Goal: Information Seeking & Learning: Learn about a topic

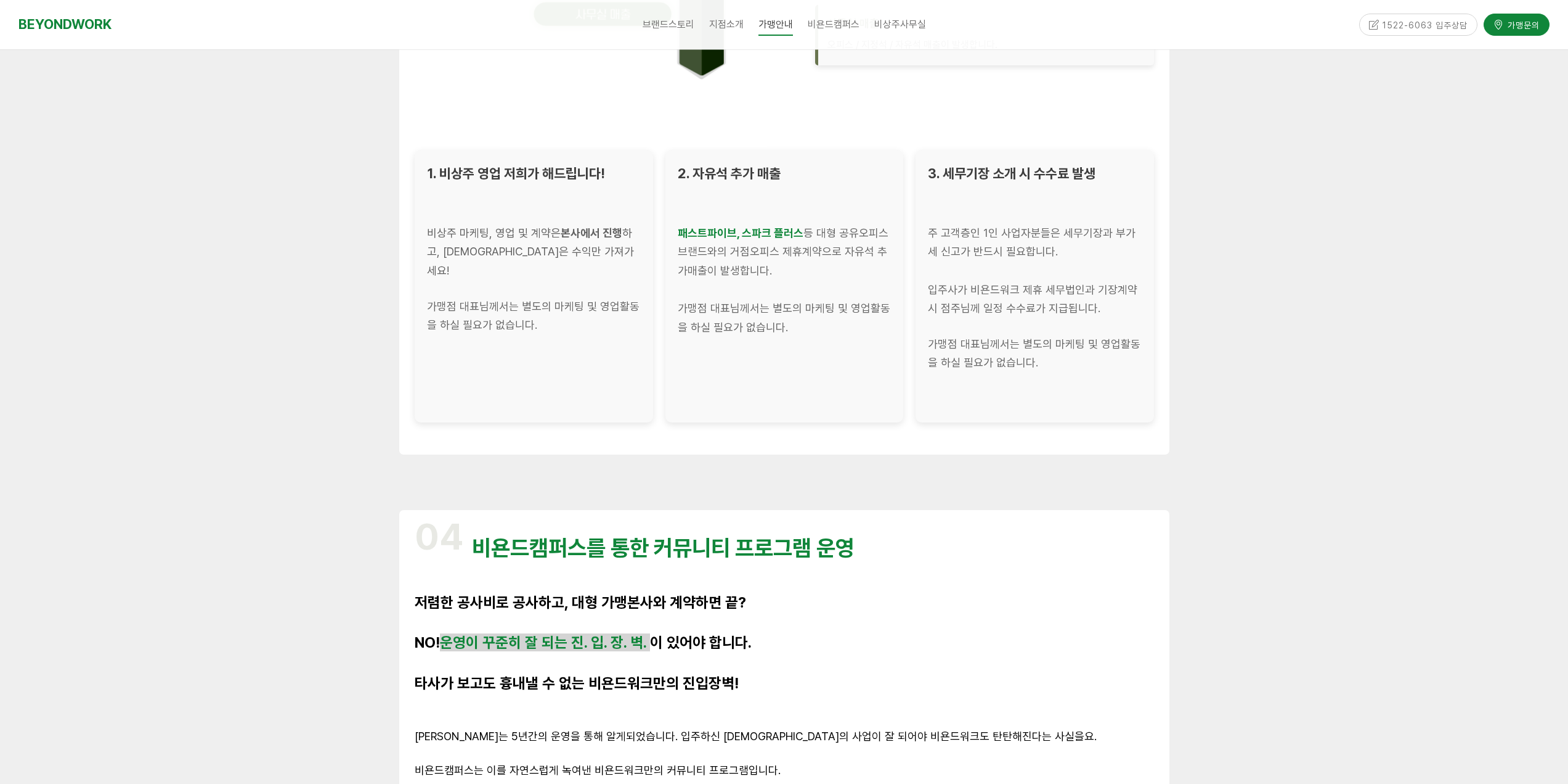
scroll to position [2096, 0]
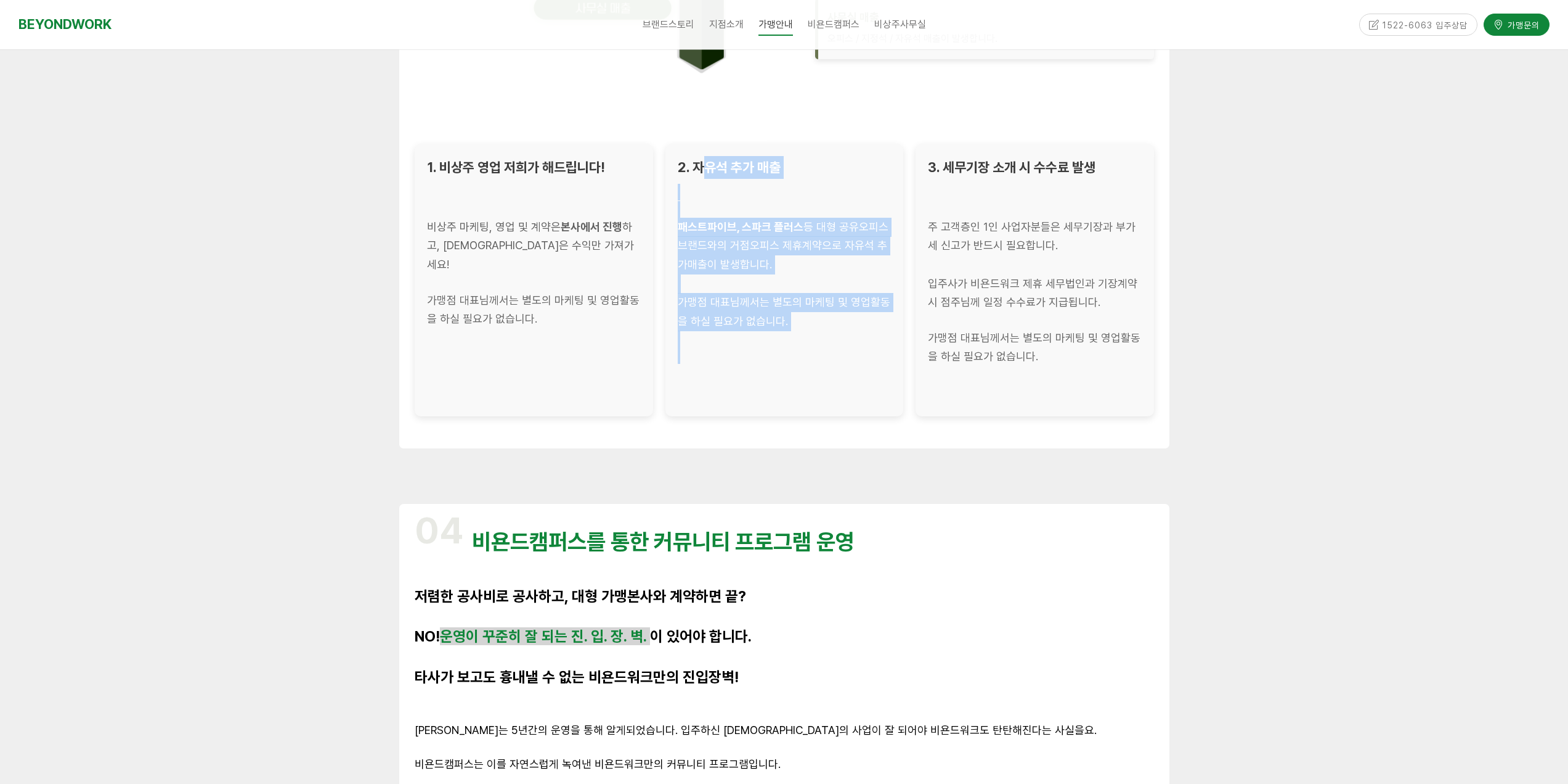
drag, startPoint x: 704, startPoint y: 167, endPoint x: 847, endPoint y: 356, distance: 237.0
click at [847, 356] on div "2. 자유석 추가 매출 패스트파이브, 스파크 플러스 등 대형 공유오피스 브랜드와의 거점오피스 제휴계약으로 자유석 추가매출이 발생합니다. 가맹점…" at bounding box center [784, 279] width 238 height 273
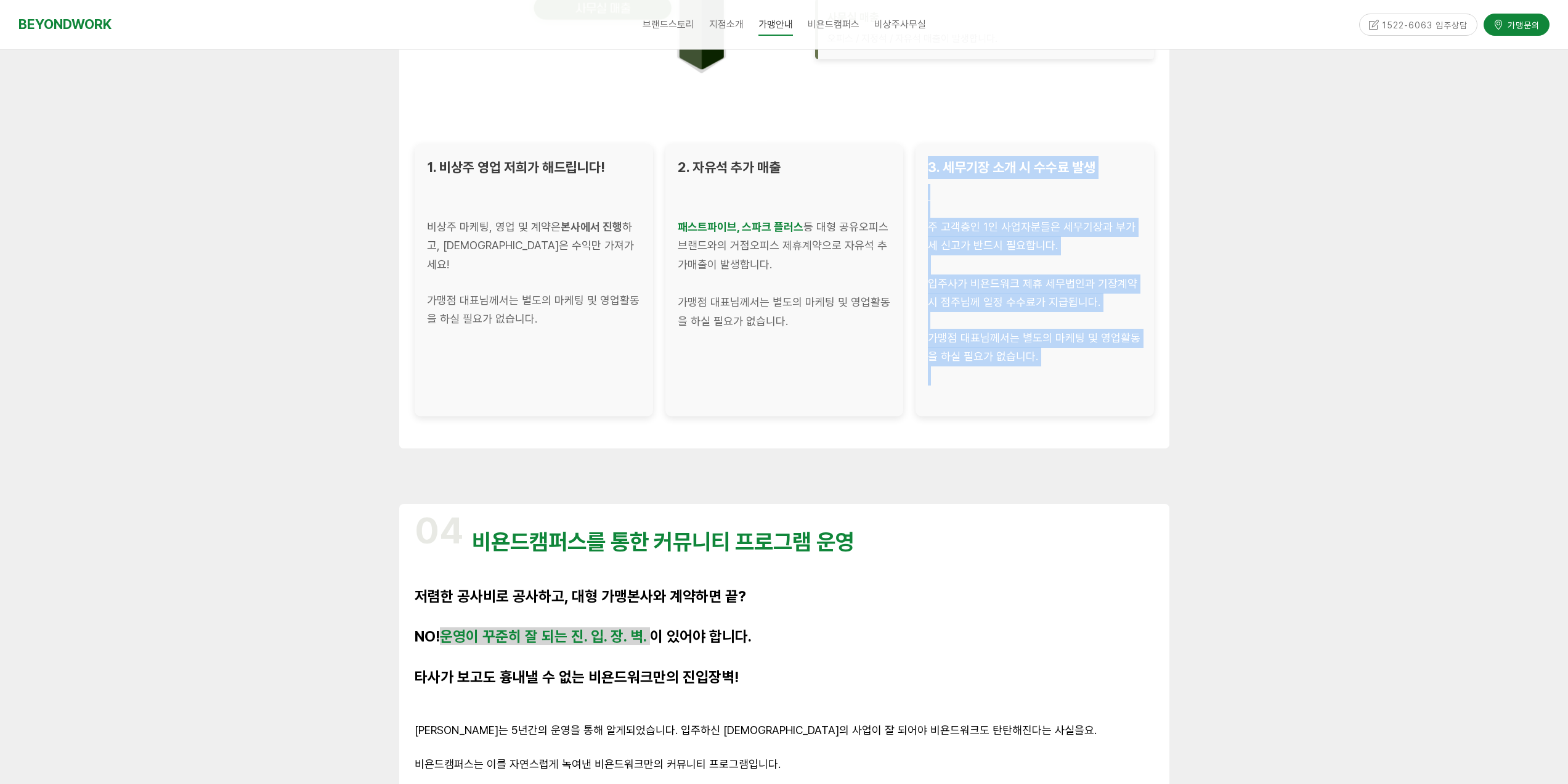
drag, startPoint x: 1013, startPoint y: 201, endPoint x: 1047, endPoint y: 401, distance: 202.9
click at [1055, 404] on div "3. 세무기장 소개 시 수수료 발생 주 고객층인 1인 사업자분들은 세무기장과 부가세 신고가 반드시 필요합니다. 입주사가 비욘드워크 제휴 세무법…" at bounding box center [1034, 279] width 238 height 273
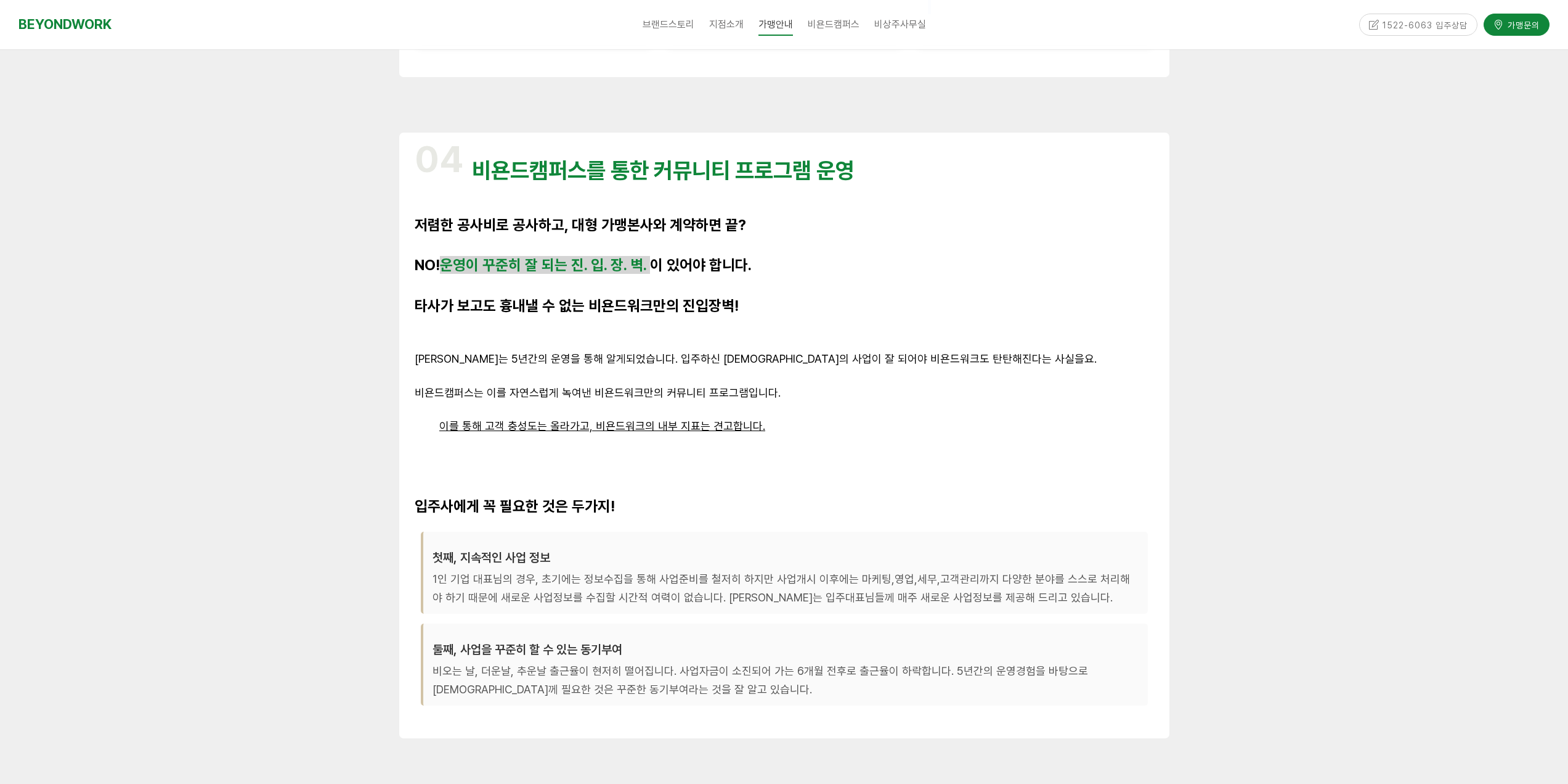
scroll to position [2589, 0]
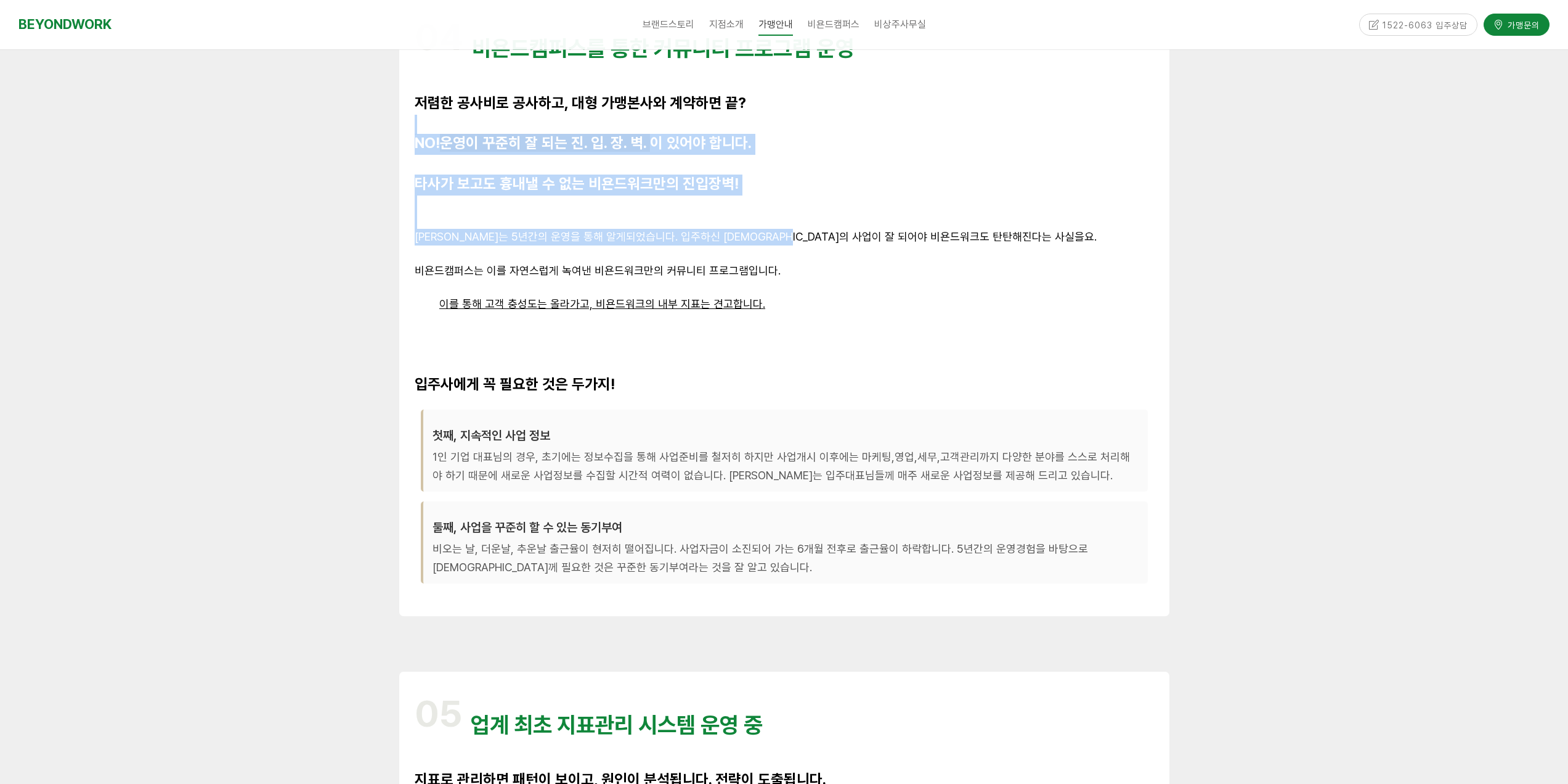
drag, startPoint x: 517, startPoint y: 121, endPoint x: 785, endPoint y: 237, distance: 292.0
click at [785, 237] on div "04 비욘드캠퍼스를 통한 커뮤니티 프로그램 운영 저렴한 공사비로 공사하고, 대형 가맹본사와 계약하면 끝? NO! 운영이 꾸준히 잘 되는 진. …" at bounding box center [784, 313] width 739 height 605
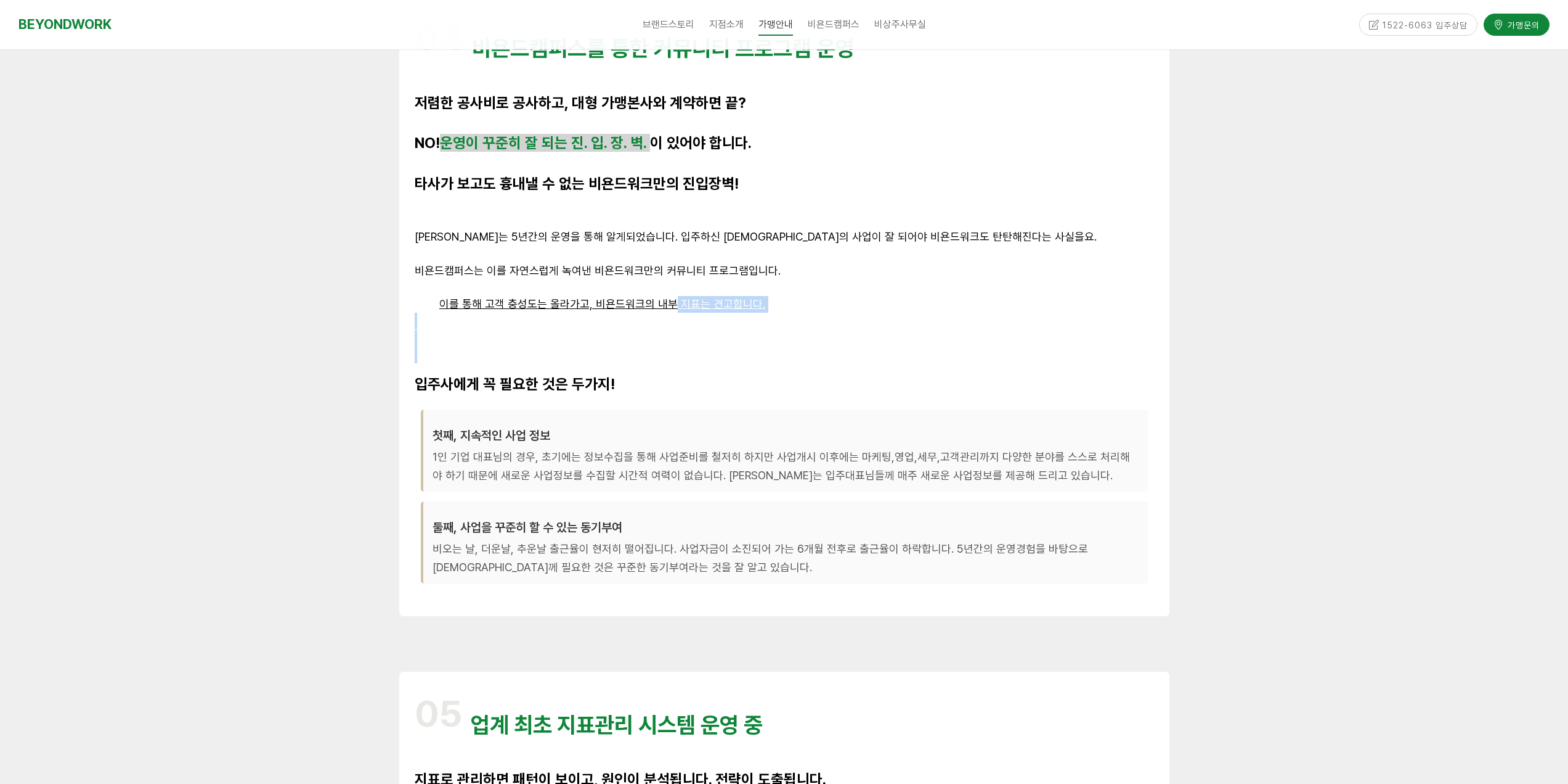
drag, startPoint x: 653, startPoint y: 322, endPoint x: 625, endPoint y: 368, distance: 53.9
click at [628, 360] on div "04 비욘드캠퍼스를 통한 커뮤니티 프로그램 운영 저렴한 공사비로 공사하고, 대형 가맹본사와 계약하면 끝? NO! 운영이 꾸준히 잘 되는 진. …" at bounding box center [784, 313] width 739 height 605
drag, startPoint x: 495, startPoint y: 438, endPoint x: 554, endPoint y: 452, distance: 60.6
click at [559, 448] on div "첫째, 지속적인 사업 정보 1인 기업 대표님의 경우, 초기에는 정보수집을 통해 사업준비를 철저히 하지만 사업개시 이후에는 마케팅,영업,세무,고…" at bounding box center [784, 450] width 727 height 82
drag, startPoint x: 575, startPoint y: 455, endPoint x: 585, endPoint y: 454, distance: 10.0
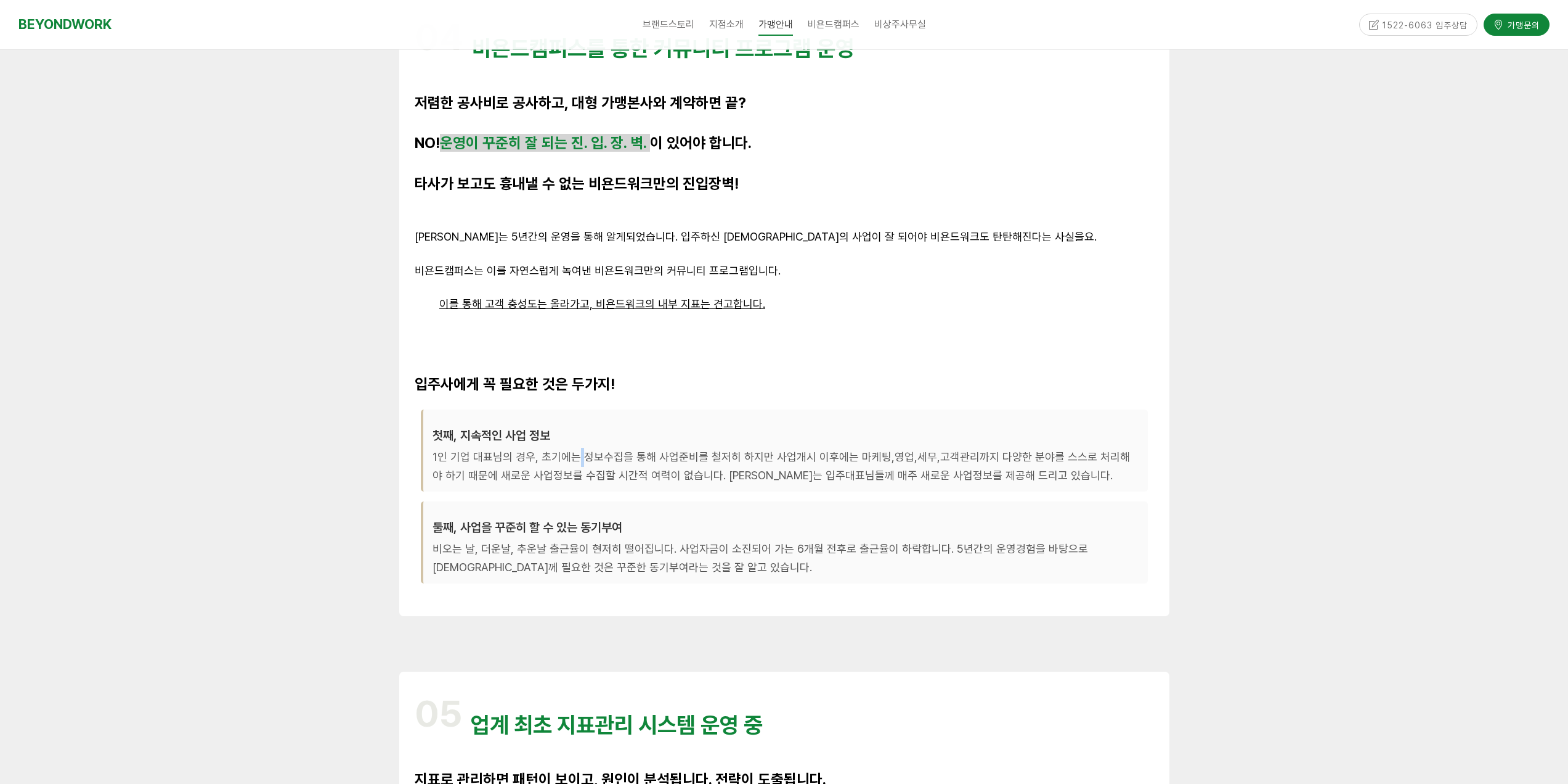
click at [583, 455] on p "1인 기업 대표님의 경우, 초기에는 정보수집을 통해 사업준비를 철저히 하지만 사업개시 이후에는 마케팅,영업,세무,고객관리까지 다양한 분야를 스…" at bounding box center [785, 467] width 706 height 38
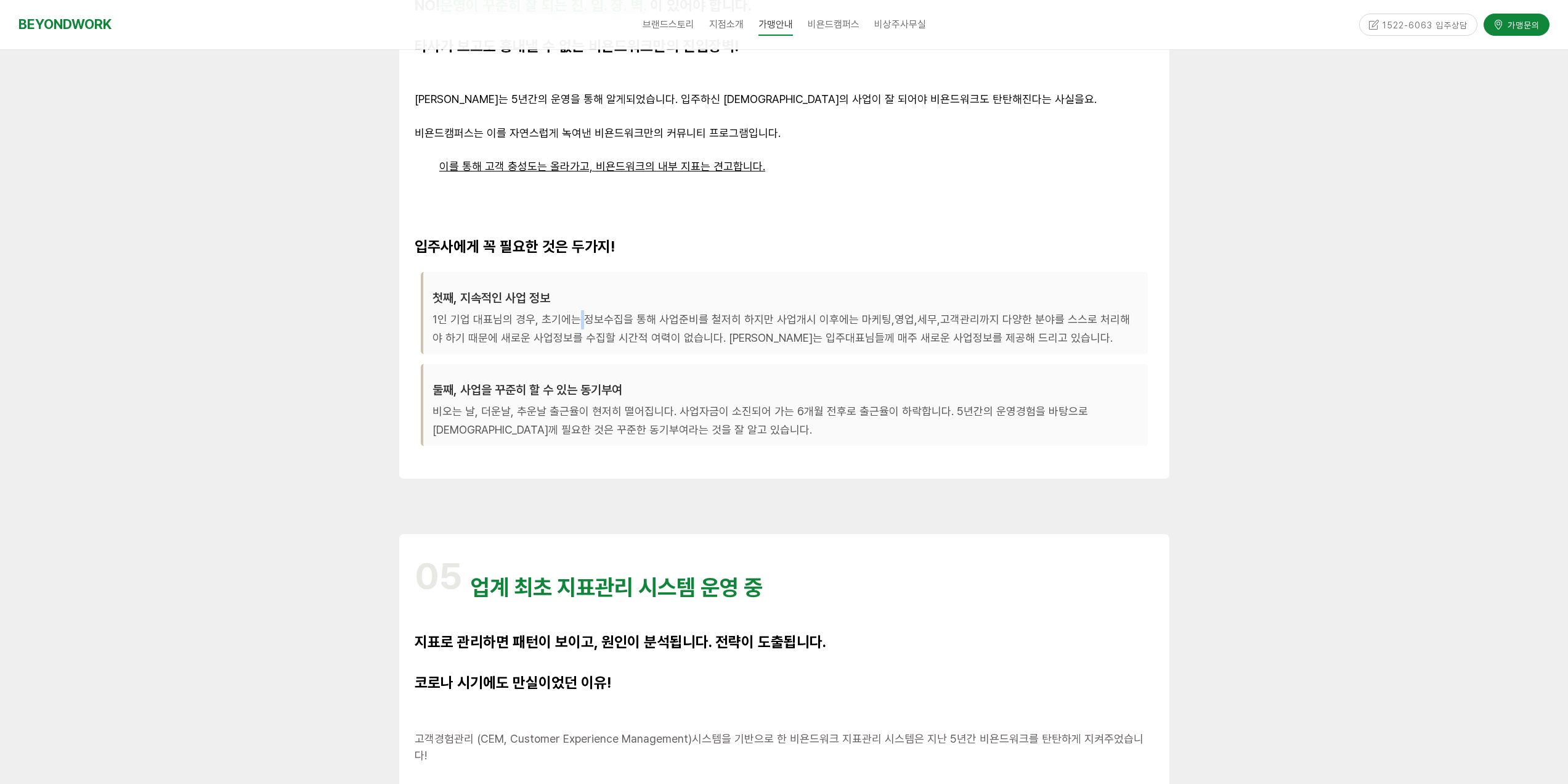
scroll to position [2960, 0]
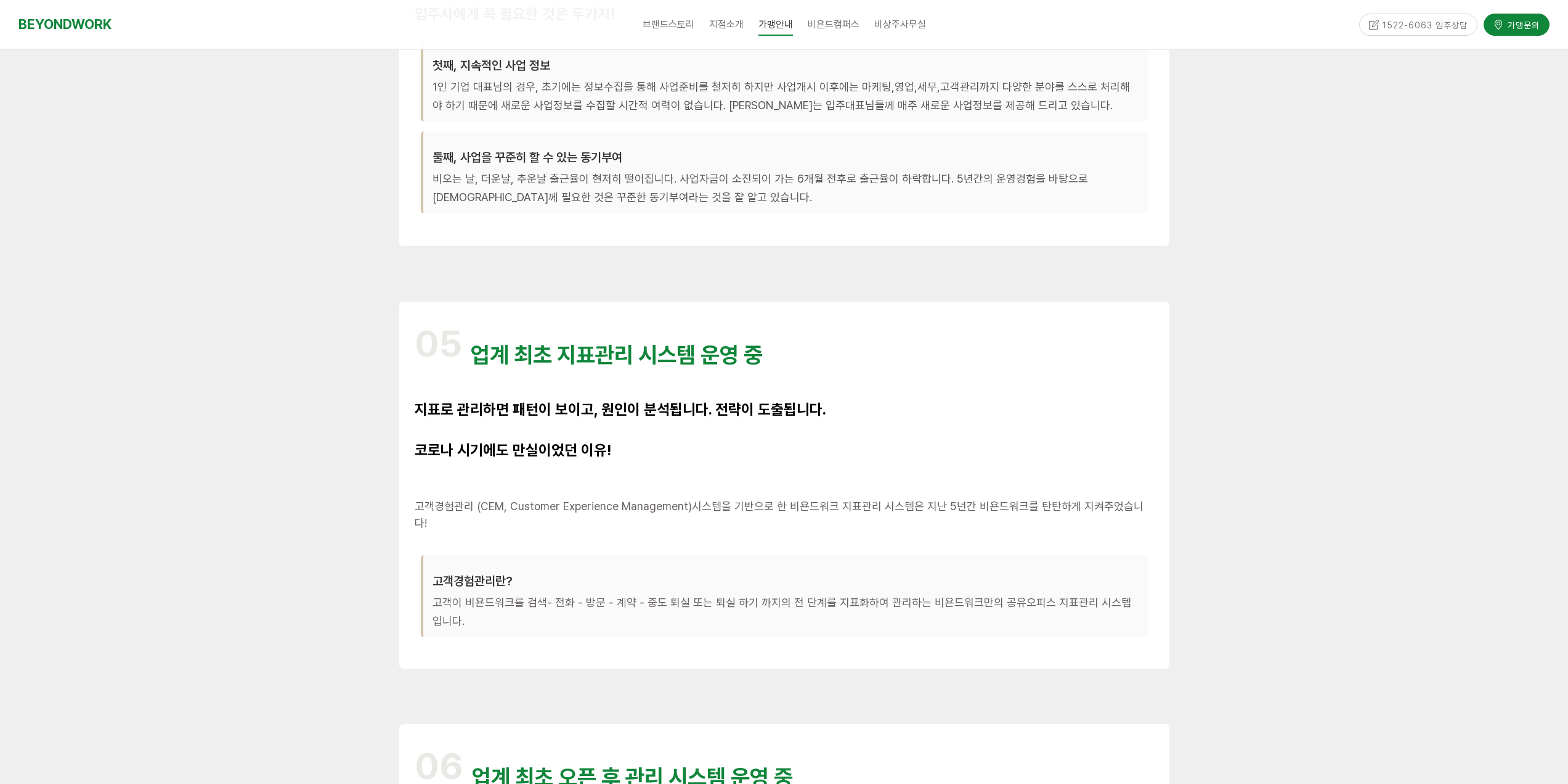
click at [641, 358] on span "업계 최초 지표관리 시스템 운영 중" at bounding box center [616, 354] width 292 height 26
click at [706, 369] on h1 "05 업계 최초 지표관리 시스템 운영 중" at bounding box center [784, 349] width 739 height 40
drag, startPoint x: 611, startPoint y: 401, endPoint x: 764, endPoint y: 422, distance: 154.4
click at [696, 412] on span "지표로 관리하면 패턴이 보이고, 원인이 분석됩니다. 전략이 도출됩니다." at bounding box center [620, 409] width 412 height 18
drag, startPoint x: 766, startPoint y: 423, endPoint x: 748, endPoint y: 430, distance: 19.3
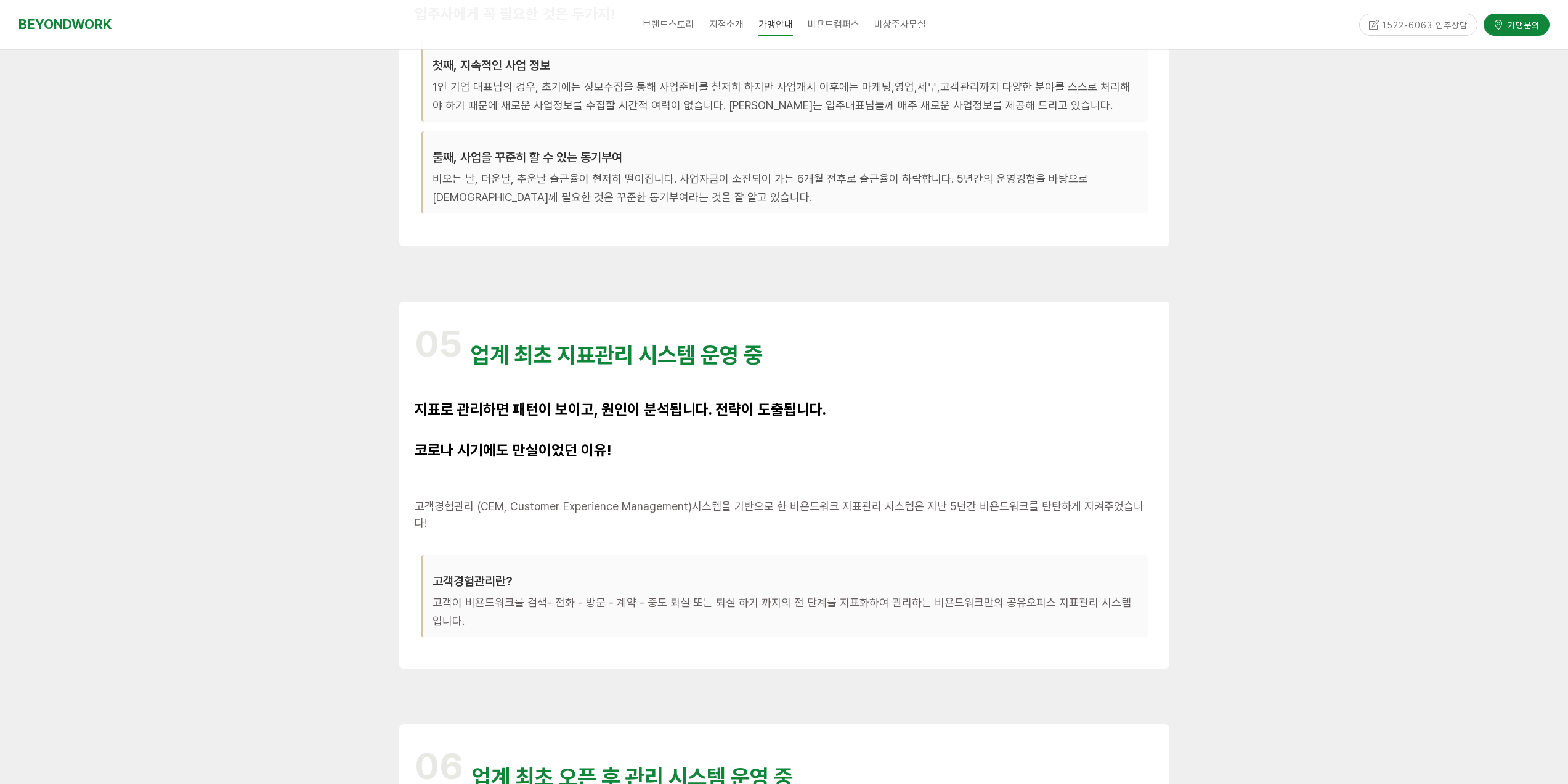
click at [766, 424] on p at bounding box center [784, 431] width 739 height 21
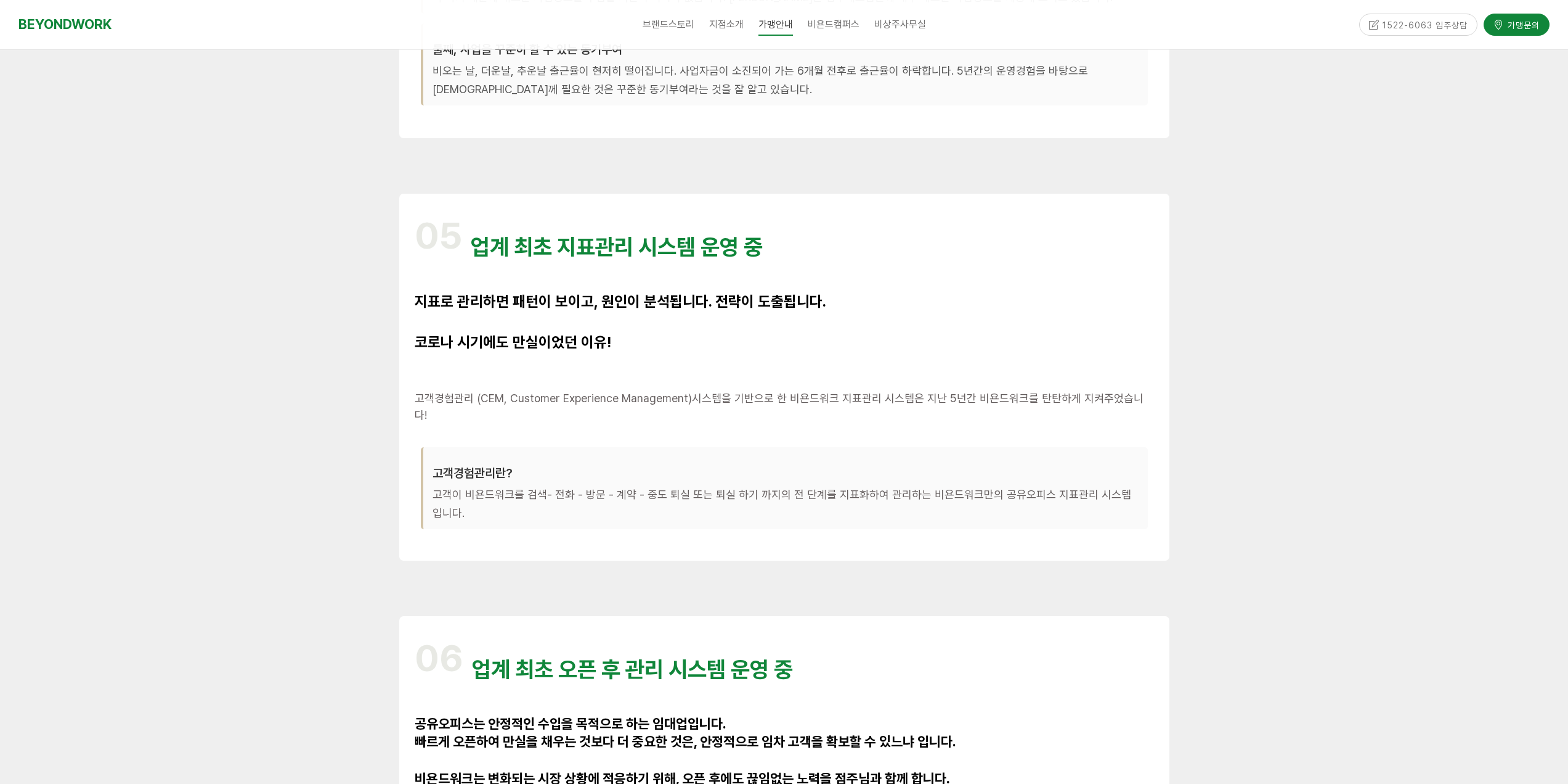
scroll to position [3268, 0]
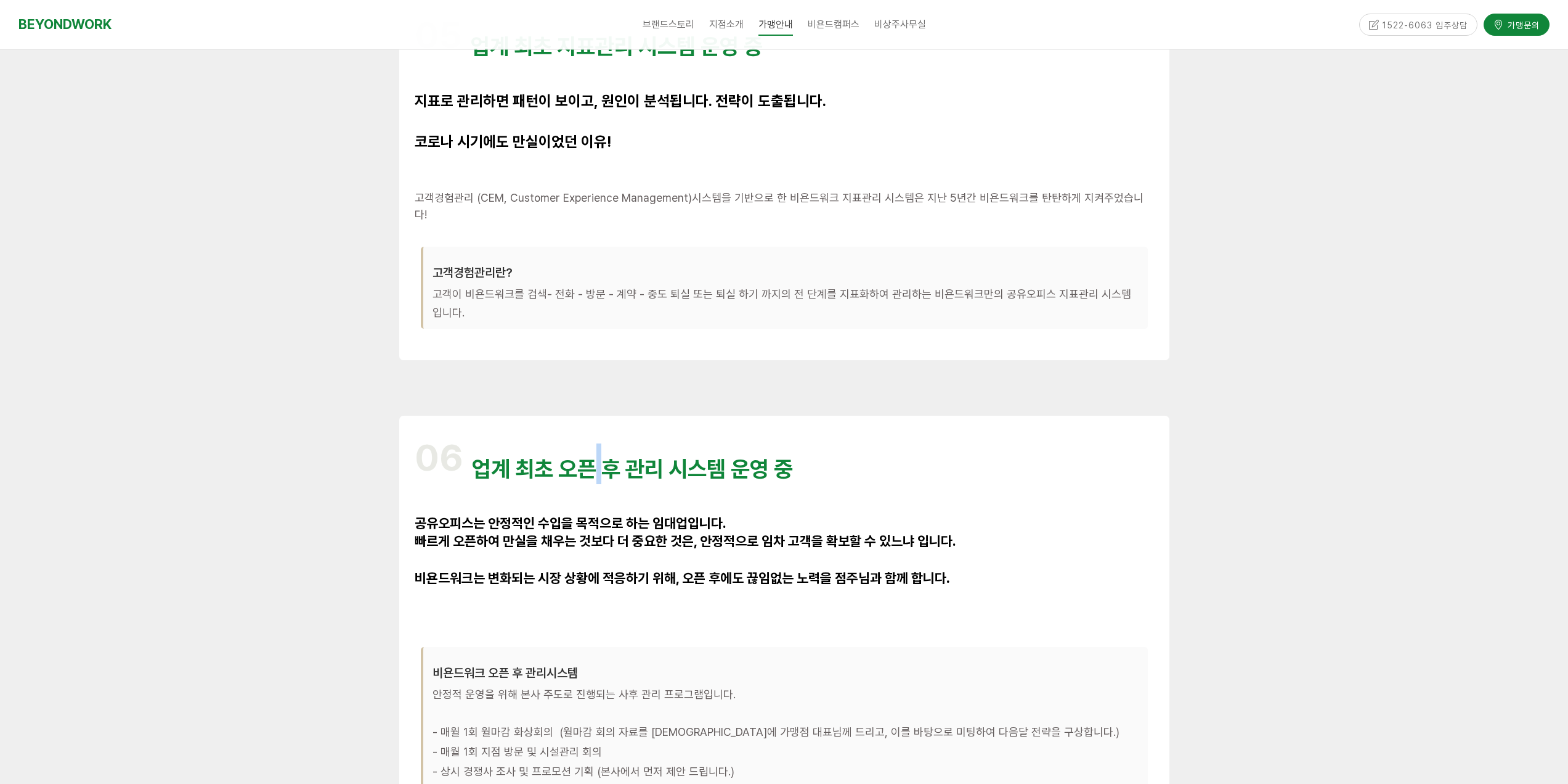
drag, startPoint x: 613, startPoint y: 453, endPoint x: 785, endPoint y: 469, distance: 172.7
click at [704, 458] on span "업계 최초 오픈 후 관리 시스템 운영 중" at bounding box center [633, 469] width 321 height 26
click at [785, 469] on div "06 업계 최초 오픈 후 관리 시스템 운영 중 공유오피스는 안정적인 수입을 목적으로 하는 임대업입니다. 빠르게 오픈하여 만실을 채우는 것보다 …" at bounding box center [784, 655] width 739 height 449
drag, startPoint x: 658, startPoint y: 472, endPoint x: 807, endPoint y: 491, distance: 150.2
click at [764, 485] on div "06 업계 최초 오픈 후 관리 시스템 운영 중 공유오피스는 안정적인 수입을 목적으로 하는 임대업입니다. 빠르게 오픈하여 만실을 채우는 것보다 …" at bounding box center [784, 655] width 739 height 449
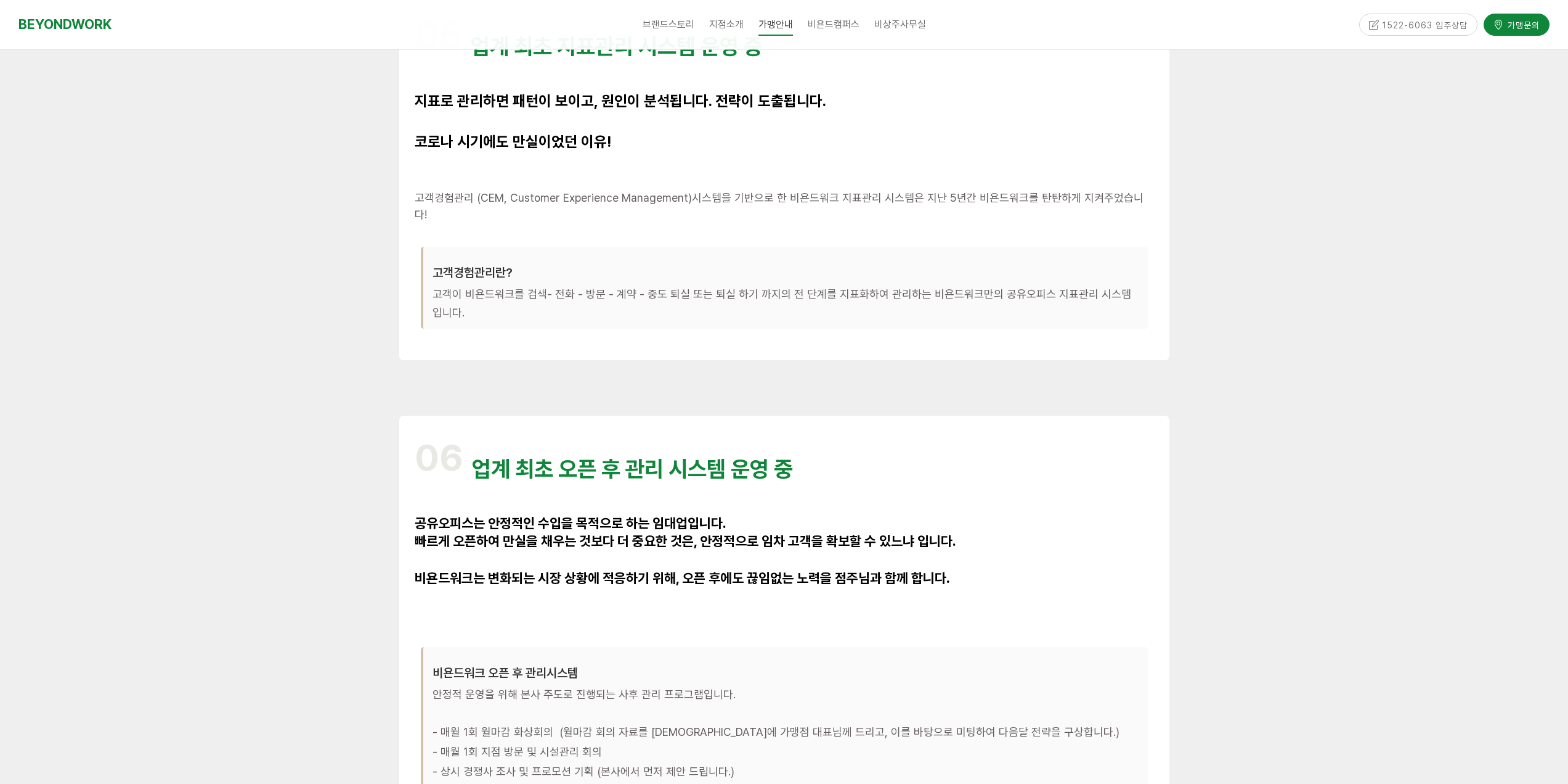
drag, startPoint x: 807, startPoint y: 491, endPoint x: 702, endPoint y: 502, distance: 105.6
click at [793, 494] on p at bounding box center [784, 504] width 739 height 21
drag, startPoint x: 684, startPoint y: 515, endPoint x: 744, endPoint y: 521, distance: 60.3
click at [740, 521] on div "06 업계 최초 오픈 후 관리 시스템 운영 중 공유오피스는 안정적인 수입을 목적으로 하는 임대업입니다. 빠르게 오픈하여 만실을 채우는 것보다 …" at bounding box center [784, 655] width 739 height 449
drag, startPoint x: 805, startPoint y: 524, endPoint x: 746, endPoint y: 517, distance: 59.4
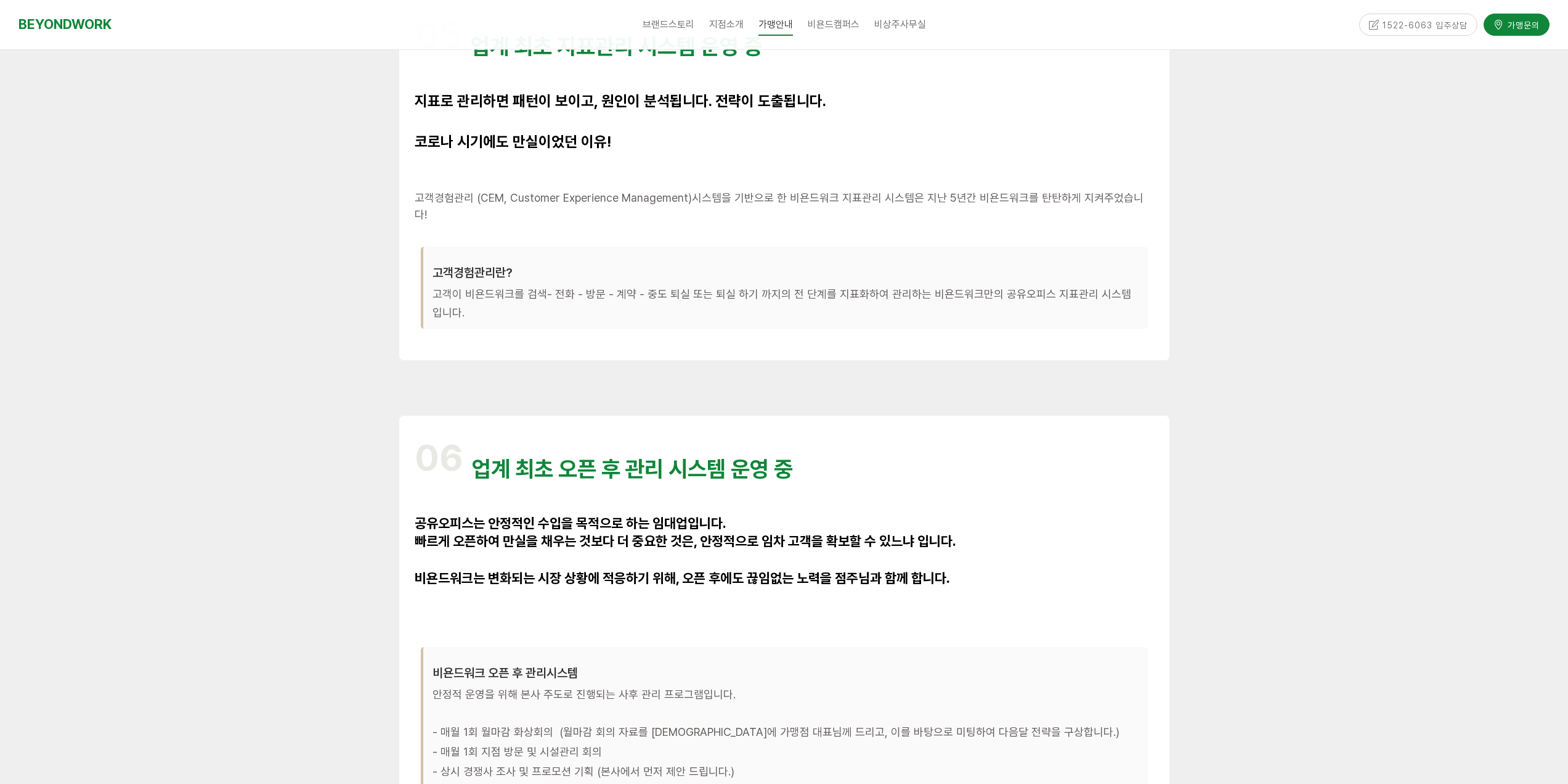
click at [804, 533] on span "빠르게 오픈하여 만실을 채우는 것보다 더 중요한 것은, 안정적으로 임차 고객을 확보할 수 있느냐 입니다." at bounding box center [685, 541] width 541 height 16
drag, startPoint x: 656, startPoint y: 511, endPoint x: 831, endPoint y: 523, distance: 175.4
click at [767, 521] on div "06 업계 최초 오픈 후 관리 시스템 운영 중 공유오피스는 안정적인 수입을 목적으로 하는 임대업입니다. 빠르게 오픈하여 만실을 채우는 것보다 …" at bounding box center [784, 655] width 739 height 449
drag, startPoint x: 831, startPoint y: 523, endPoint x: 656, endPoint y: 517, distance: 175.1
click at [826, 533] on span "빠르게 오픈하여 만실을 채우는 것보다 더 중요한 것은, 안정적으로 임차 고객을 확보할 수 있느냐 입니다." at bounding box center [685, 541] width 541 height 16
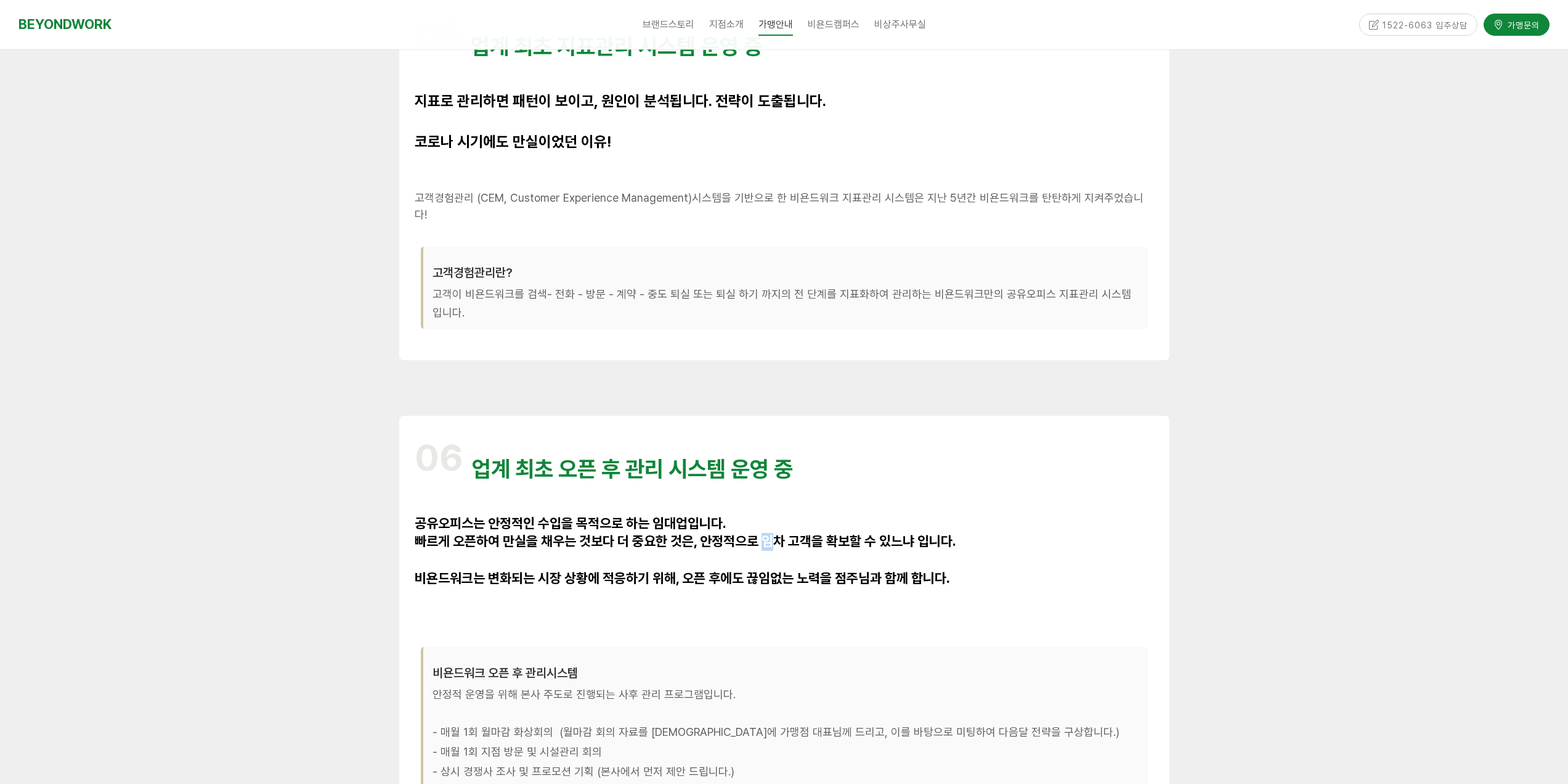
drag, startPoint x: 656, startPoint y: 517, endPoint x: 809, endPoint y: 526, distance: 153.3
click at [755, 533] on span "빠르게 오픈하여 만실을 채우는 것보다 더 중요한 것은, 안정적으로 임차 고객을 확보할 수 있느냐 입니다." at bounding box center [685, 541] width 541 height 16
drag, startPoint x: 809, startPoint y: 526, endPoint x: 793, endPoint y: 527, distance: 16.0
click at [804, 533] on span "빠르게 오픈하여 만실을 채우는 것보다 더 중요한 것은, 안정적으로 임차 고객을 확보할 수 있느냐 입니다." at bounding box center [685, 541] width 541 height 16
drag, startPoint x: 648, startPoint y: 504, endPoint x: 857, endPoint y: 517, distance: 209.4
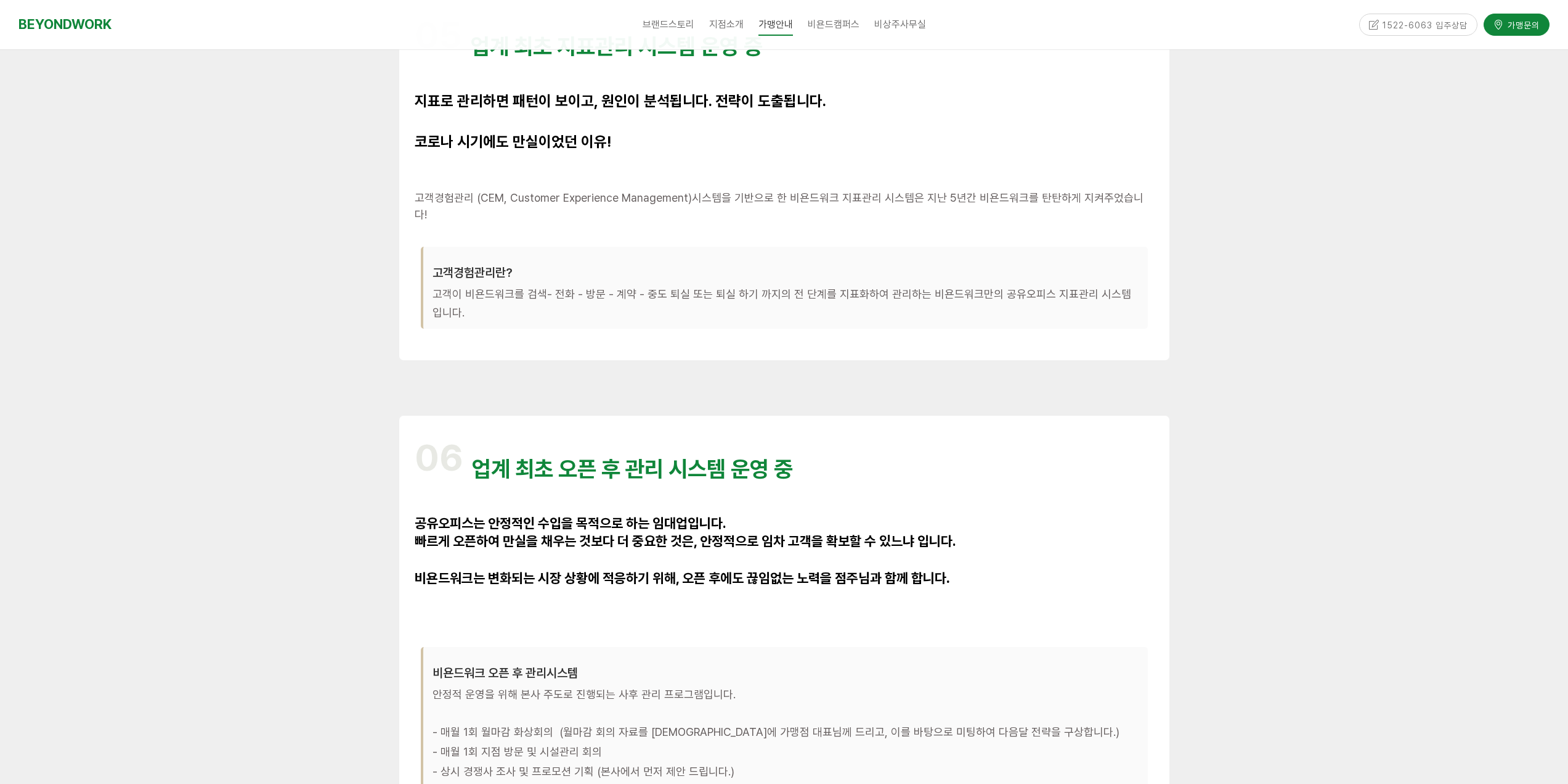
click at [727, 514] on span "공유오피스는 안정적인 수입을 목적으로 하는 임대업입니다." at bounding box center [570, 522] width 311 height 16
drag, startPoint x: 864, startPoint y: 517, endPoint x: 676, endPoint y: 500, distance: 188.8
click at [860, 533] on span "빠르게 오픈하여 만실을 채우는 것보다 더 중요한 것은, 안정적으로 임차 고객을 확보할 수 있느냐 입니다." at bounding box center [685, 541] width 541 height 16
drag, startPoint x: 676, startPoint y: 500, endPoint x: 861, endPoint y: 512, distance: 185.4
click at [796, 514] on p "공유오피스는 안정적인 수입을 목적으로 하는 임대업입니다." at bounding box center [784, 523] width 739 height 18
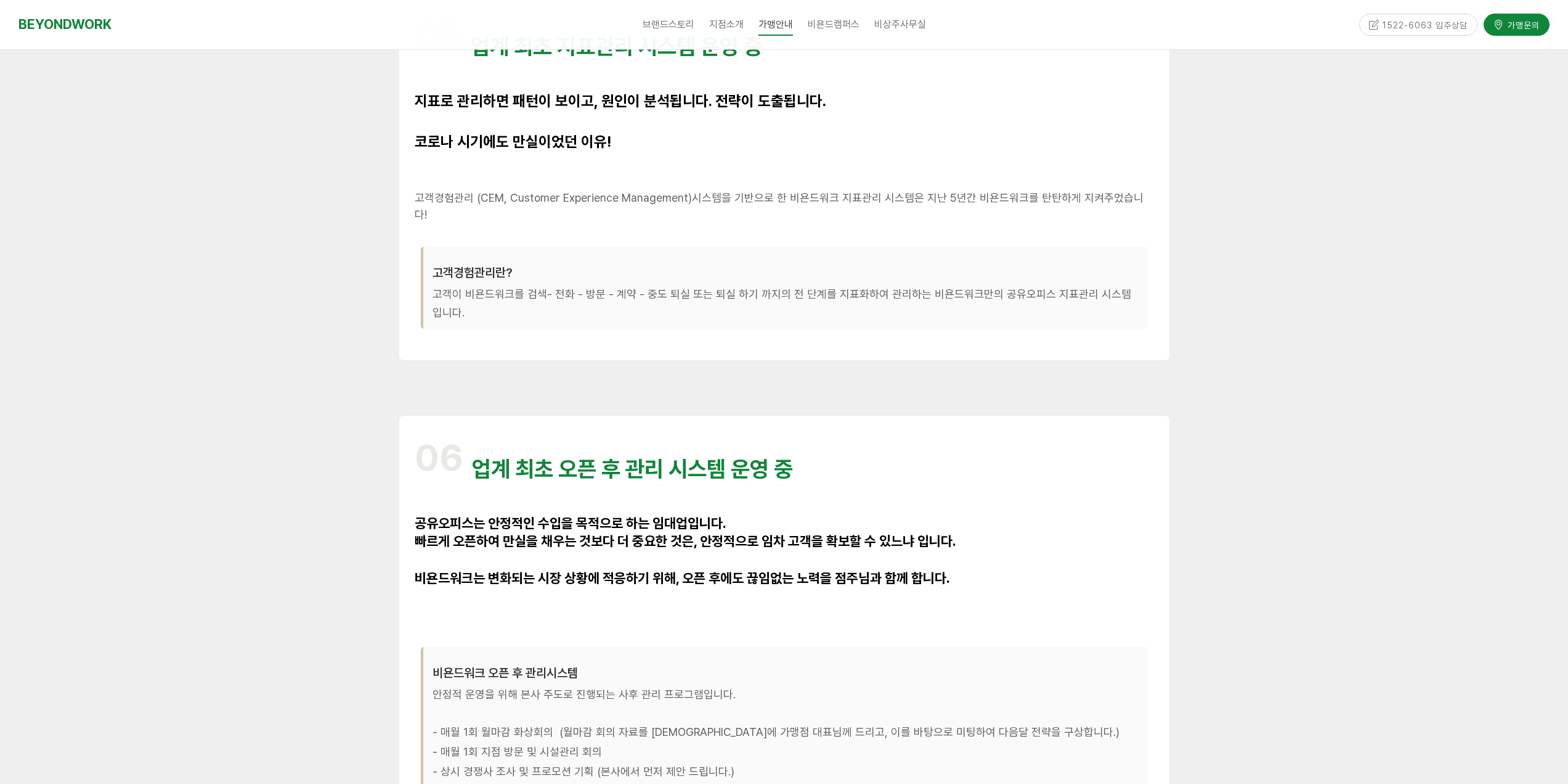
drag, startPoint x: 893, startPoint y: 523, endPoint x: 818, endPoint y: 526, distance: 75.1
click at [899, 533] on span "빠르게 오픈하여 만실을 채우는 것보다 더 중요한 것은, 안정적으로 임차 고객을 확보할 수 있느냐 입니다." at bounding box center [685, 541] width 541 height 16
click at [937, 533] on p "빠르게 오픈하여 만실을 채우는 것보다 더 중요한 것은, 안정적으로 임차 고객을 확보할 수 있느냐 입니다." at bounding box center [784, 542] width 739 height 18
drag, startPoint x: 1006, startPoint y: 540, endPoint x: 996, endPoint y: 541, distance: 10.0
click at [1000, 552] on p at bounding box center [784, 561] width 739 height 18
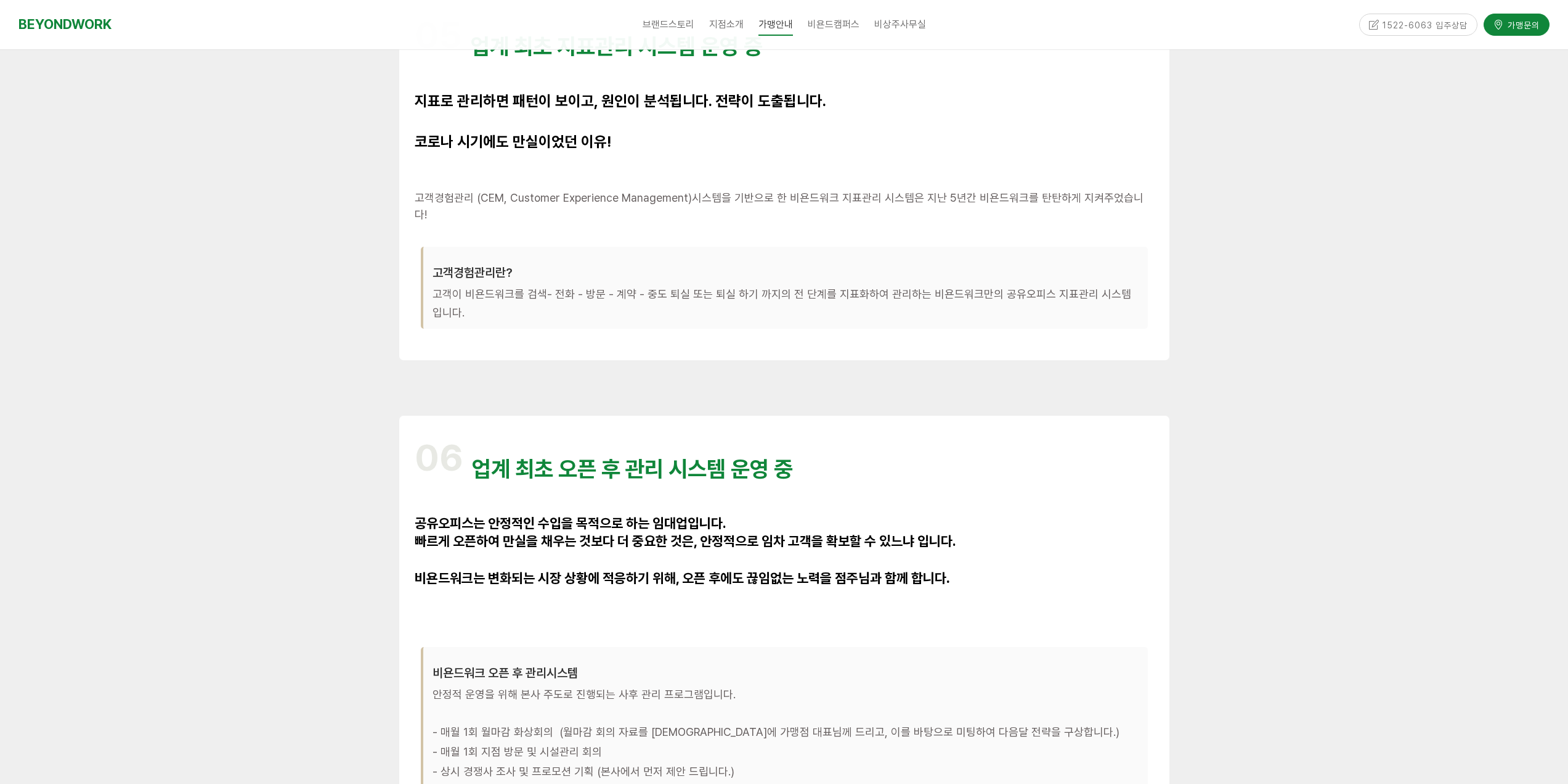
drag, startPoint x: 898, startPoint y: 523, endPoint x: 1021, endPoint y: 531, distance: 123.3
click at [1021, 533] on p "빠르게 오픈하여 만실을 채우는 것보다 더 중요한 것은, 안정적으로 임차 고객을 확보할 수 있느냐 입니다." at bounding box center [784, 542] width 739 height 18
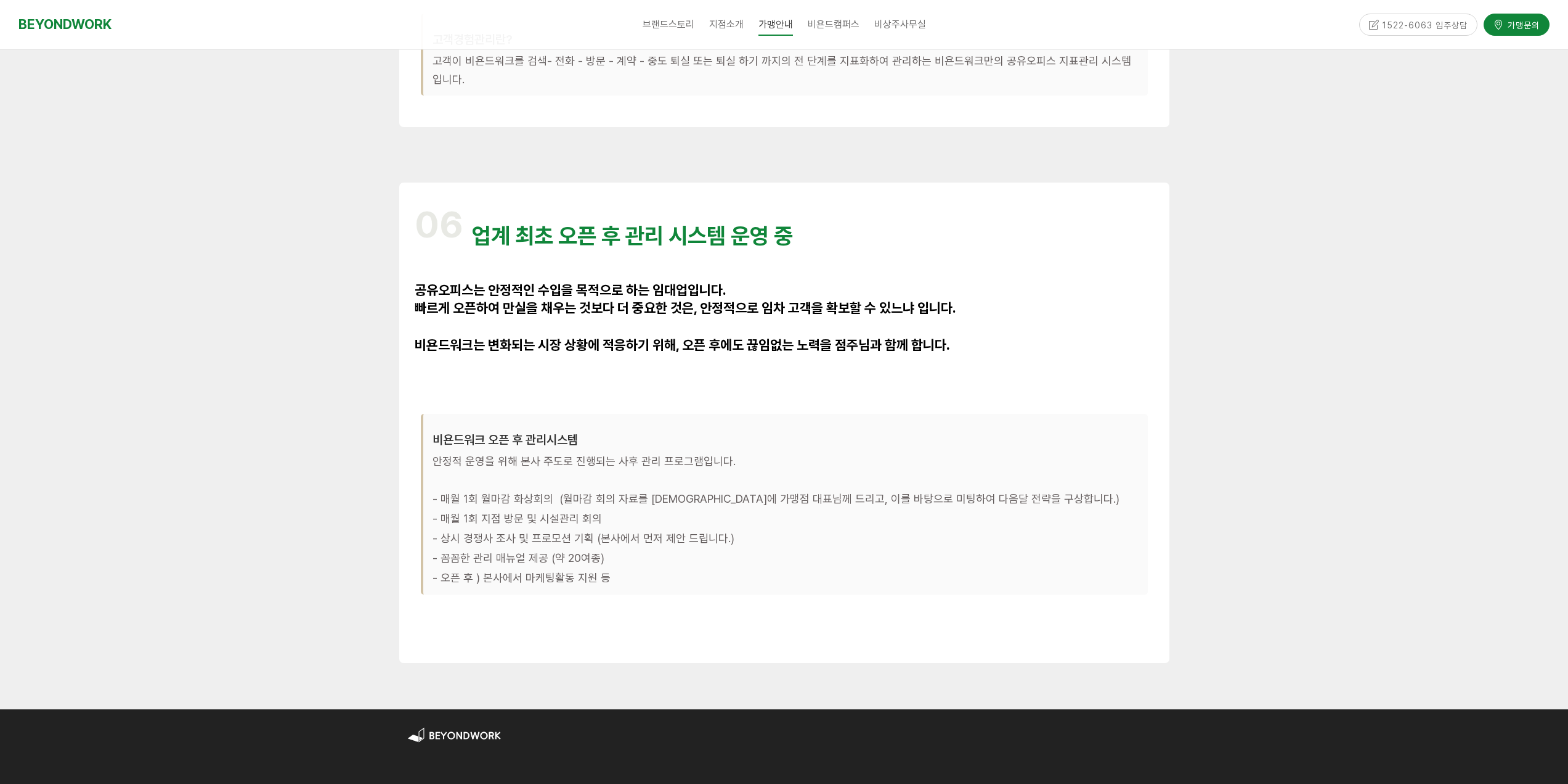
scroll to position [3514, 0]
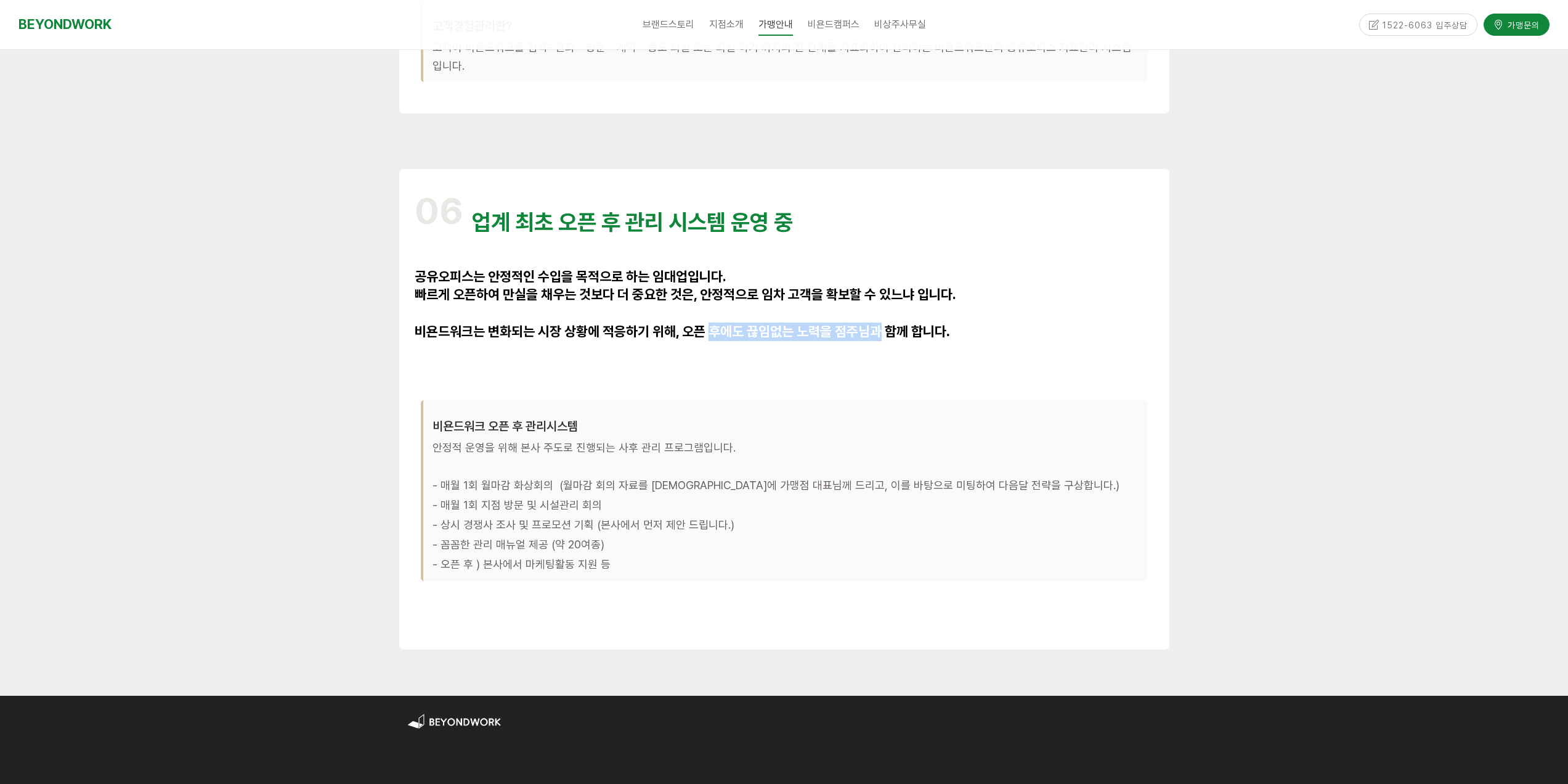
click at [771, 325] on div "06 업계 최초 오픈 후 관리 시스템 운영 중 공유오피스는 안정적인 수입을 목적으로 하는 임대업입니다. 빠르게 오픈하여 만실을 채우는 것보다 …" at bounding box center [784, 409] width 739 height 449
click at [947, 323] on span "비욘드워크는 변화되는 시장 상황에 적응하기 위해, 오픈 후에도 끊임없는 노력을 점주님과 함께 합니다" at bounding box center [680, 331] width 531 height 16
drag, startPoint x: 831, startPoint y: 323, endPoint x: 971, endPoint y: 326, distance: 140.0
click at [893, 326] on div "06 업계 최초 오픈 후 관리 시스템 운영 중 공유오피스는 안정적인 수입을 목적으로 하는 임대업입니다. 빠르게 오픈하여 만실을 채우는 것보다 …" at bounding box center [784, 409] width 739 height 449
click at [971, 341] on p at bounding box center [784, 351] width 739 height 20
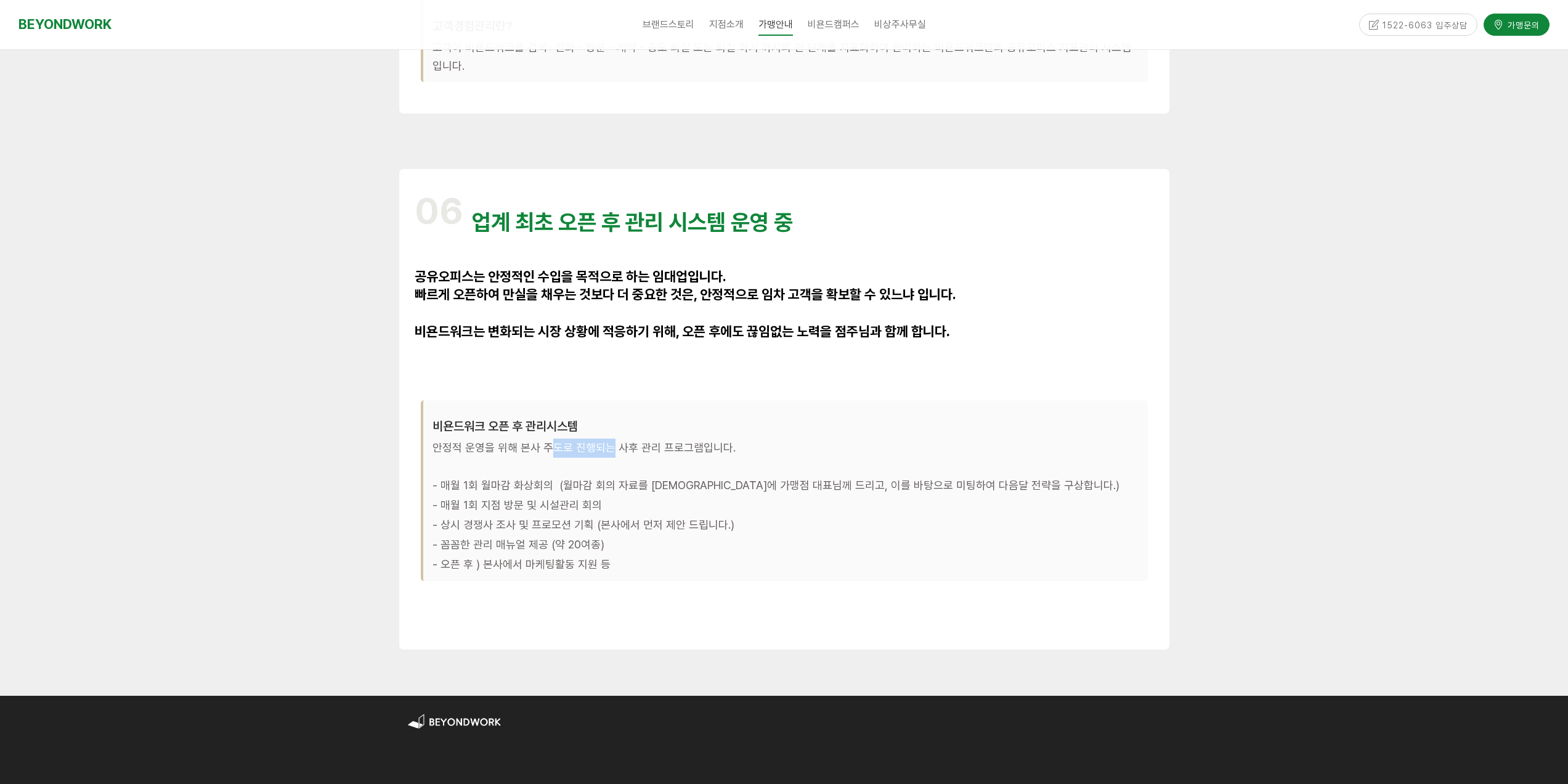
click at [645, 430] on div "비욘드워크 오픈 후 관리시스템 안정적 운영을 위해 본사 주도로 진행되는 사후 관리 프로그램입니다. - 매월 1회 월마감 화상회의 (월마감 회의…" at bounding box center [784, 491] width 727 height 181
drag, startPoint x: 684, startPoint y: 432, endPoint x: 607, endPoint y: 461, distance: 82.3
click at [683, 441] on span "안정적 운영을 위해 본사 주도로 진행되는 사후 관리 프로그램입니다." at bounding box center [584, 448] width 303 height 13
drag, startPoint x: 607, startPoint y: 461, endPoint x: 748, endPoint y: 491, distance: 144.2
click at [707, 481] on div "비욘드워크 오픈 후 관리시스템 안정적 운영을 위해 본사 주도로 진행되는 사후 관리 프로그램입니다. - 매월 1회 월마감 화상회의 (월마감 회의…" at bounding box center [784, 491] width 727 height 181
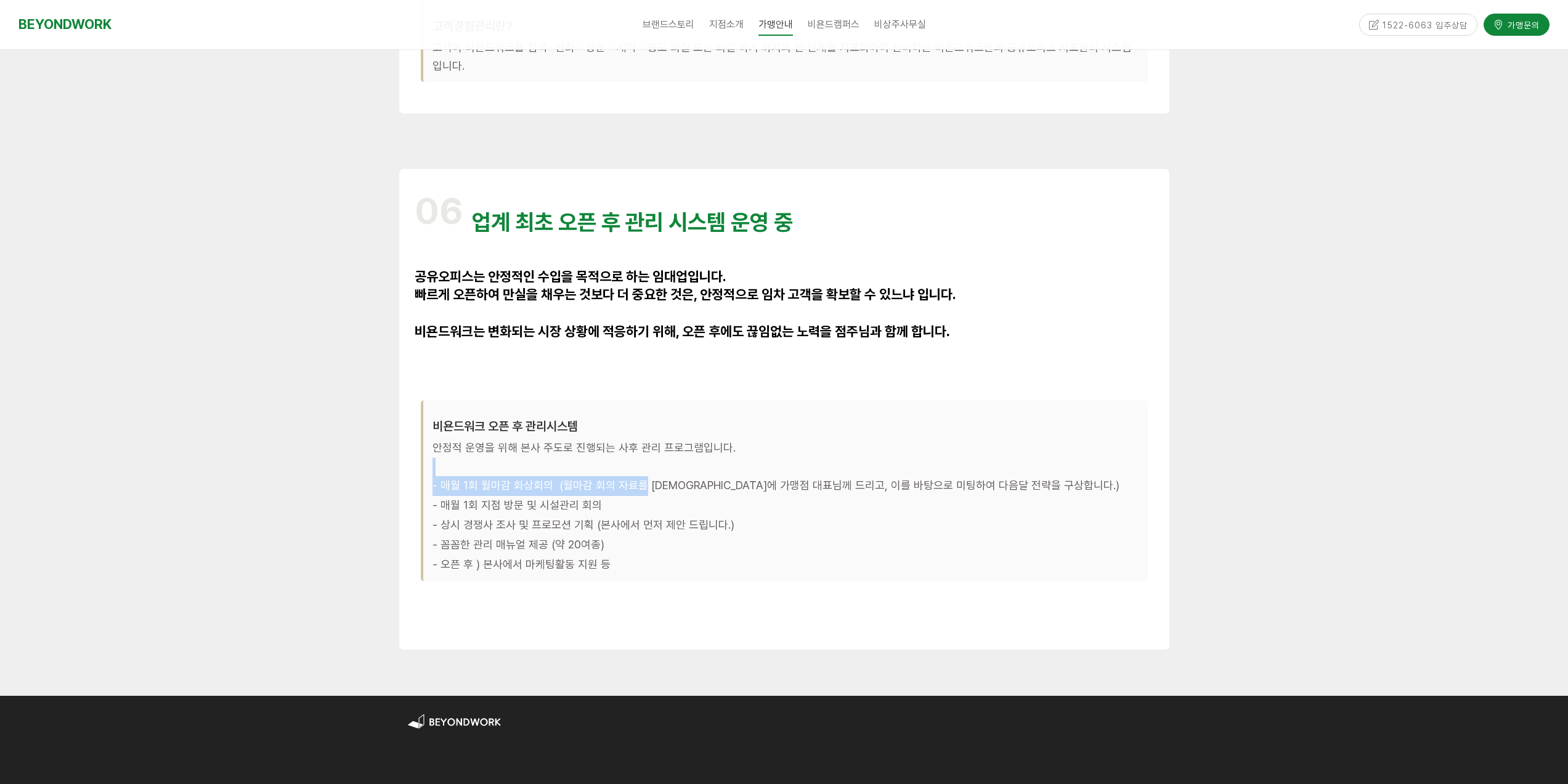
drag, startPoint x: 622, startPoint y: 536, endPoint x: 742, endPoint y: 552, distance: 121.1
click at [742, 552] on div "비욘드워크 오픈 후 관리시스템 안정적 운영을 위해 본사 주도로 진행되는 사후 관리 프로그램입니다. - 매월 1회 월마감 화상회의 (월마감 회의…" at bounding box center [784, 491] width 727 height 181
drag, startPoint x: 569, startPoint y: 509, endPoint x: 675, endPoint y: 517, distance: 106.3
click at [663, 517] on p "- 상시 경쟁사 조사 및 프로모션 기획 (본사에서 먼저 제안 드립니다.)" at bounding box center [785, 526] width 706 height 20
drag, startPoint x: 675, startPoint y: 517, endPoint x: 620, endPoint y: 497, distance: 58.5
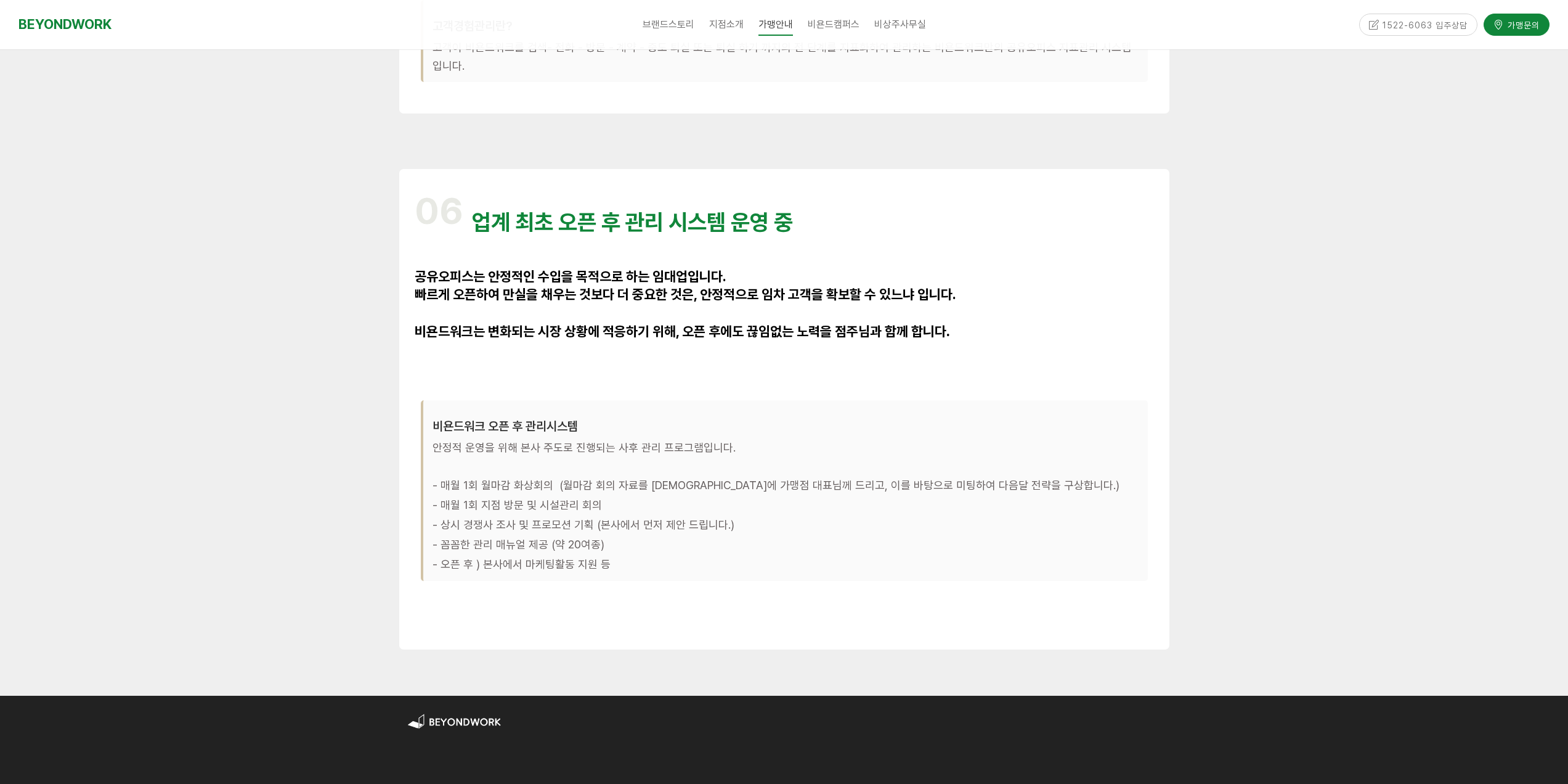
click at [673, 516] on p "- 상시 경쟁사 조사 및 프로모션 기획 (본사에서 먼저 제안 드립니다.)" at bounding box center [785, 526] width 706 height 20
drag, startPoint x: 566, startPoint y: 477, endPoint x: 681, endPoint y: 487, distance: 115.4
click at [651, 487] on div "비욘드워크 오픈 후 관리시스템 안정적 운영을 위해 본사 주도로 진행되는 사후 관리 프로그램입니다. - 매월 1회 월마감 화상회의 (월마감 회의…" at bounding box center [784, 491] width 727 height 181
drag
click at [681, 526] on div "비욘드워크 오픈 후 관리시스템 안정적 운영을 위해 본사 주도로 진행되는 사후 관리 프로그램입니다. - 매월 1회 월마감 화상회의 (월마감 회의…" at bounding box center [784, 491] width 727 height 181
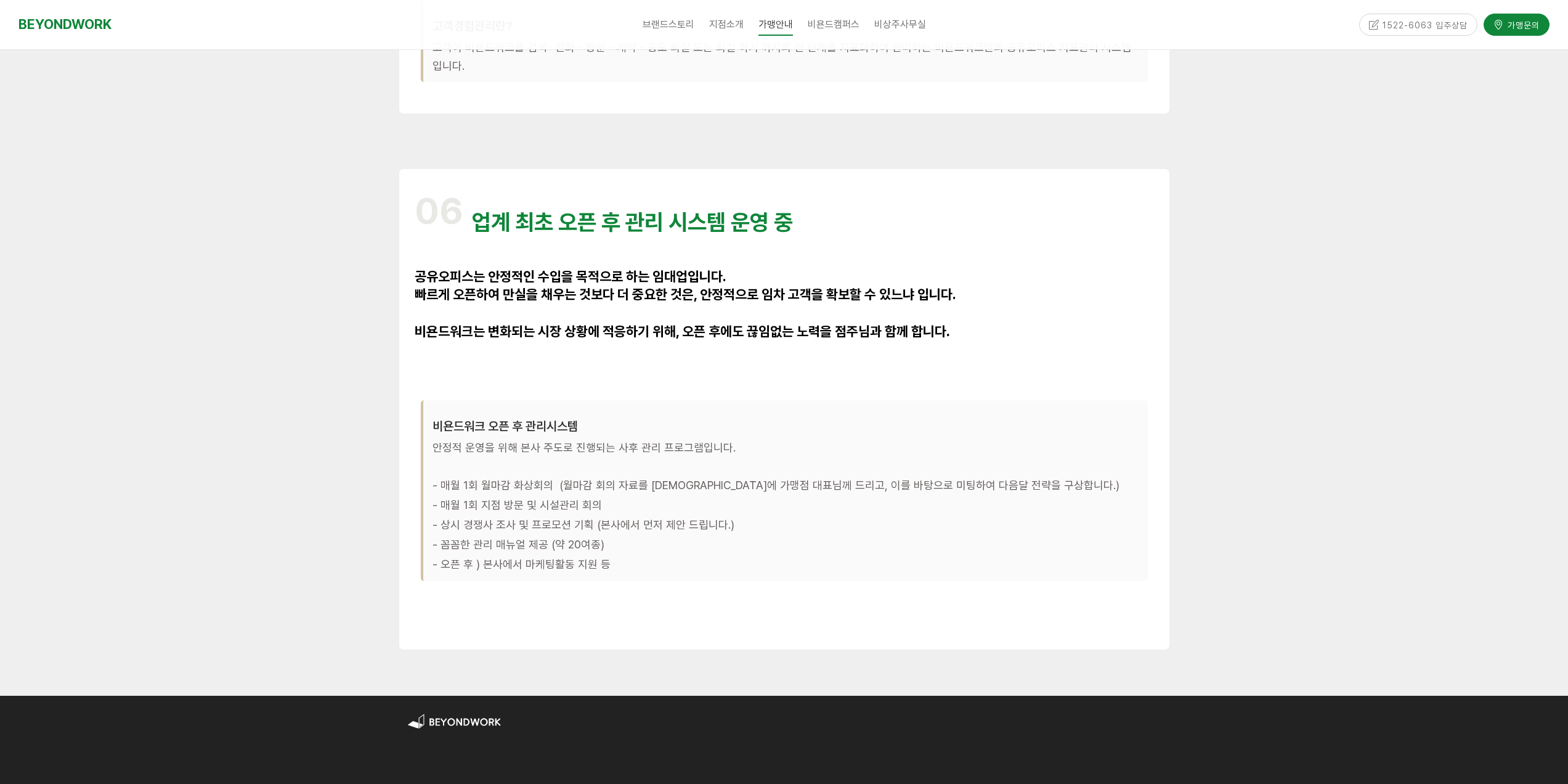
click at [665, 556] on p "- 오픈 후 ) 본사에서 마케팅활동 지원 등" at bounding box center [785, 566] width 706 height 20
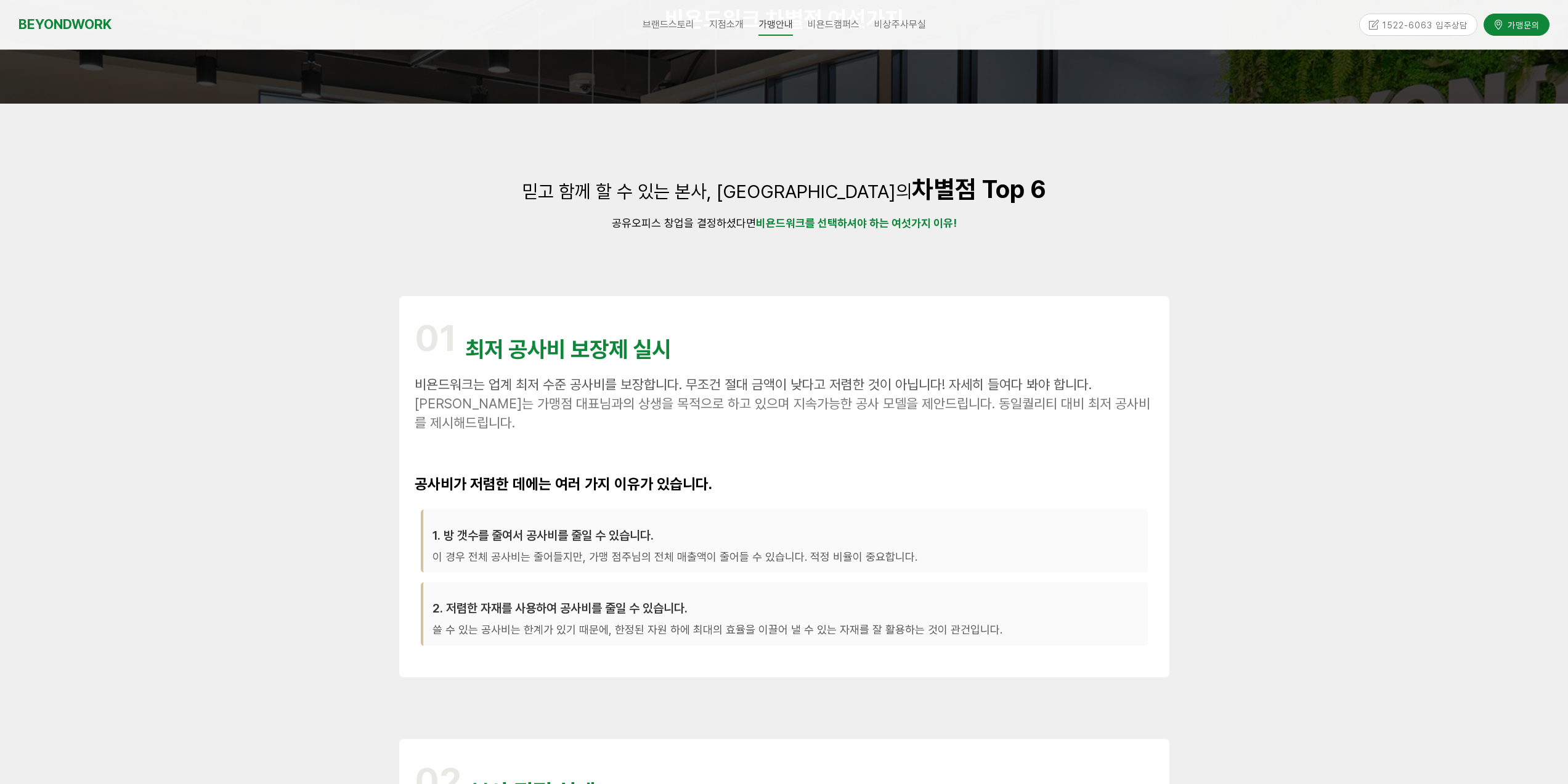
scroll to position [0, 0]
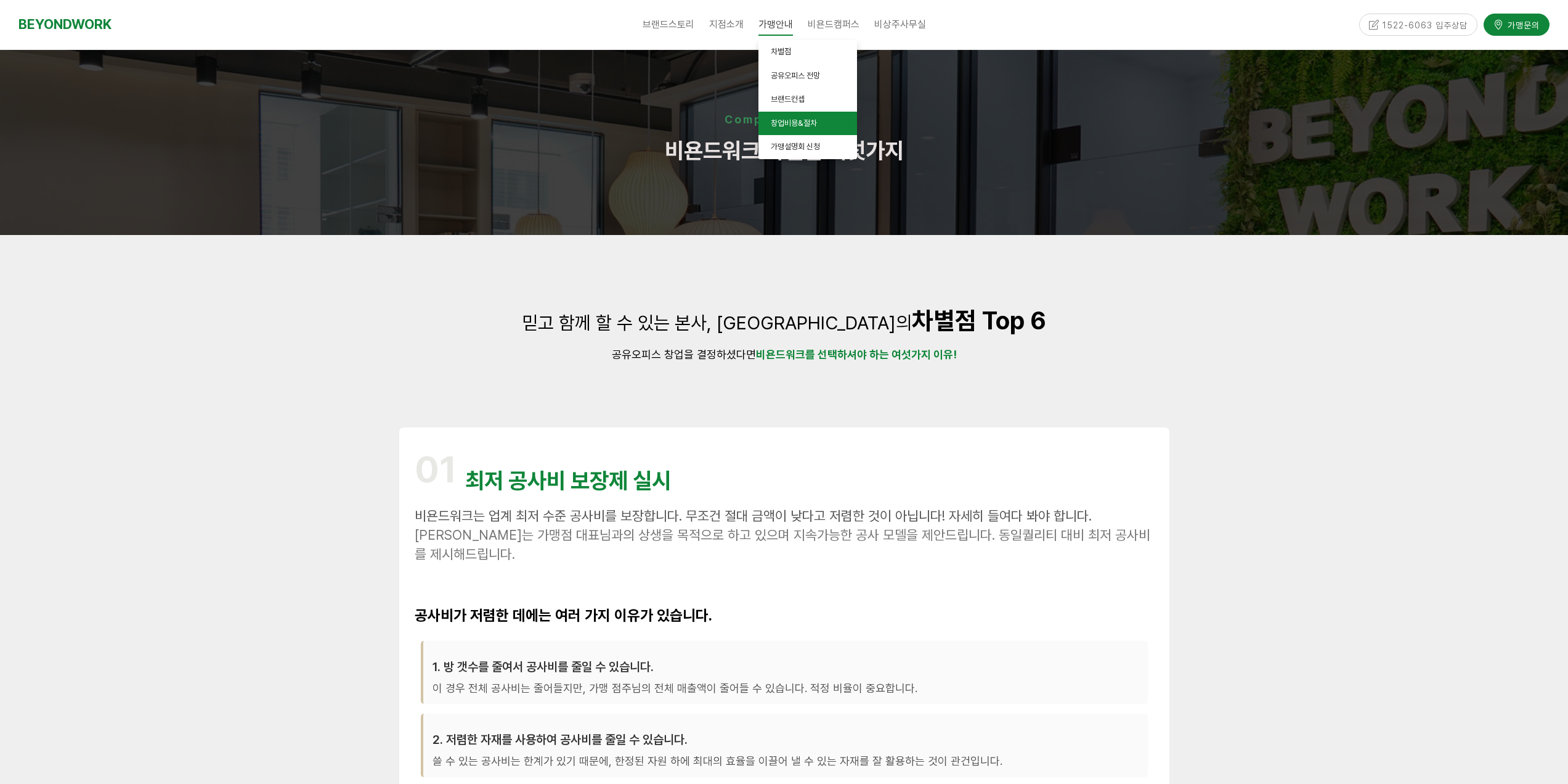
click at [786, 129] on link "창업비용&절차" at bounding box center [808, 123] width 99 height 24
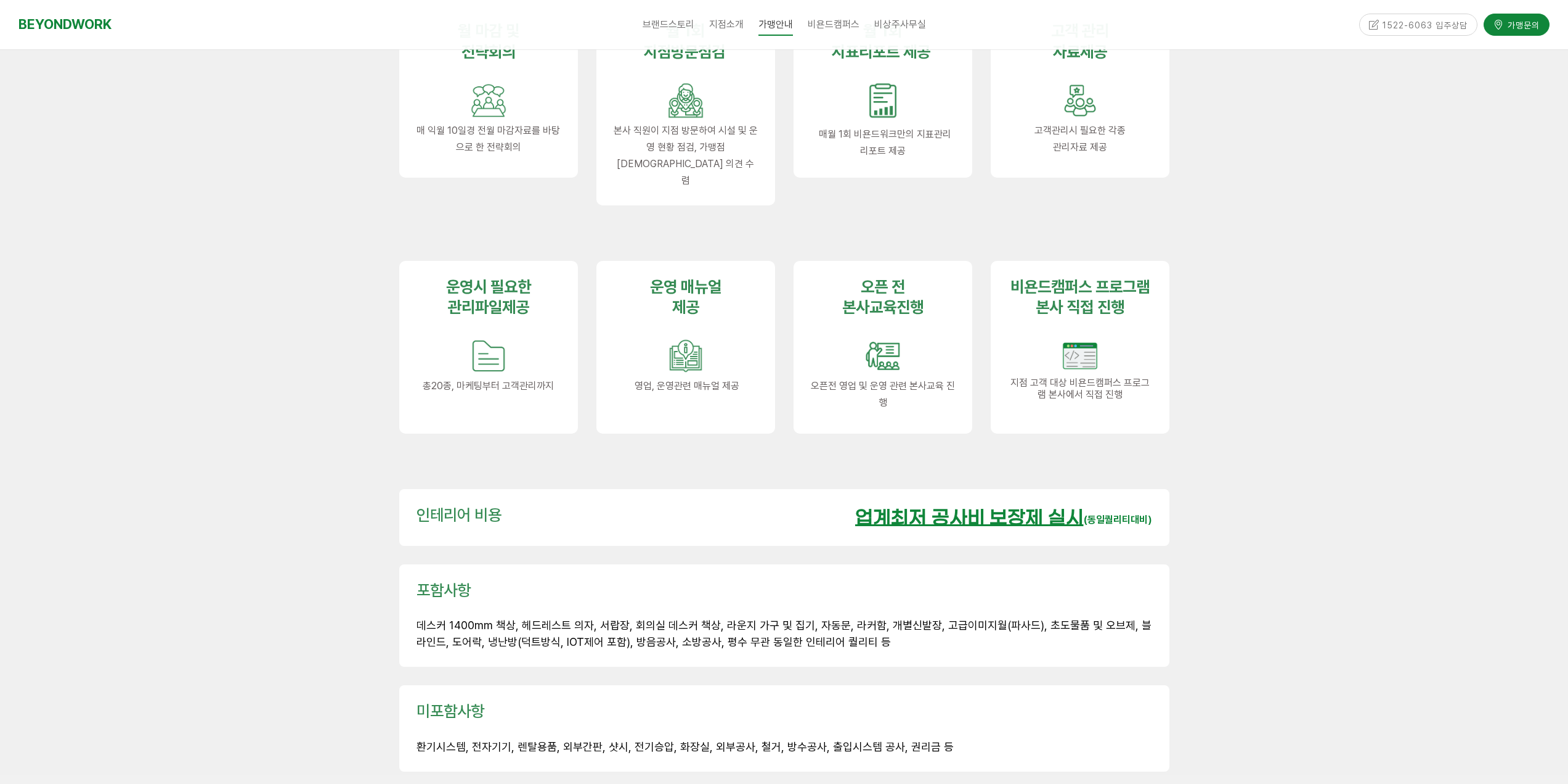
scroll to position [1603, 0]
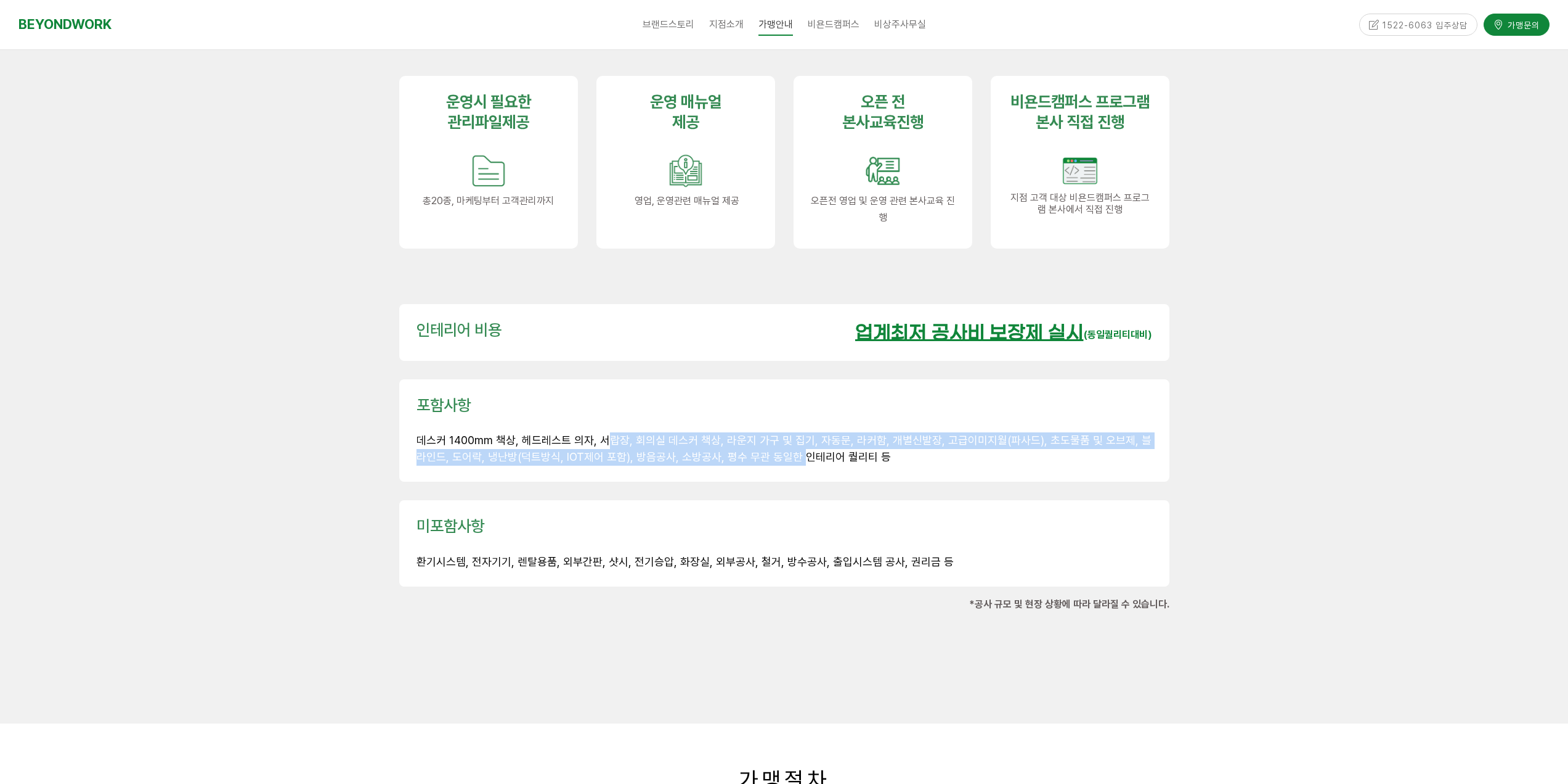
drag, startPoint x: 664, startPoint y: 420, endPoint x: 781, endPoint y: 437, distance: 118.2
click at [781, 437] on p "데스커 1400mm 책상, 헤드레스트 의자, 서랍장, 회의실 데스커 책상, 라운지 가구 및 집기, 자동문, 라커함, 개별신발장, 고급이미지월(…" at bounding box center [784, 448] width 736 height 33
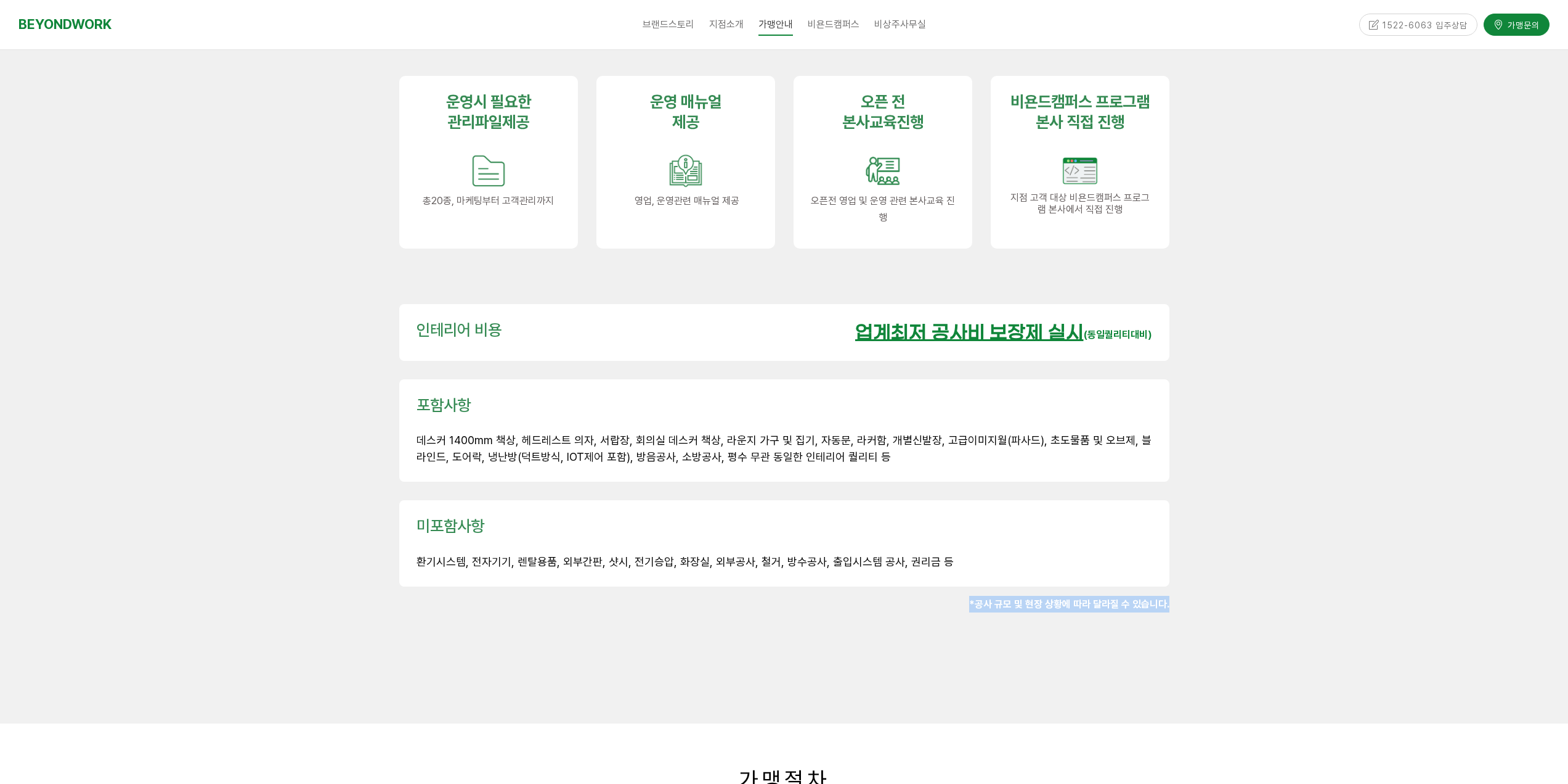
drag, startPoint x: 970, startPoint y: 553, endPoint x: 1168, endPoint y: 593, distance: 202.0
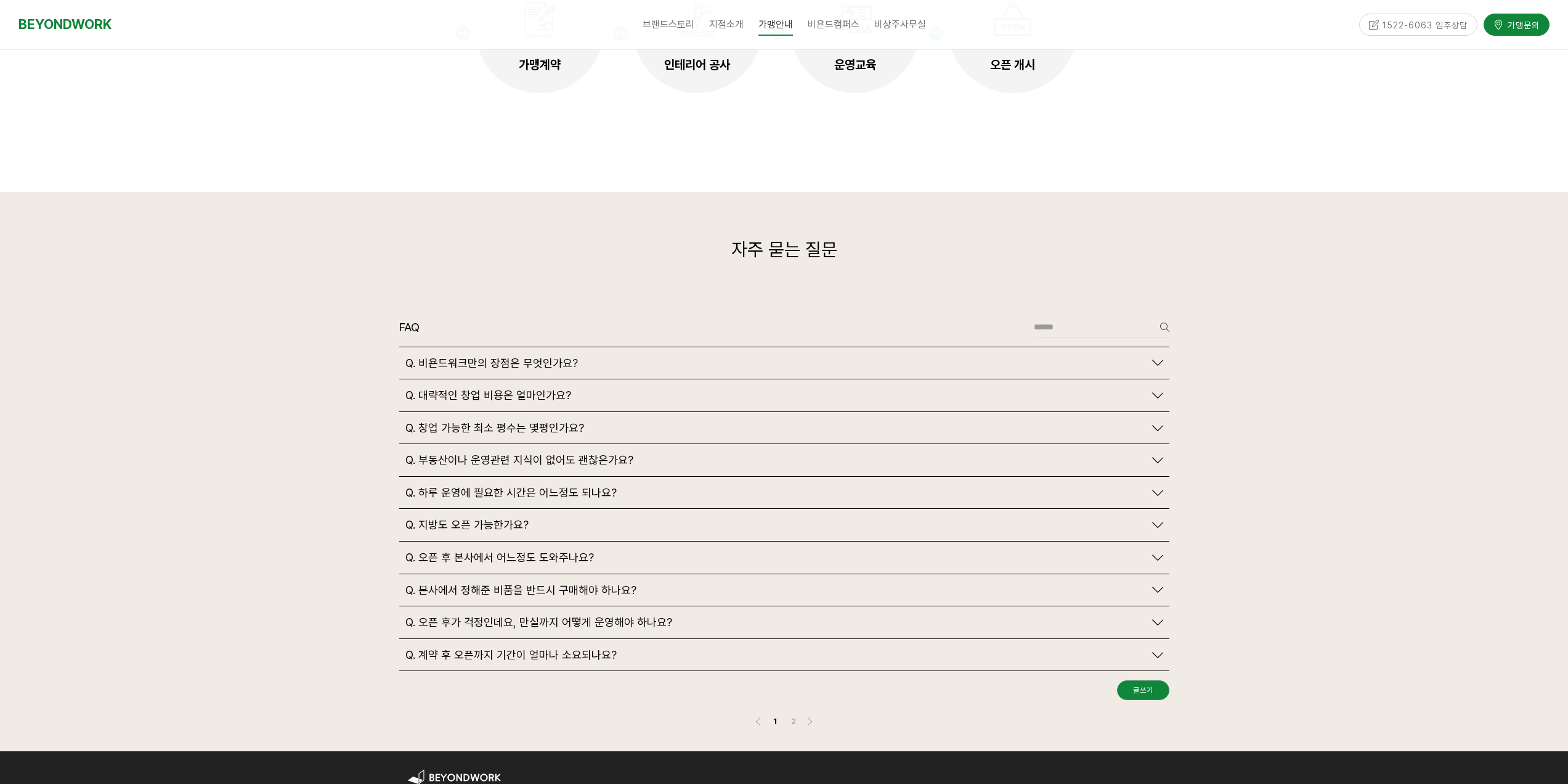
scroll to position [2774, 0]
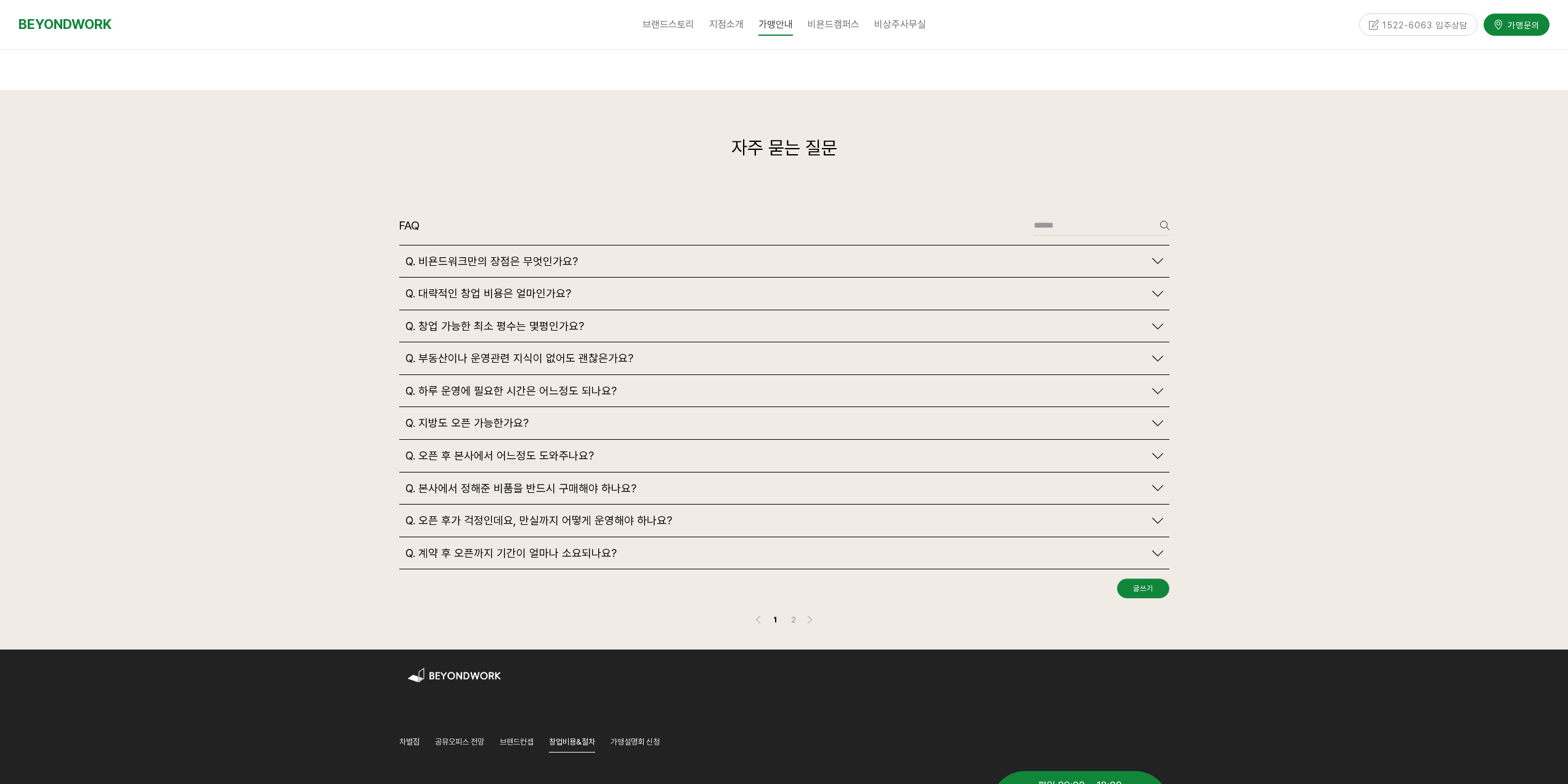
click at [517, 287] on span "Q. 대략적인 창업 비용은 얼마인가요?" at bounding box center [488, 293] width 166 height 13
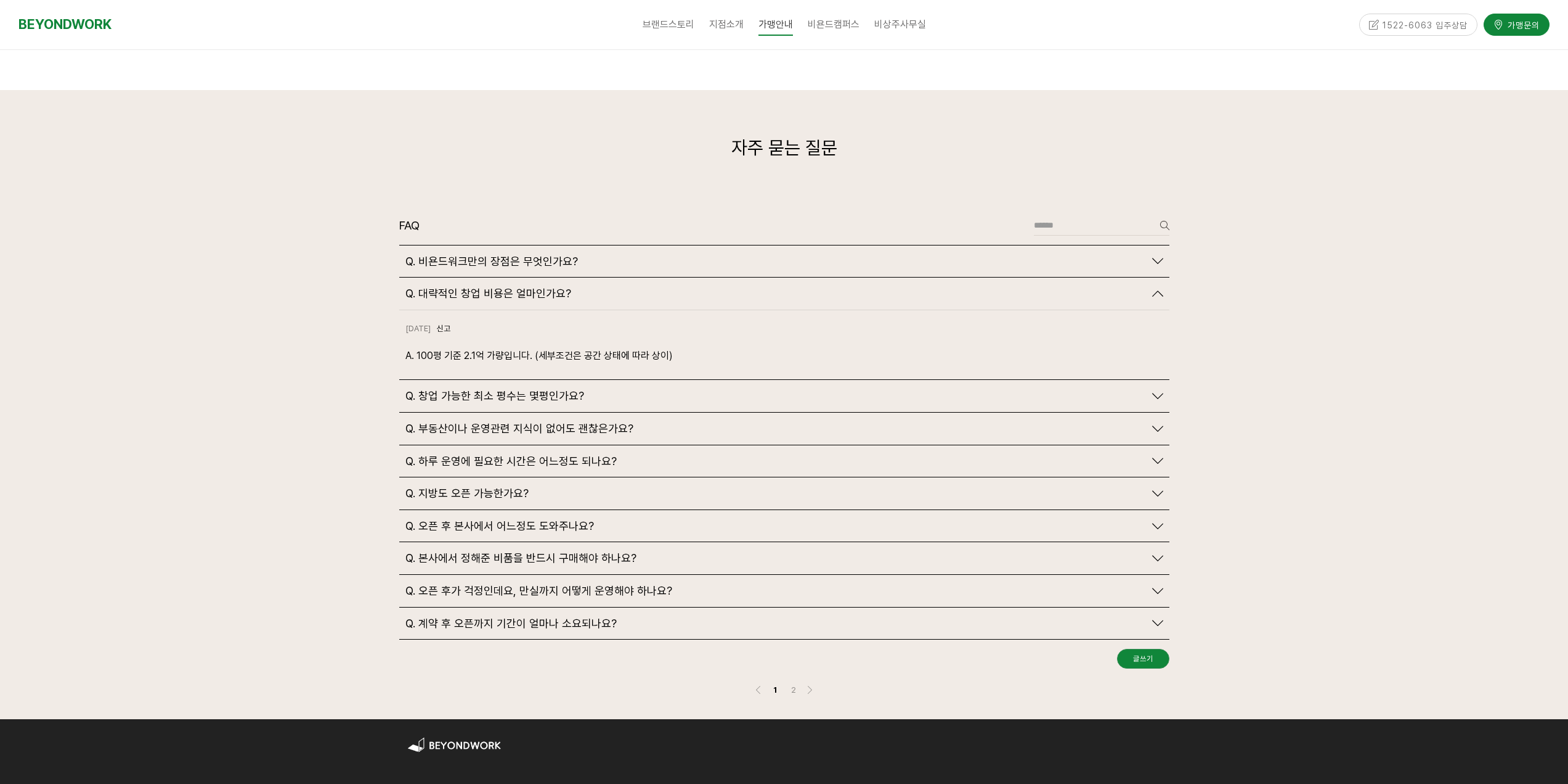
click at [554, 389] on span "Q. 창업 가능한 최소 평수는 몇평인가요?" at bounding box center [494, 396] width 179 height 13
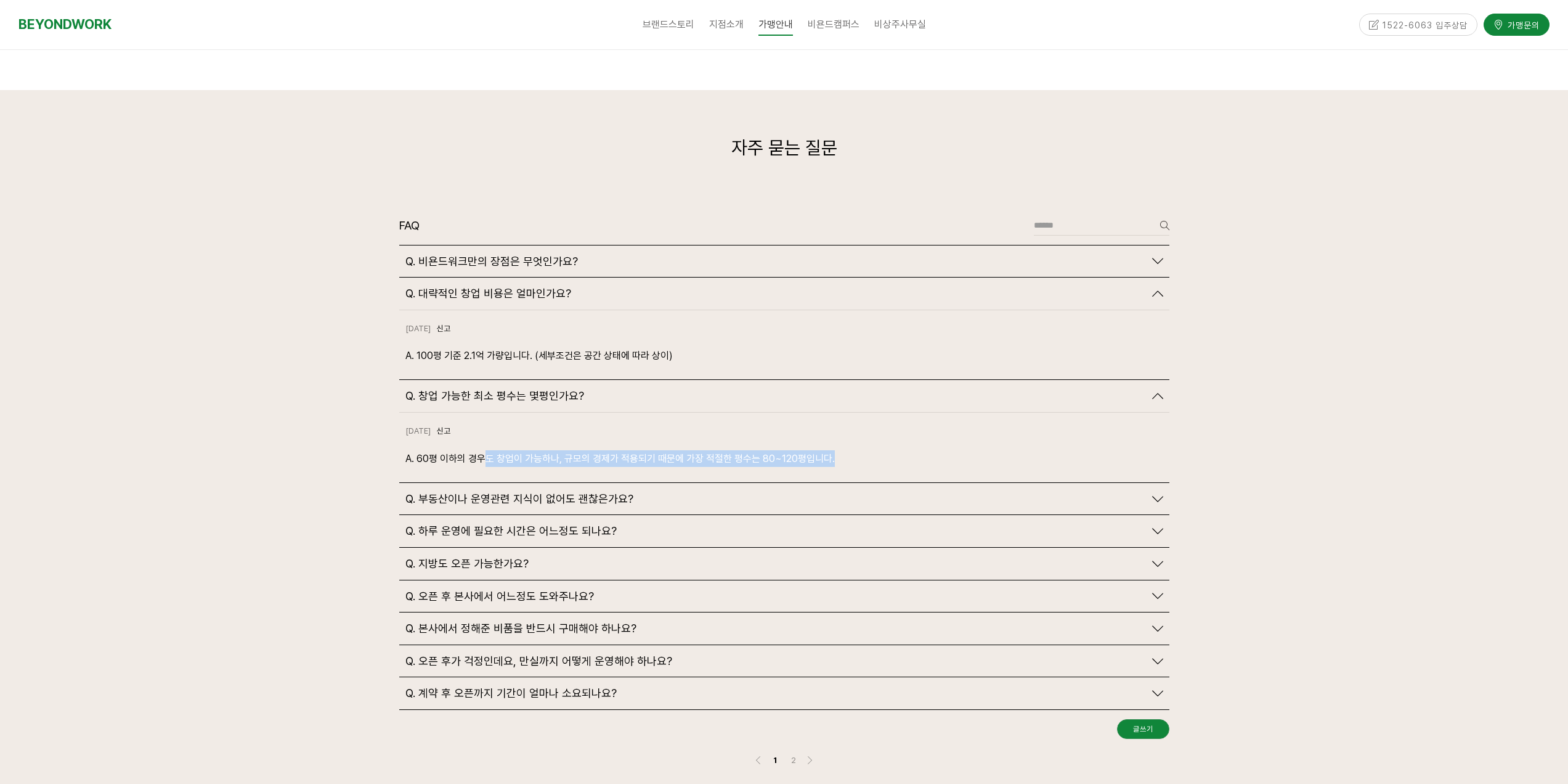
drag, startPoint x: 590, startPoint y: 438, endPoint x: 872, endPoint y: 439, distance: 282.0
click at [886, 442] on div "2024-10-18 신고 신고 A. 60평 이하의 경우도 창업이 가능하나, 규모의 경제가 적용되기 때문에 가장 적절한 평수는 80~120평입니…" at bounding box center [784, 447] width 770 height 70
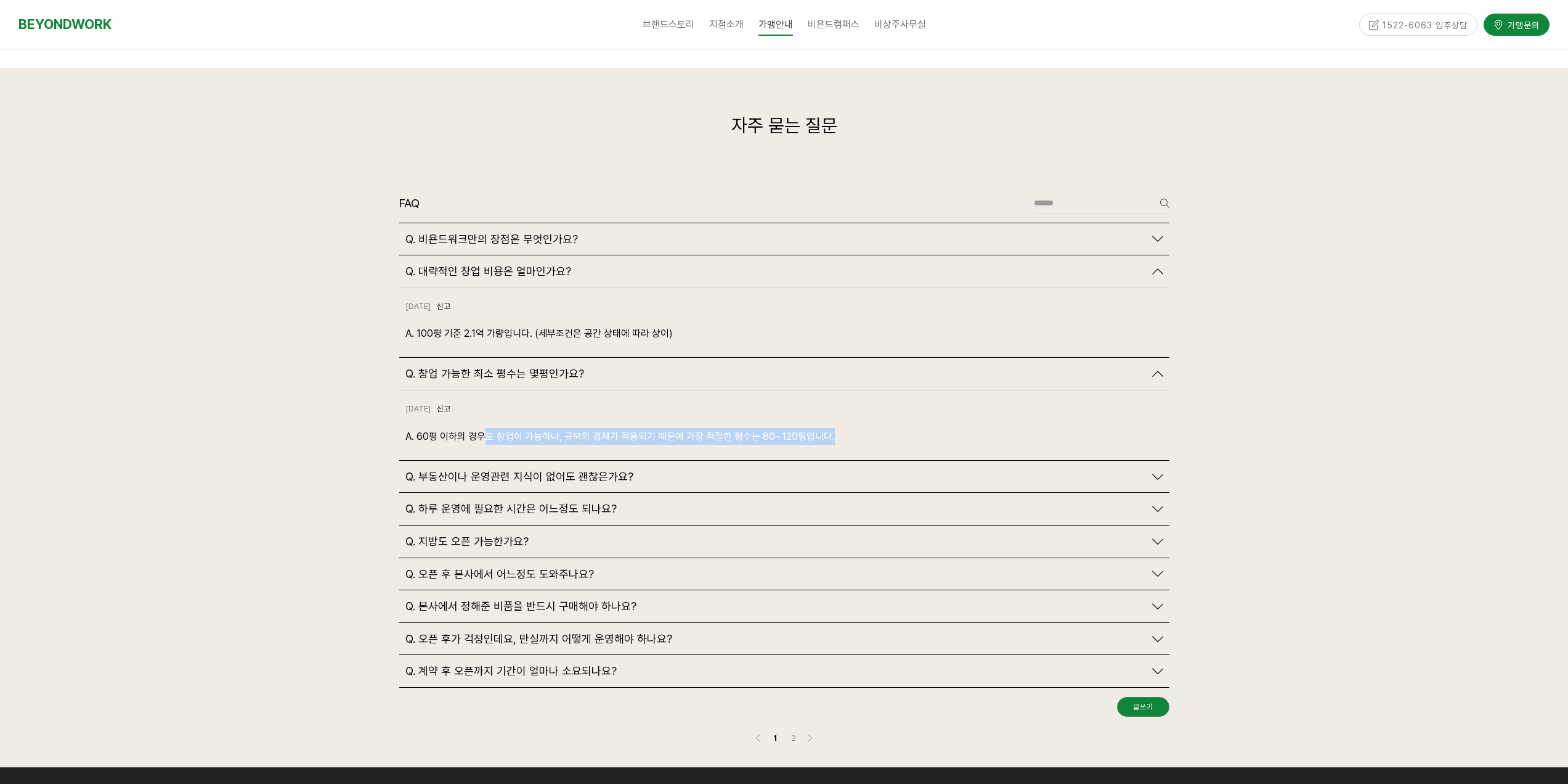
scroll to position [2836, 0]
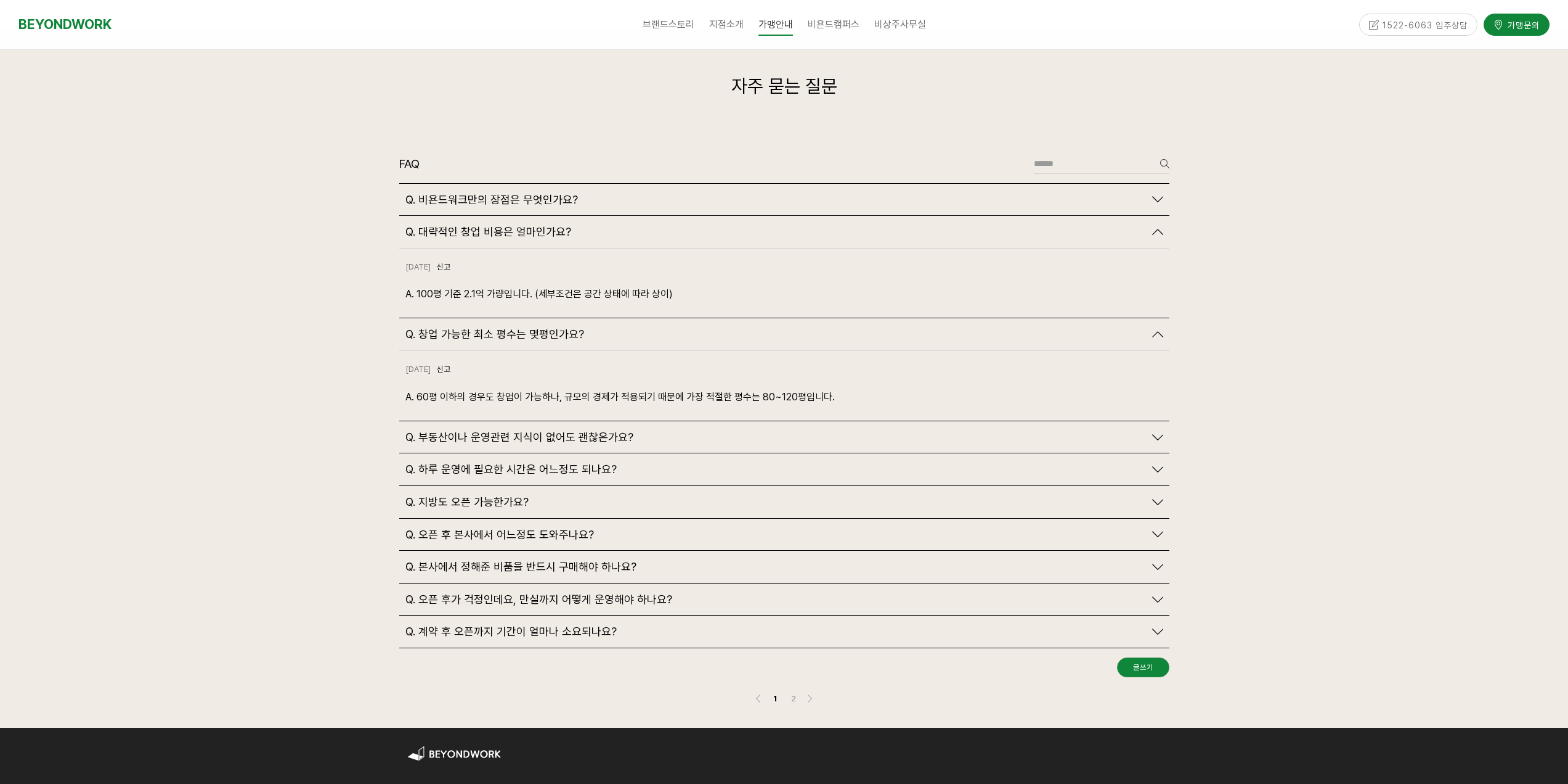
click at [515, 495] on span "Q. 지방도 오픈 가능한가요?" at bounding box center [467, 502] width 124 height 13
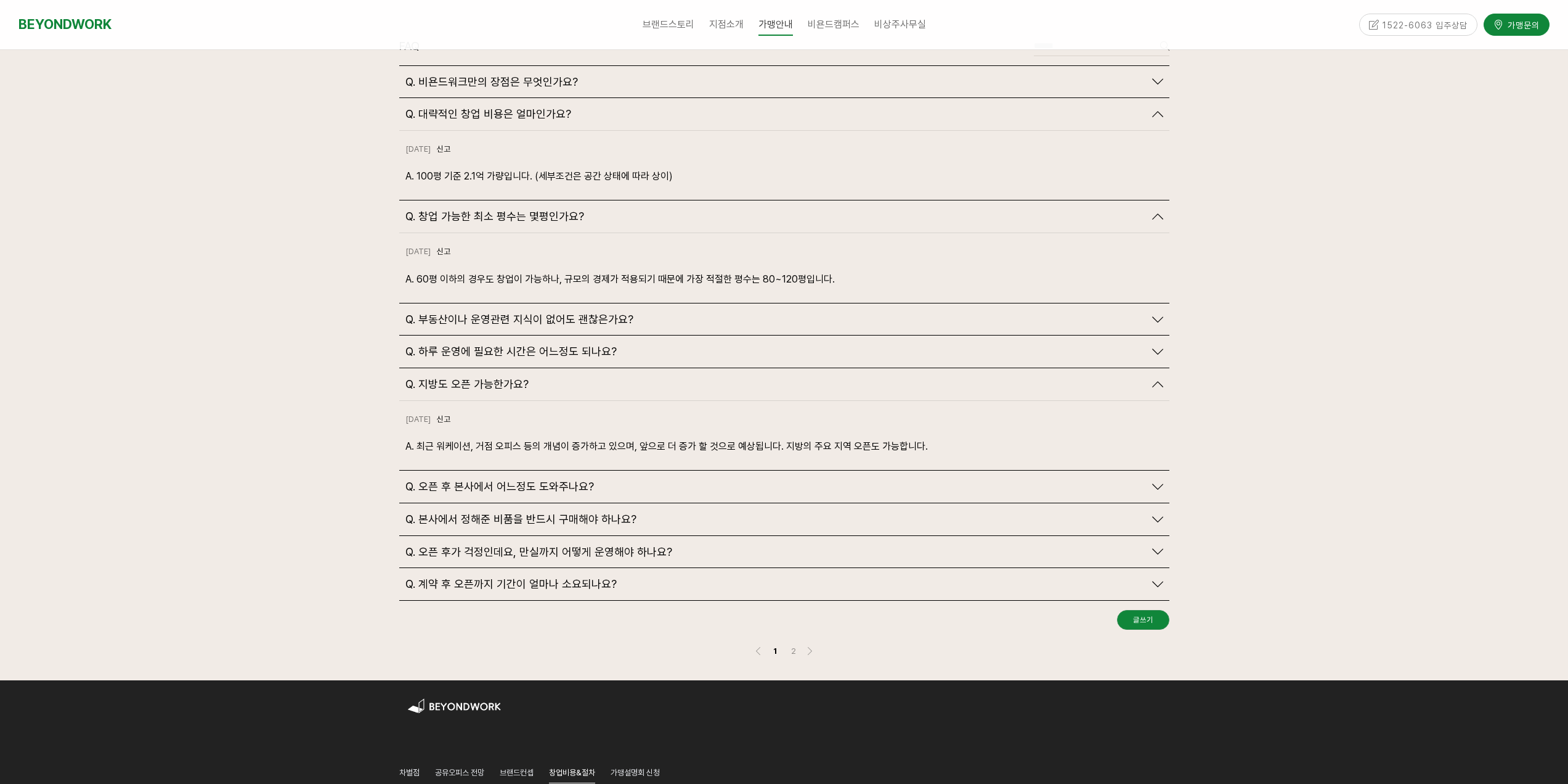
scroll to position [2960, 0]
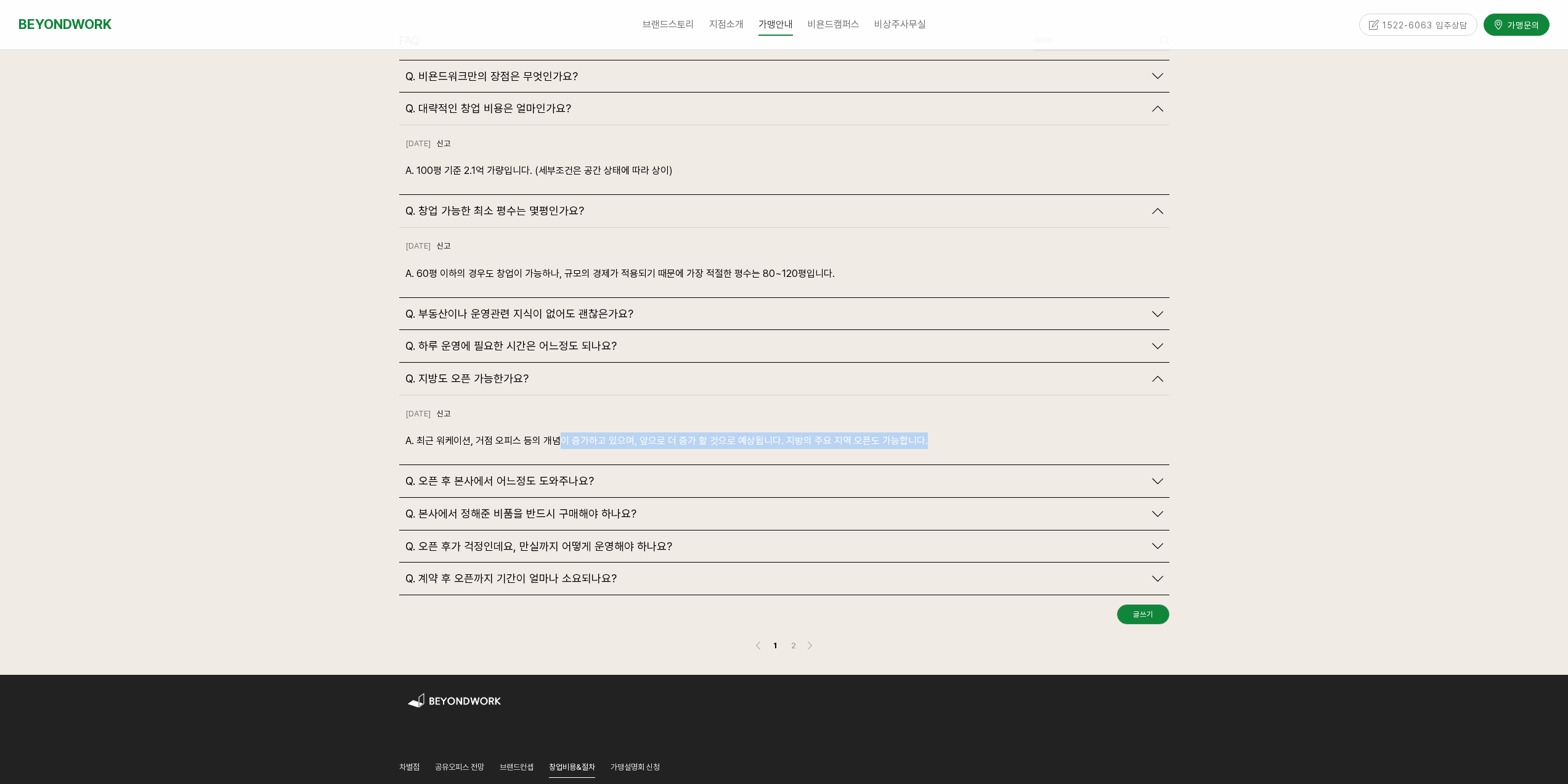
drag, startPoint x: 569, startPoint y: 413, endPoint x: 955, endPoint y: 425, distance: 386.2
click at [955, 425] on div "2024-10-18 신고 신고 A. 최근 워케이션, 거점 오피스 등의 개념이 증가하고 있으며, 앞으로 더 증가 할 것으로 예상됩니다. 지방의 …" at bounding box center [784, 430] width 770 height 70
click at [503, 474] on span "Q. 오픈 후 본사에서 어느정도 도와주나요?" at bounding box center [499, 481] width 189 height 13
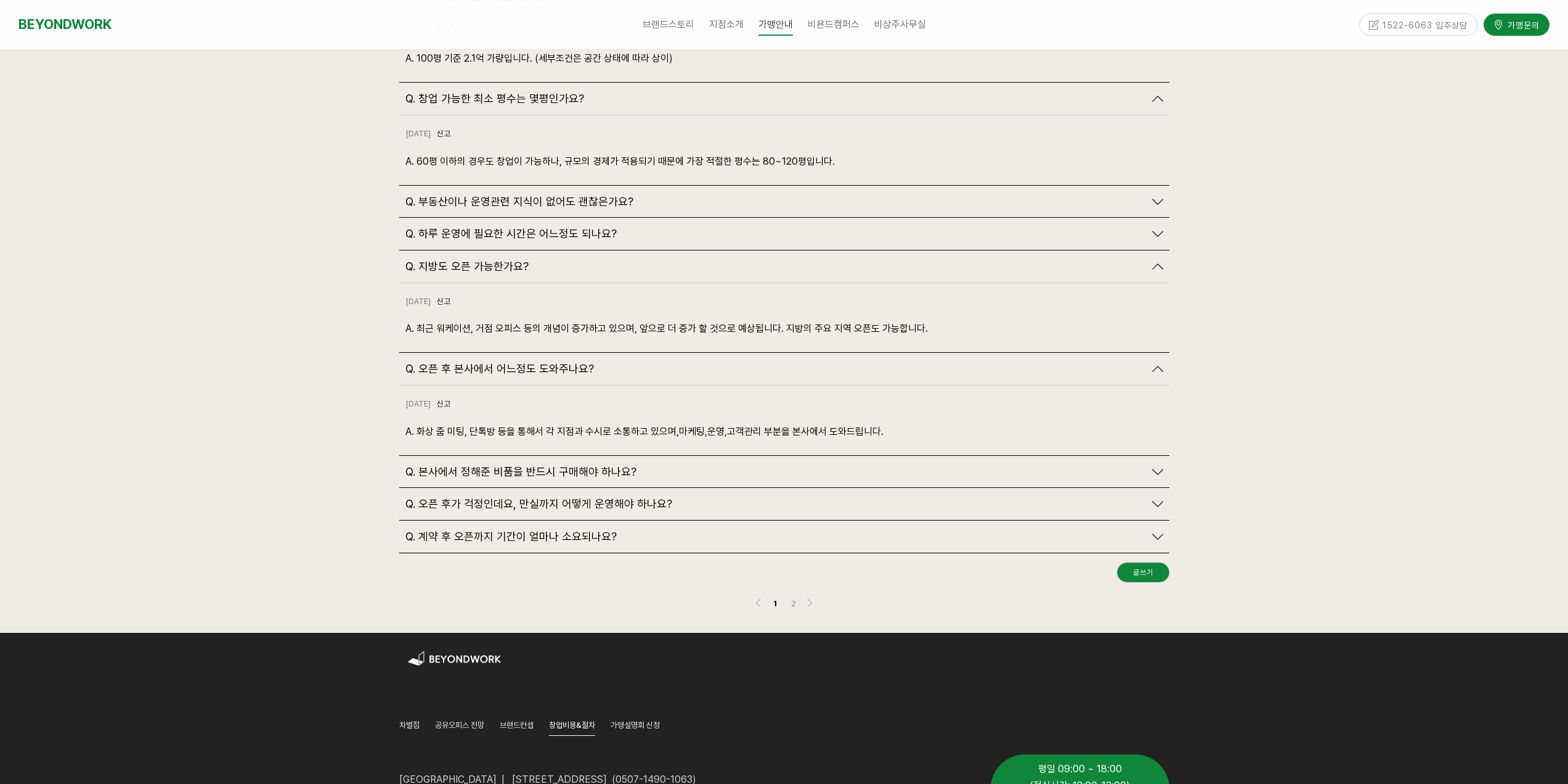
scroll to position [3082, 0]
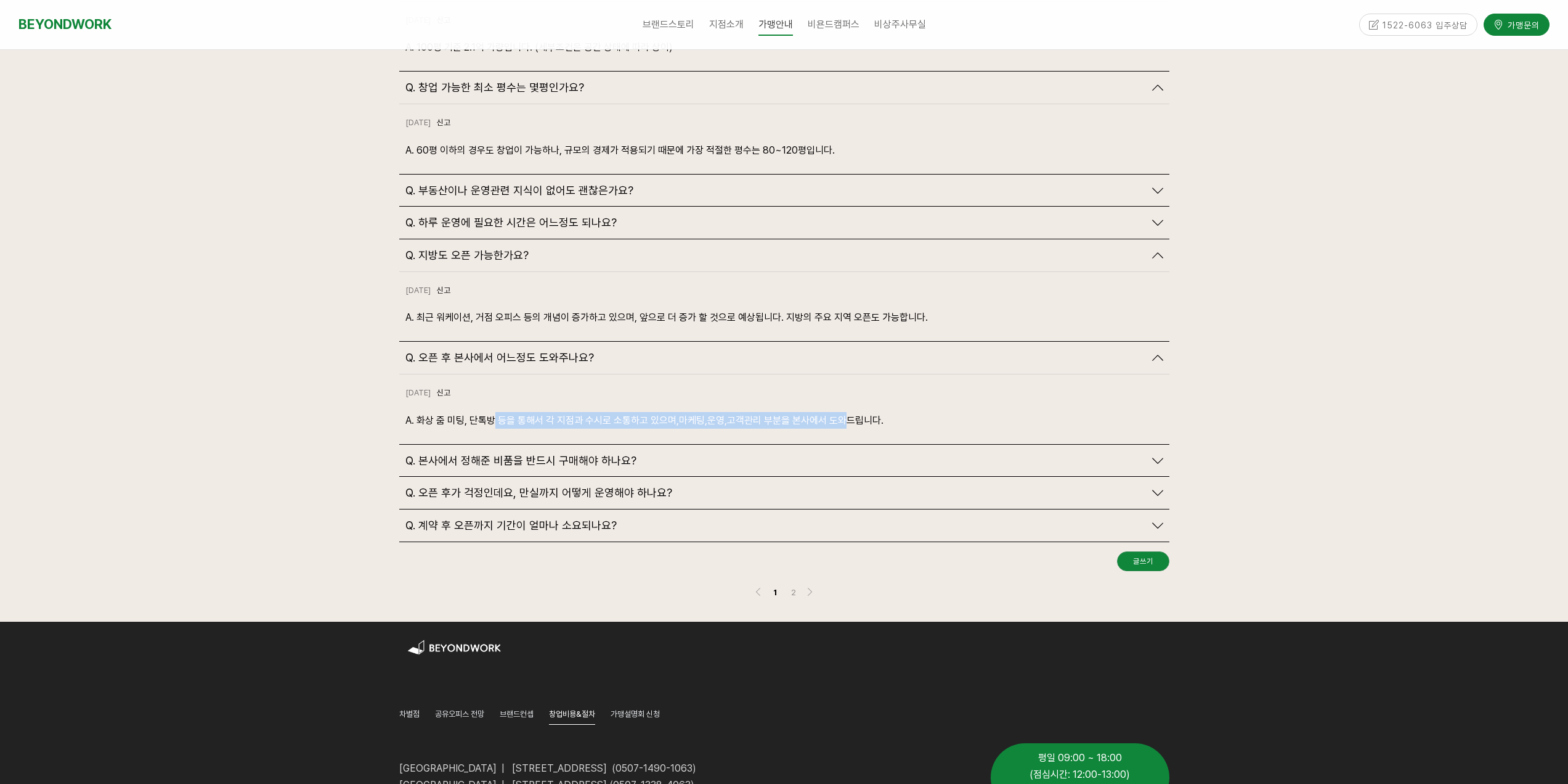
drag, startPoint x: 495, startPoint y: 397, endPoint x: 844, endPoint y: 407, distance: 349.1
click at [844, 407] on div "2024-10-18 신고 신고 A. 화상 줌 미팅, 단톡방 등을 통해서 각 지점과 수시로 소통하고 있으며,마케팅,운영,고객관리 부분을 본사에서…" at bounding box center [784, 409] width 770 height 70
click at [641, 486] on span "Q. 오픈 후가 걱정인데요, 만실까지 어떻게 운영해야 하나요?" at bounding box center [539, 492] width 267 height 13
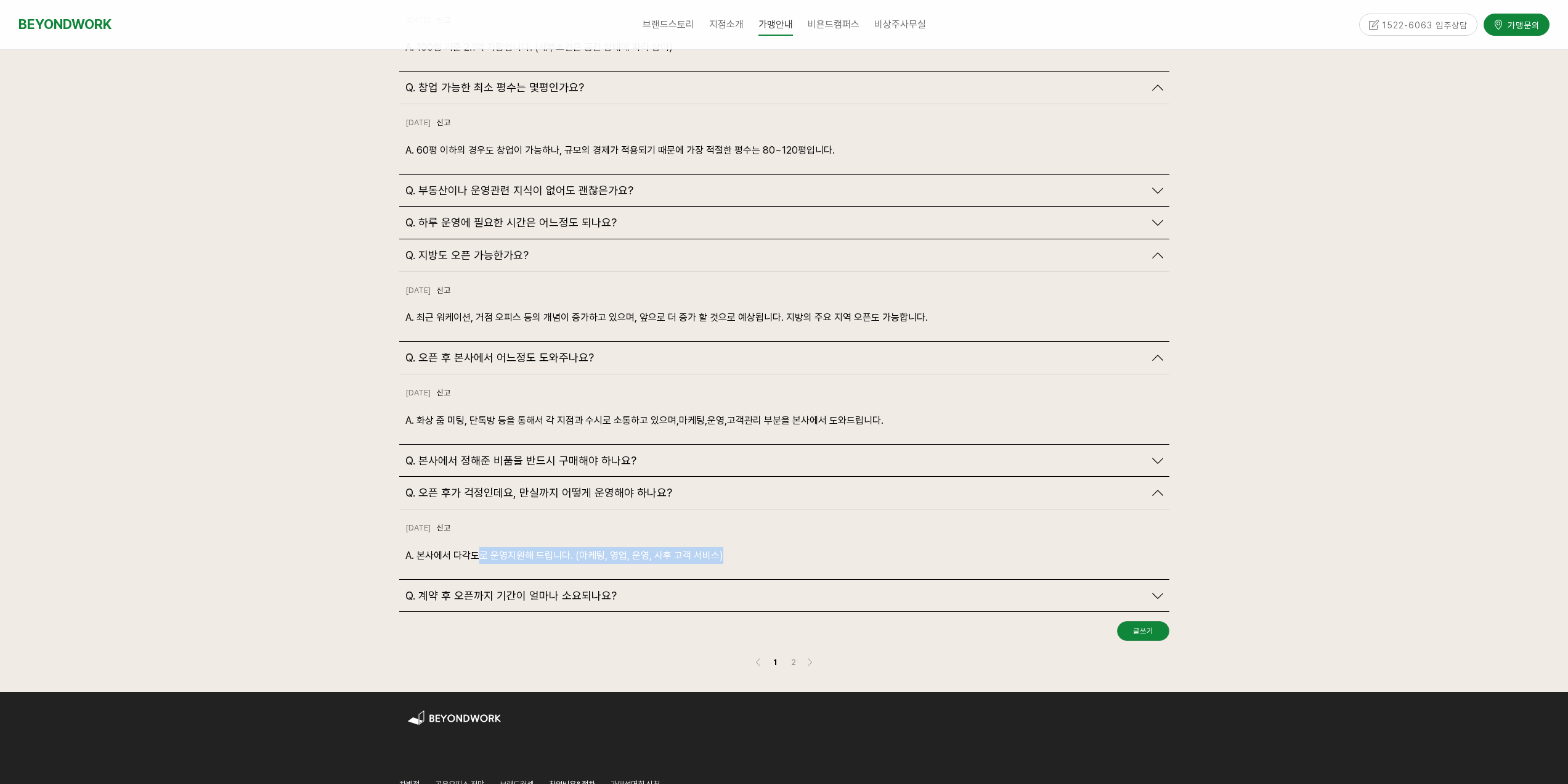
drag, startPoint x: 569, startPoint y: 530, endPoint x: 724, endPoint y: 541, distance: 155.4
click at [724, 541] on div "2024-10-18 신고 신고 A. 본사에서 다각도로 운영지원해 드립니다. (마케팅, 영업, 운영, 사후 고객 서비스)" at bounding box center [784, 544] width 770 height 70
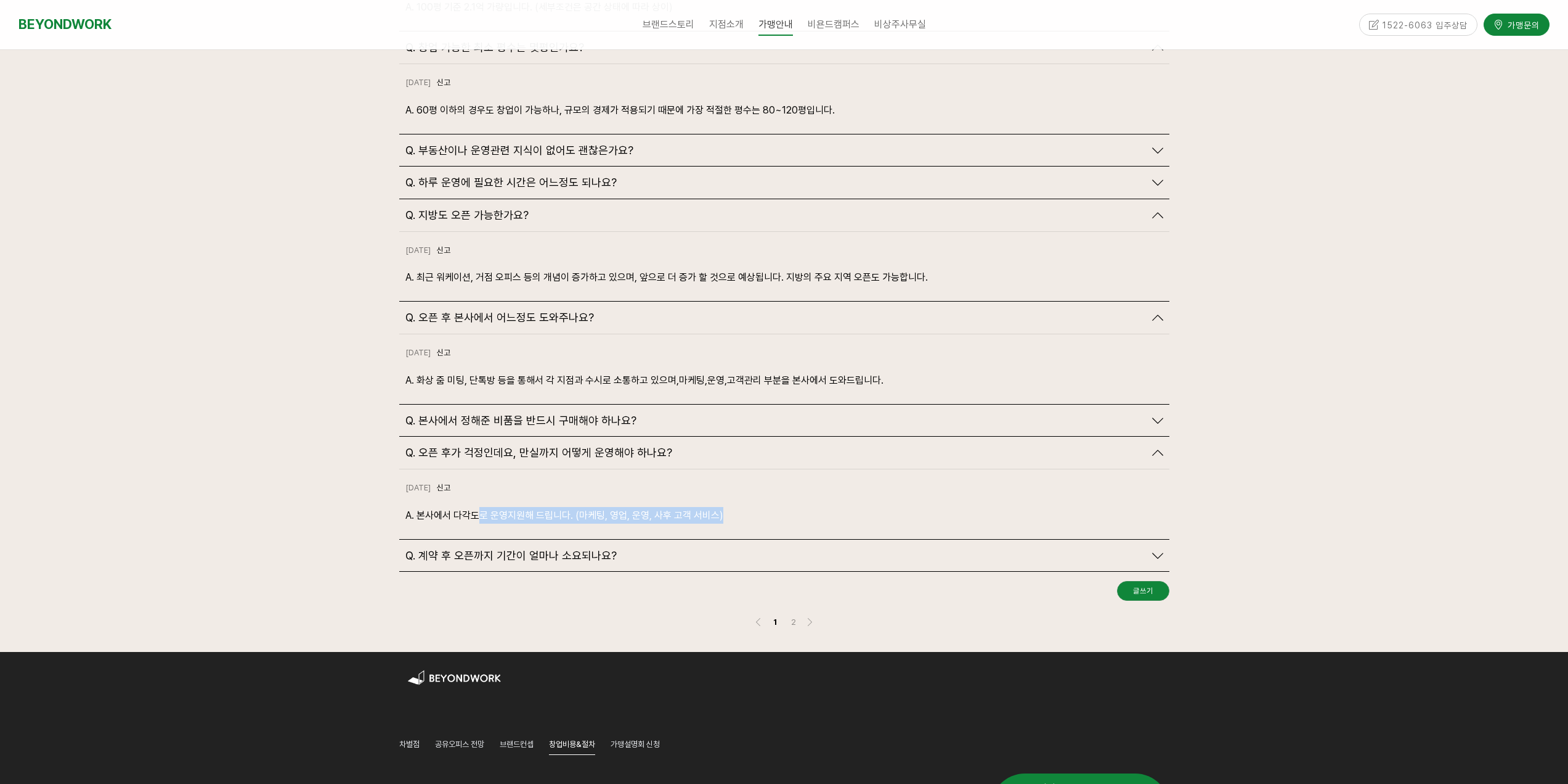
scroll to position [3144, 0]
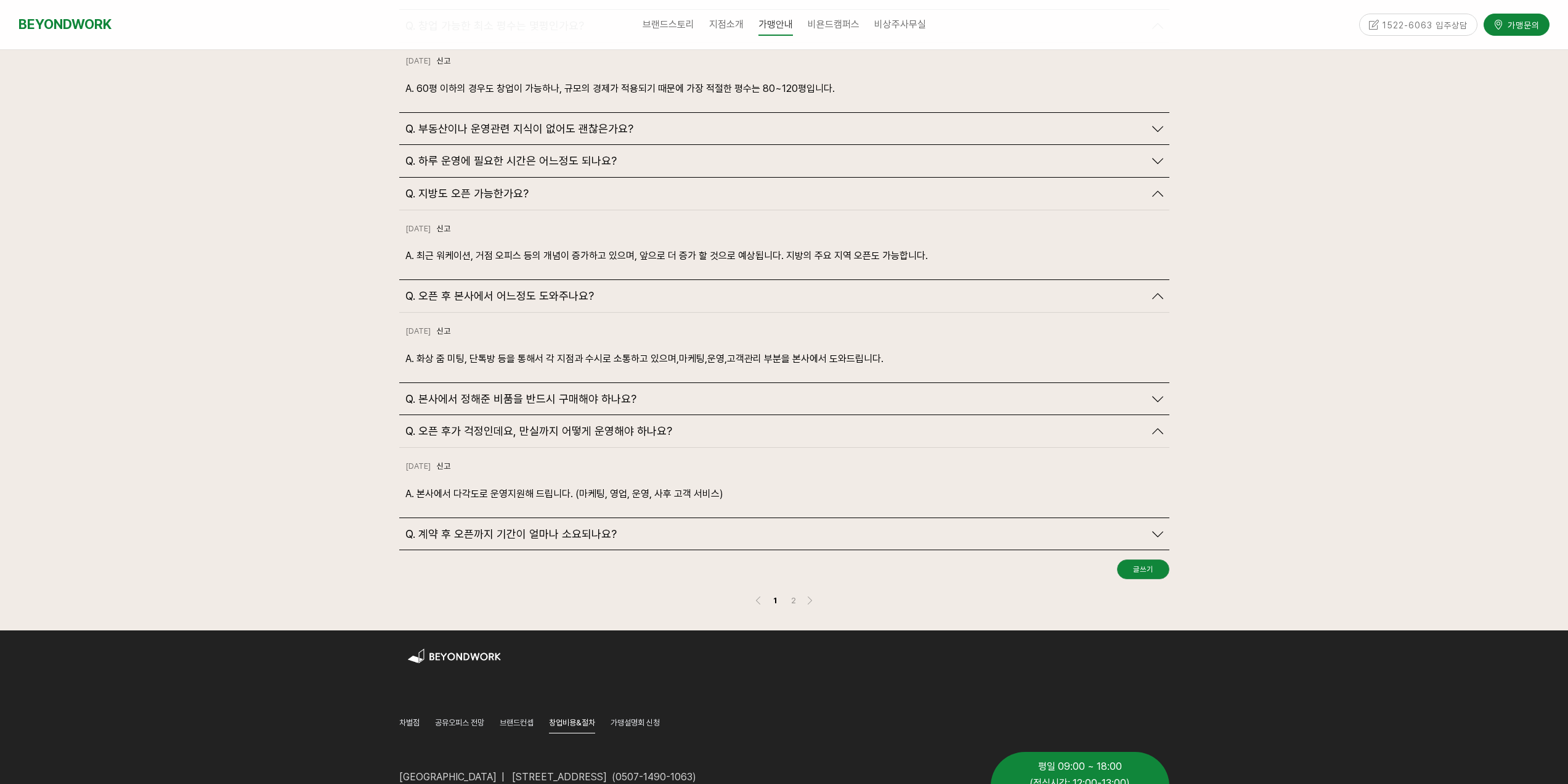
click at [592, 527] on span "Q. 계약 후 오픈까지 기간이 얼마나 소요되나요?" at bounding box center [511, 533] width 212 height 13
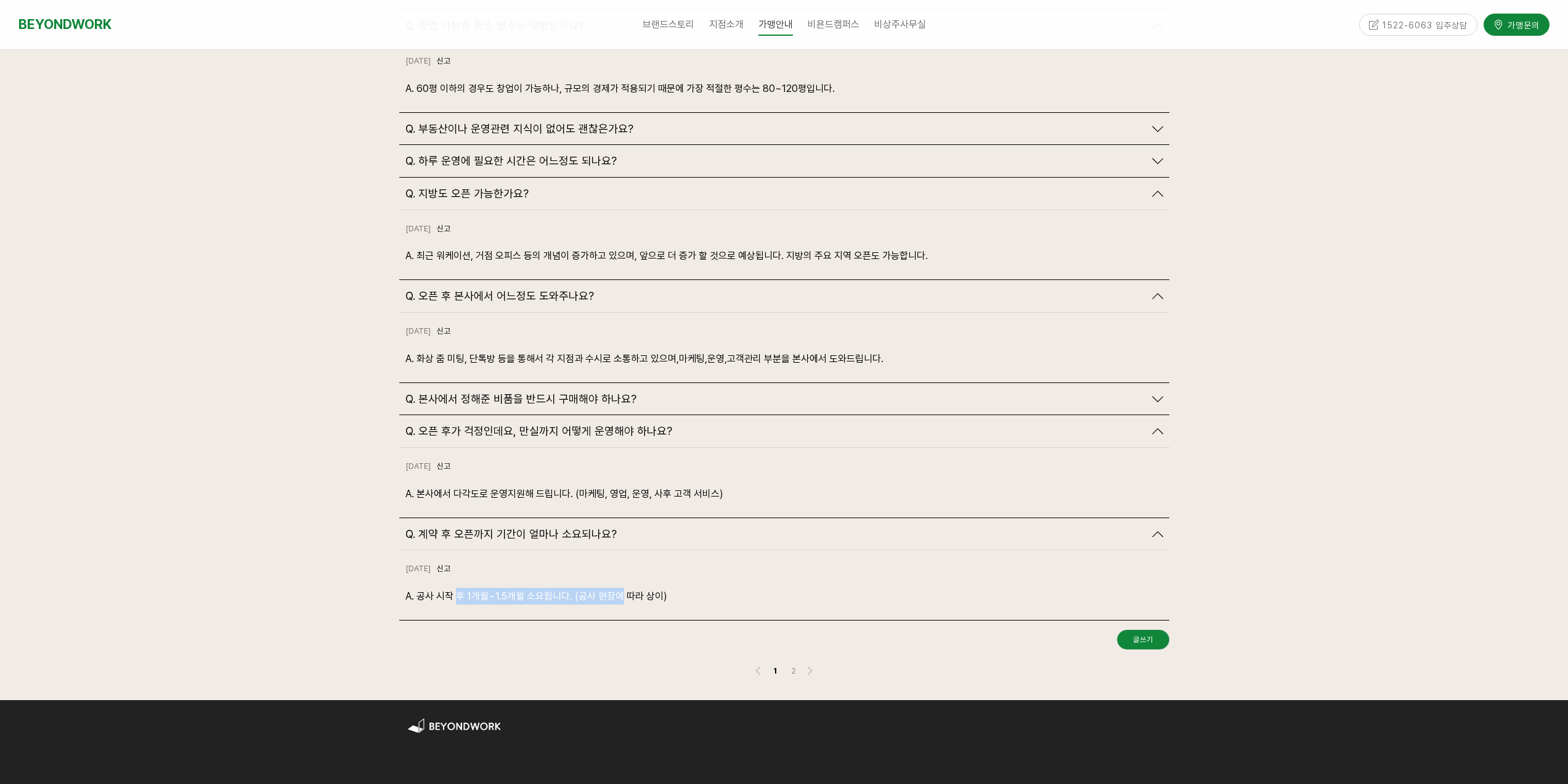
drag, startPoint x: 460, startPoint y: 566, endPoint x: 619, endPoint y: 576, distance: 159.3
click at [619, 588] on p "A. 공사 시작 후 1개월~1.5개월 소요됩니다. (공사 현장에 따라 상이)" at bounding box center [784, 596] width 758 height 16
click at [799, 663] on link "2" at bounding box center [793, 670] width 15 height 15
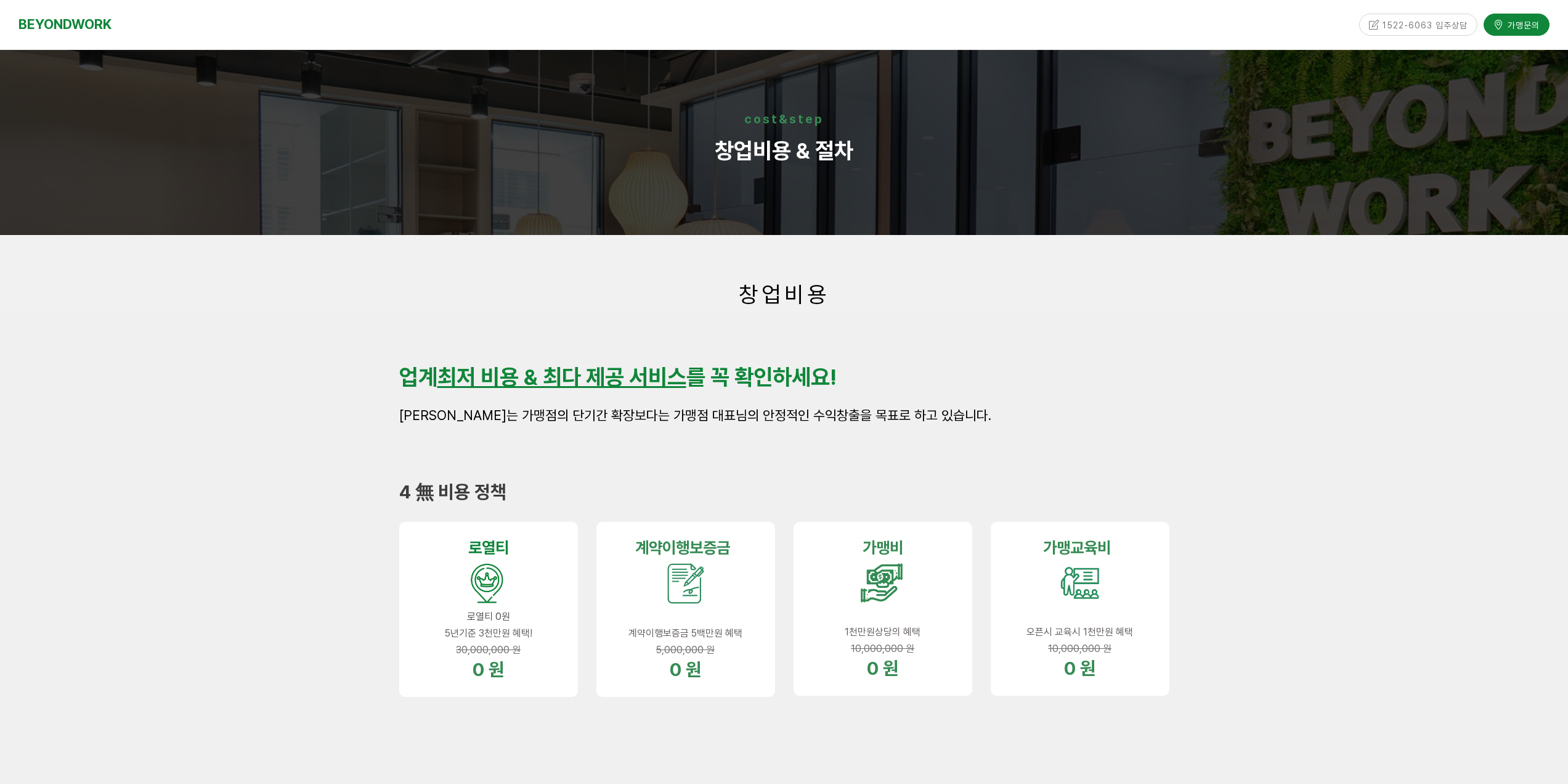
scroll to position [2752, 0]
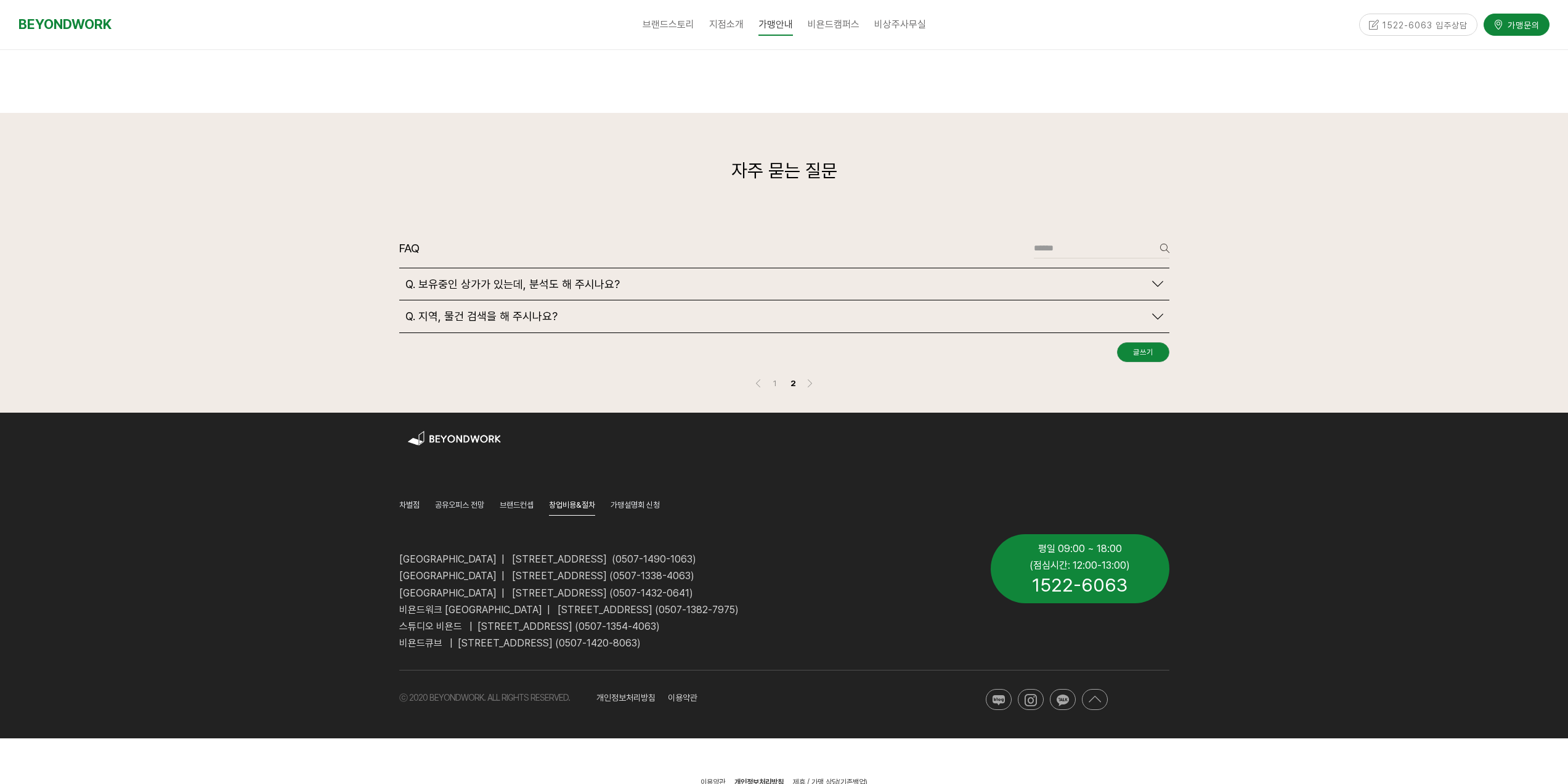
click at [527, 278] on span "Q. 보유중인 상가가 있는데, 분석도 해 주시나요?" at bounding box center [513, 284] width 214 height 13
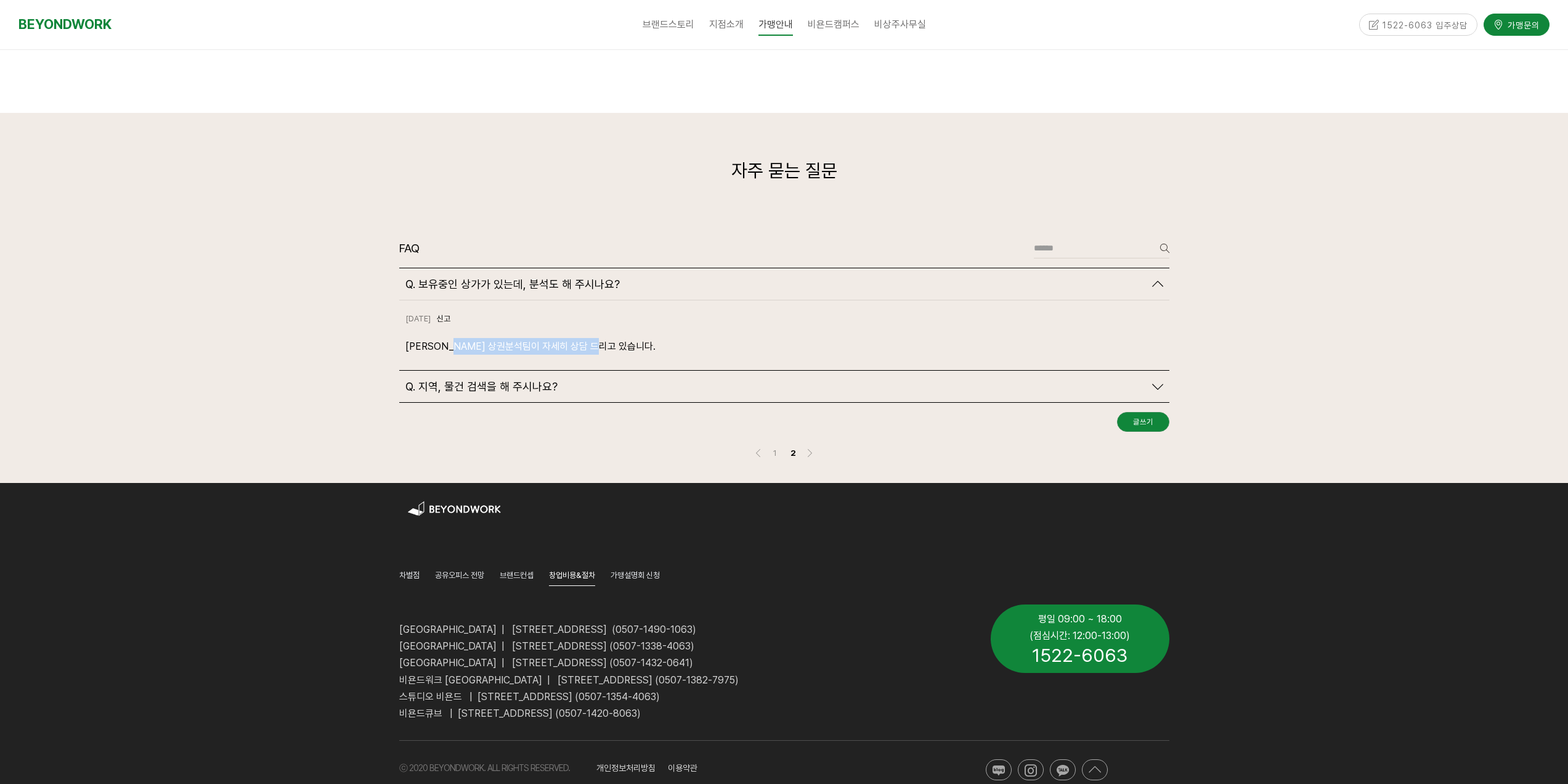
drag, startPoint x: 453, startPoint y: 314, endPoint x: 620, endPoint y: 330, distance: 167.8
click at [620, 330] on div "2024-10-18 신고 신고 A. 저희 상권분석팀이 자세히 상담 드리고 있습니다." at bounding box center [784, 335] width 770 height 70
click at [620, 331] on div "2024-10-18 신고 신고 A. 저희 상권분석팀이 자세히 상담 드리고 있습니다." at bounding box center [784, 335] width 770 height 70
drag, startPoint x: 545, startPoint y: 320, endPoint x: 623, endPoint y: 331, distance: 78.8
click at [620, 330] on div "2024-10-18 신고 신고 A. 저희 상권분석팀이 자세히 상담 드리고 있습니다." at bounding box center [784, 335] width 770 height 70
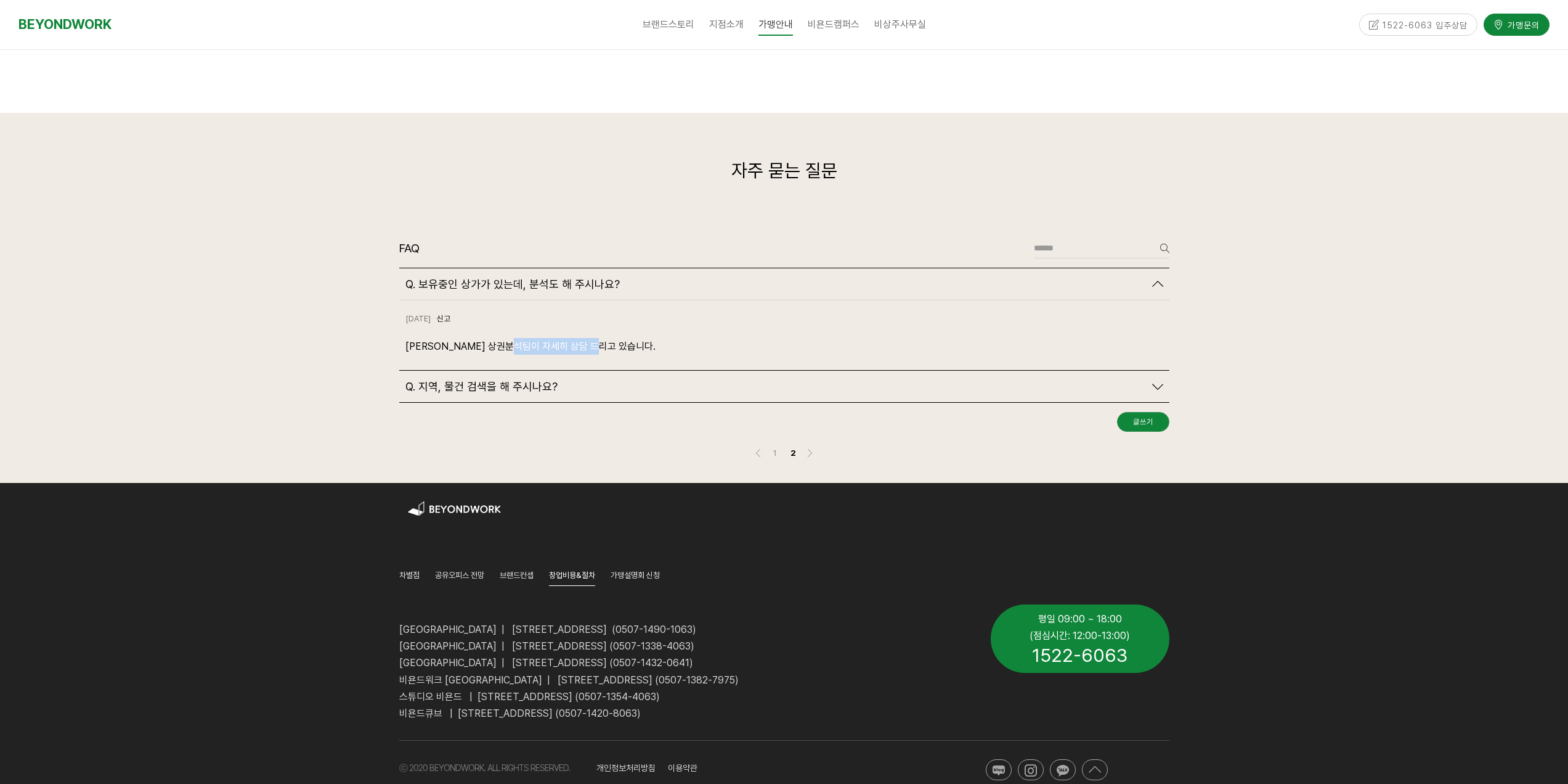
click at [623, 331] on div "2024-10-18 신고 신고 A. 저희 상권분석팀이 자세히 상담 드리고 있습니다." at bounding box center [784, 335] width 770 height 70
drag, startPoint x: 544, startPoint y: 317, endPoint x: 600, endPoint y: 322, distance: 56.2
click at [592, 338] on p "A. 저희 상권분석팀이 자세히 상담 드리고 있습니다." at bounding box center [784, 346] width 758 height 16
drag, startPoint x: 612, startPoint y: 323, endPoint x: 602, endPoint y: 334, distance: 14.9
click at [613, 338] on p "A. 저희 상권분석팀이 자세히 상담 드리고 있습니다." at bounding box center [784, 346] width 758 height 16
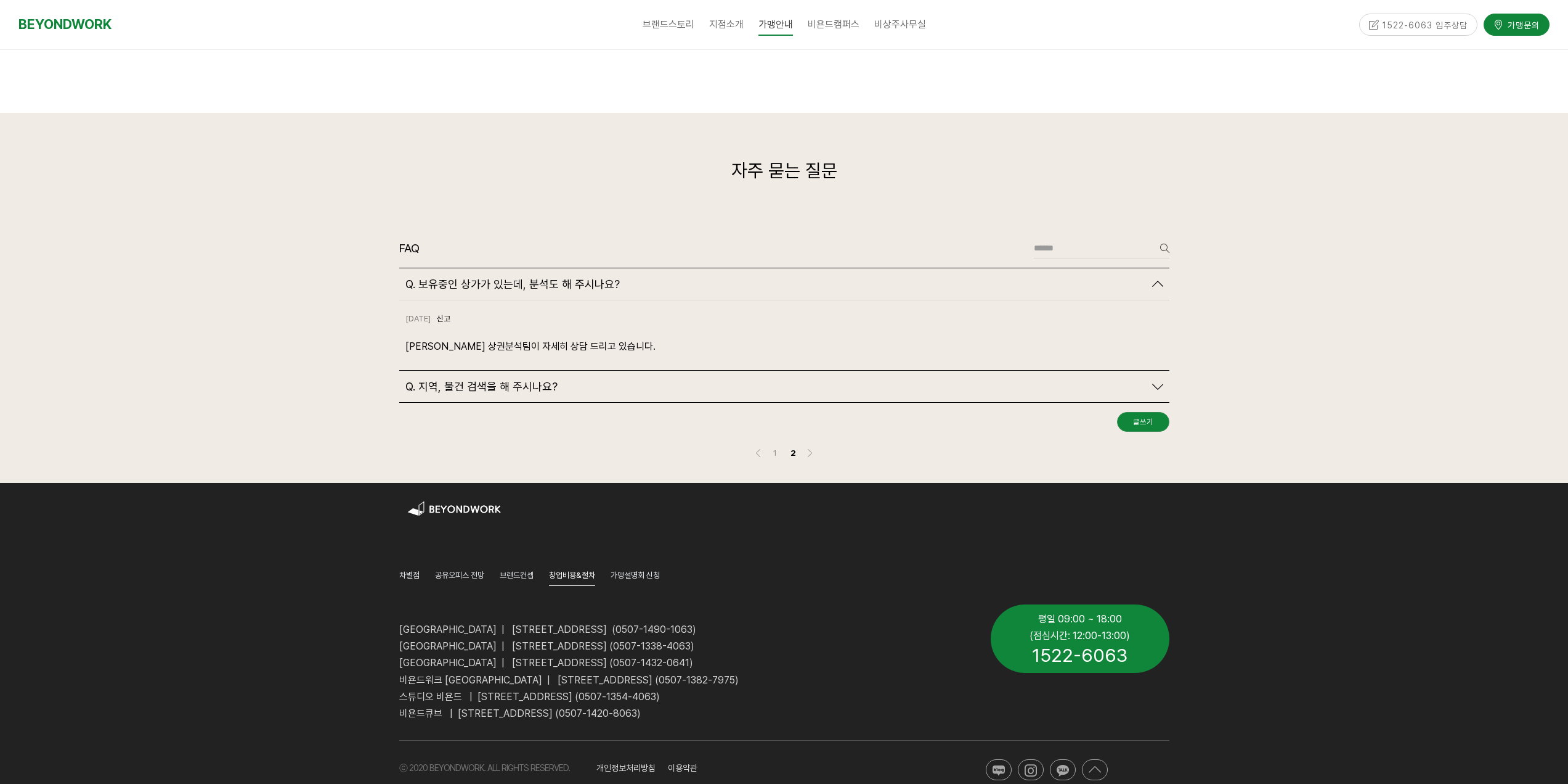
click at [519, 380] on span "Q. 지역, 물건 검색을 해 주시나요?" at bounding box center [481, 387] width 152 height 13
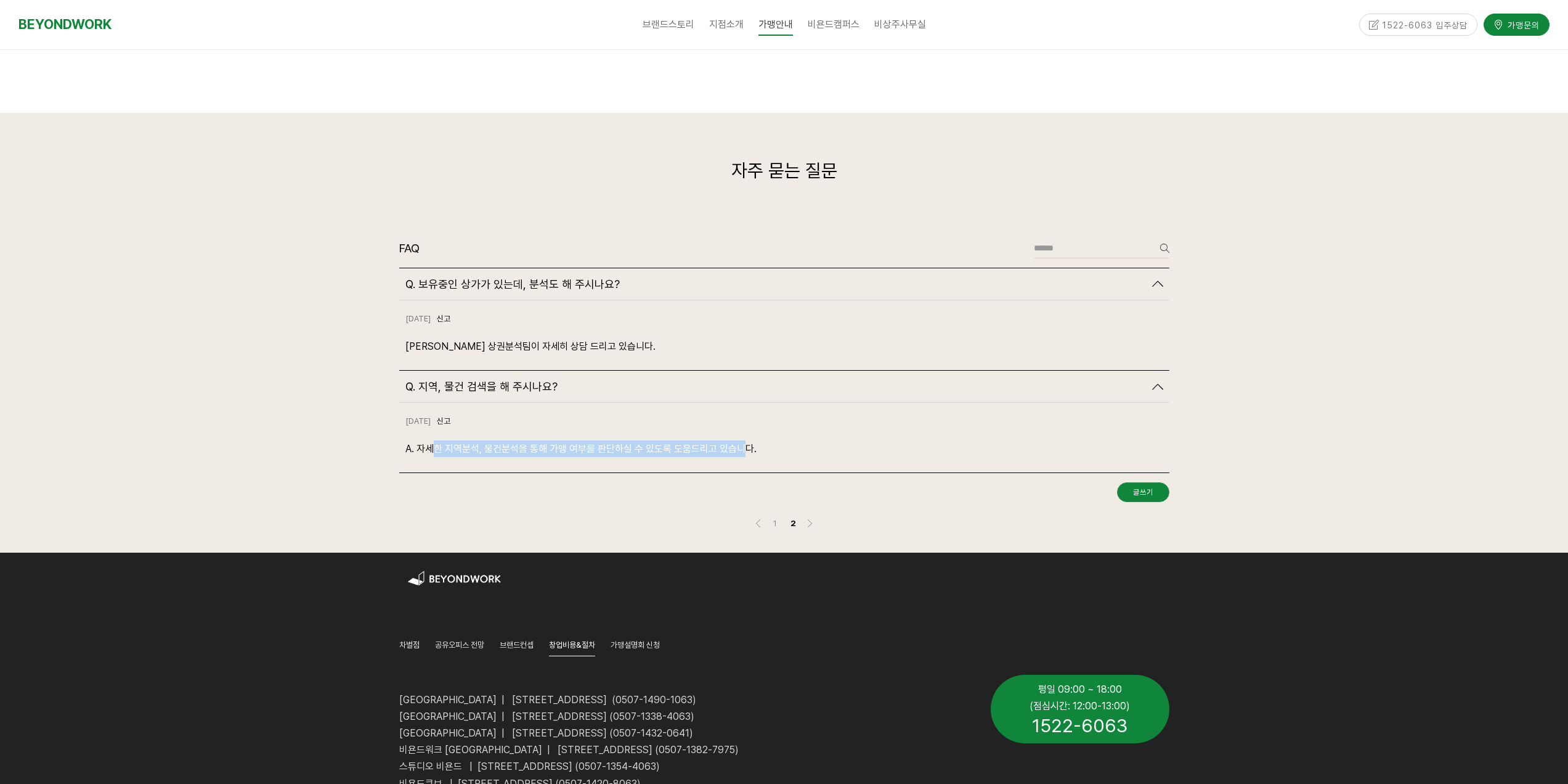
drag, startPoint x: 431, startPoint y: 421, endPoint x: 744, endPoint y: 430, distance: 313.1
click at [744, 440] on p "A. 자세한 지역분석, 물건분석을 통해 가맹 여부를 판단하실 수 있도록 도움드리고 있습니다." at bounding box center [784, 448] width 758 height 16
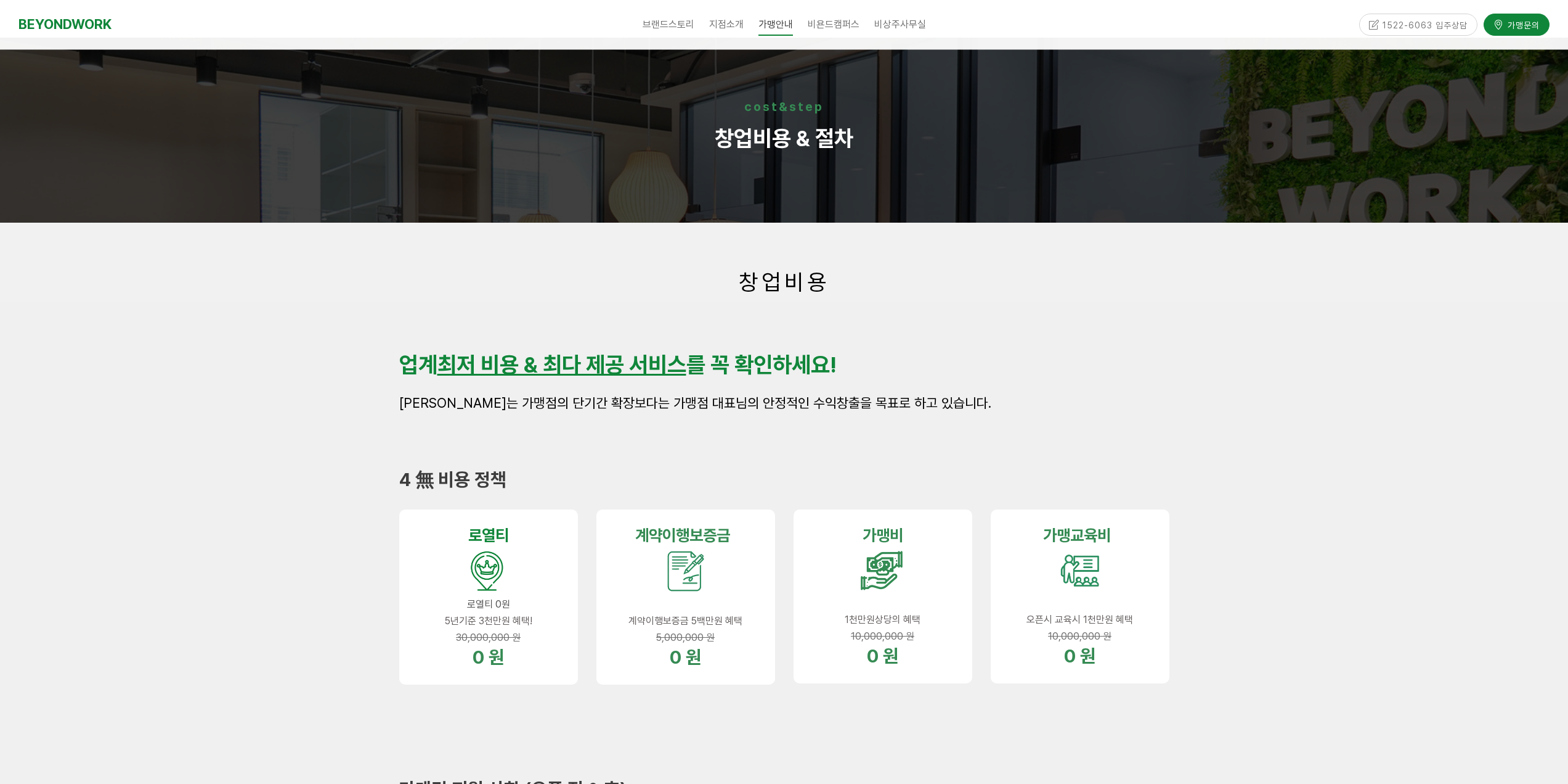
scroll to position [0, 0]
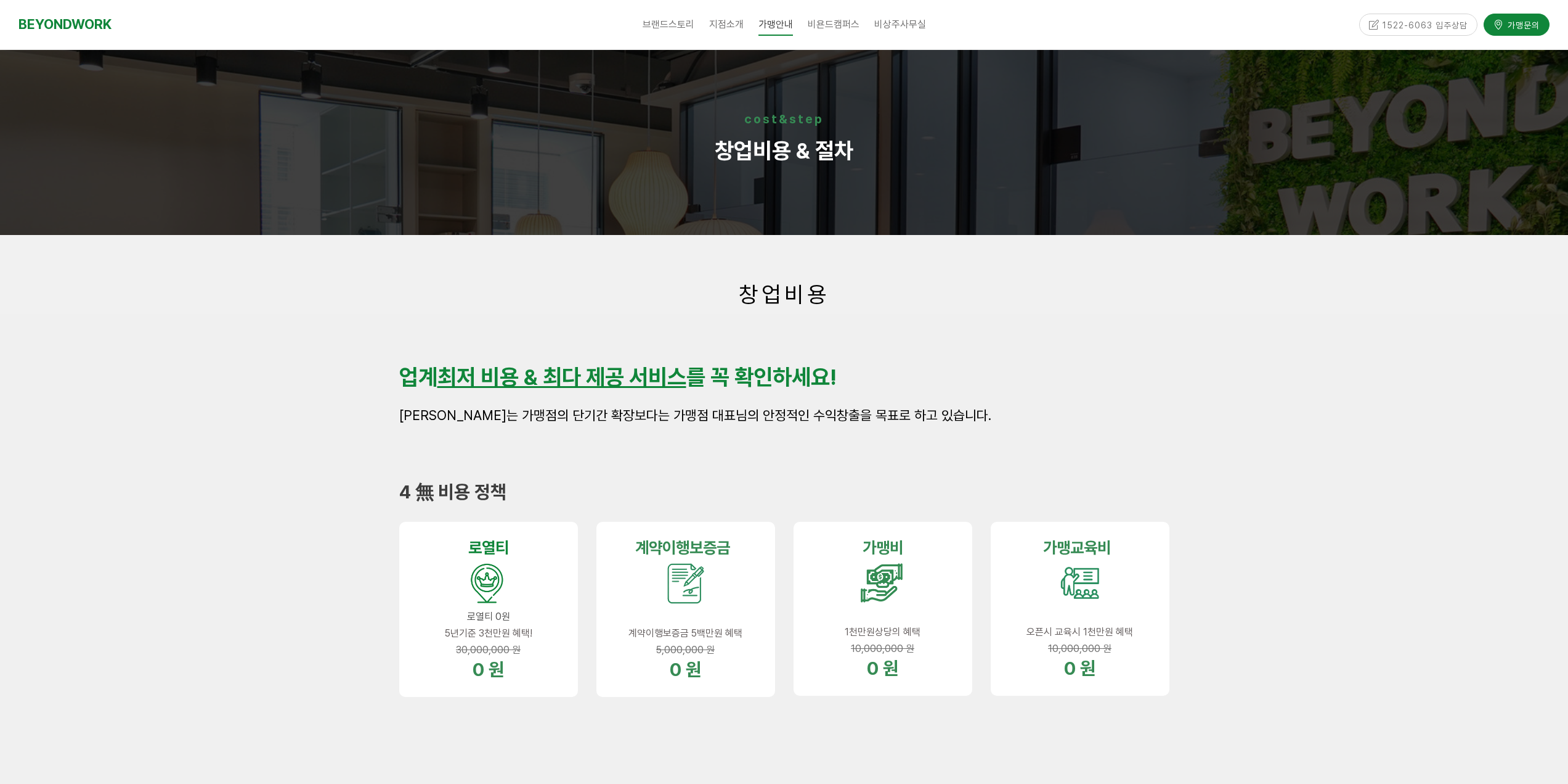
click at [578, 354] on div "업계 최저 비용 & 최다 제공 서비스 를 꼭 확인하세요! 비욘드워크는 가맹점의 단기간 확장보다는 가맹점 대표님의 안정적인 수익창출을 목표로 하…" at bounding box center [784, 394] width 789 height 80
click at [693, 77] on span "CORE VALUE" at bounding box center [678, 75] width 46 height 9
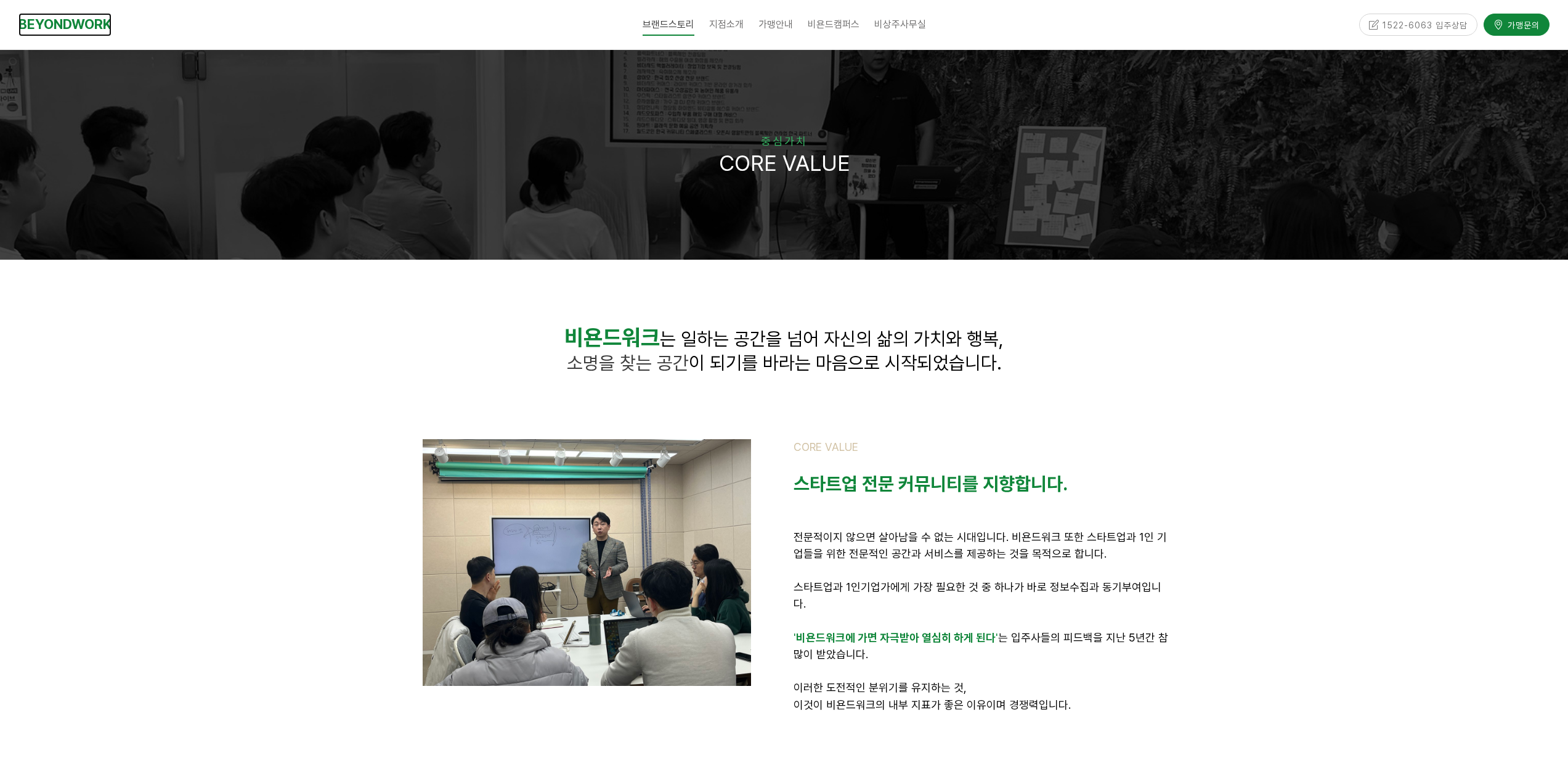
click at [103, 31] on link "BEYONDWORK" at bounding box center [64, 25] width 93 height 23
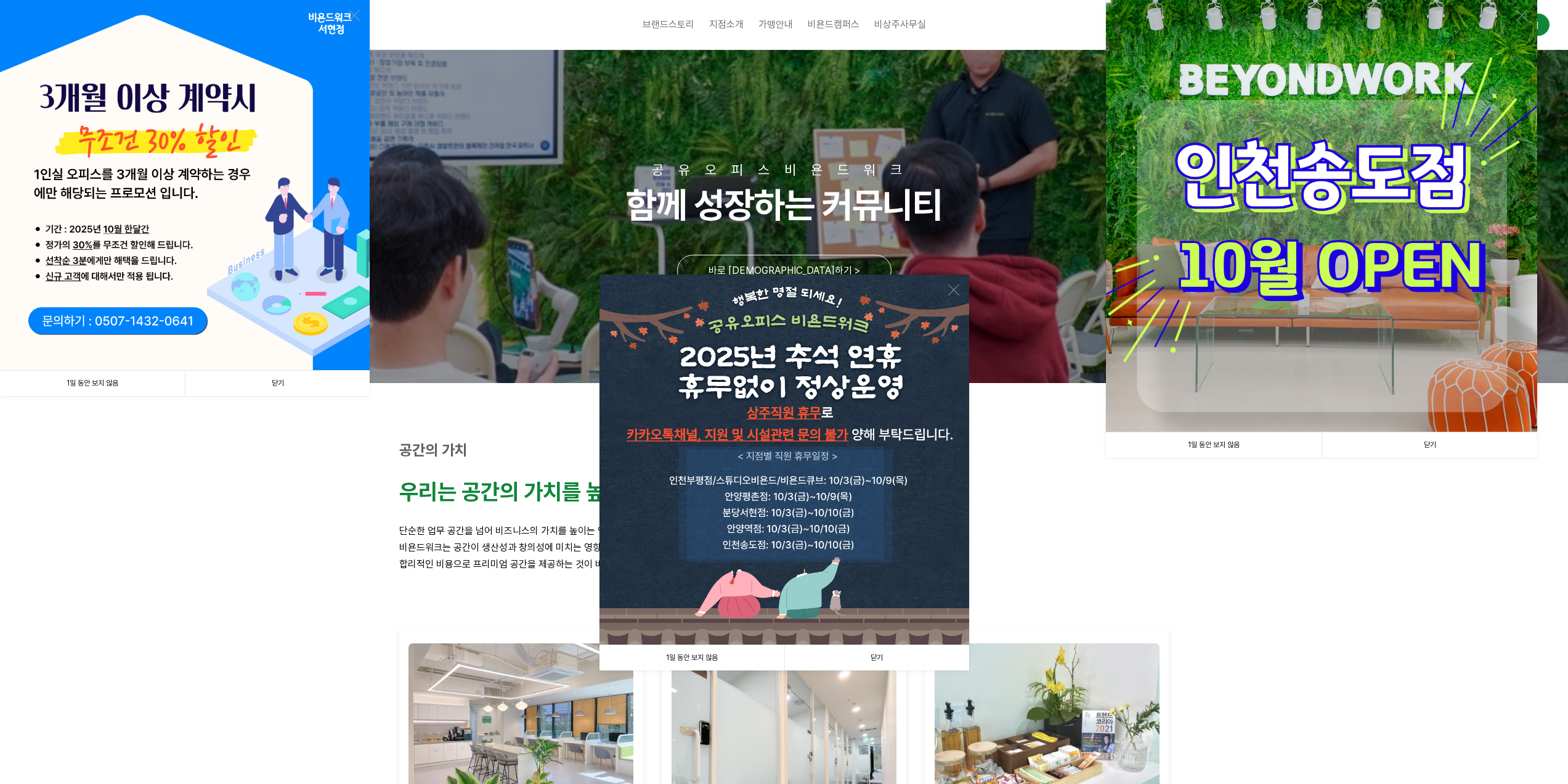
click at [700, 651] on link "1일 동안 보지 않음" at bounding box center [692, 657] width 185 height 26
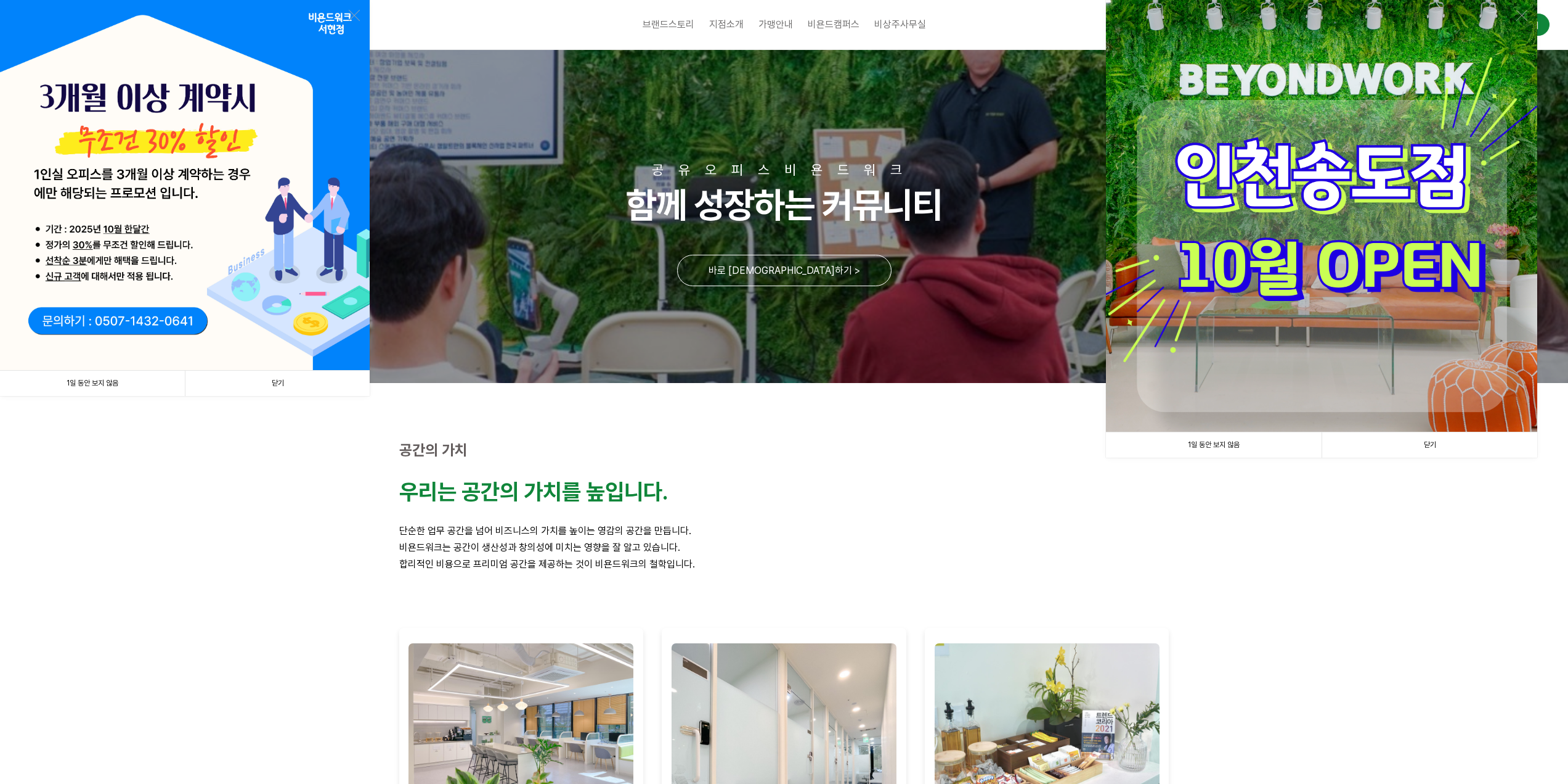
click at [1261, 445] on link "1일 동안 보지 않음" at bounding box center [1214, 444] width 216 height 26
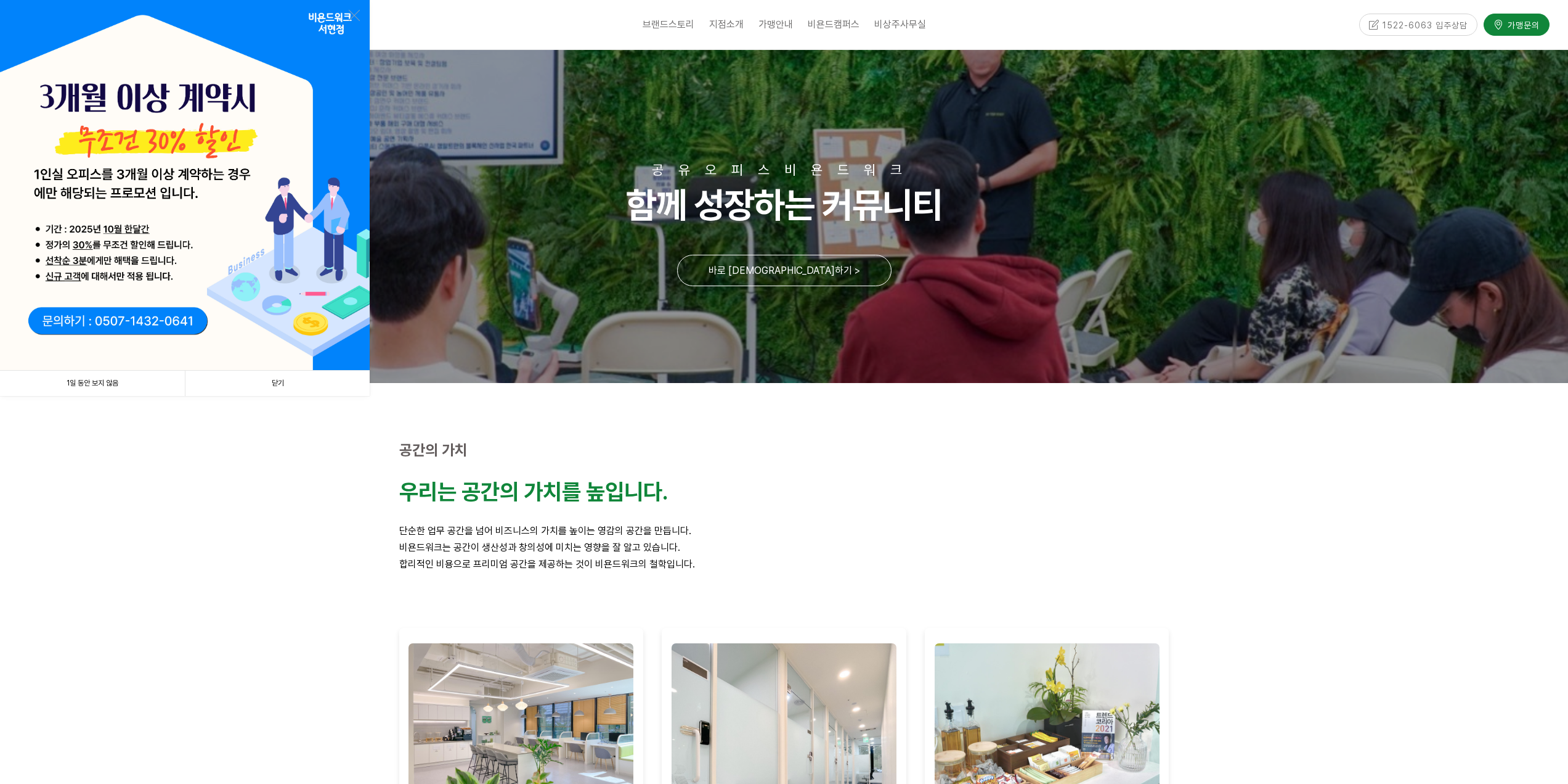
click at [104, 383] on link "1일 동안 보지 않음" at bounding box center [92, 383] width 185 height 26
